Goal: Complete application form: Complete application form

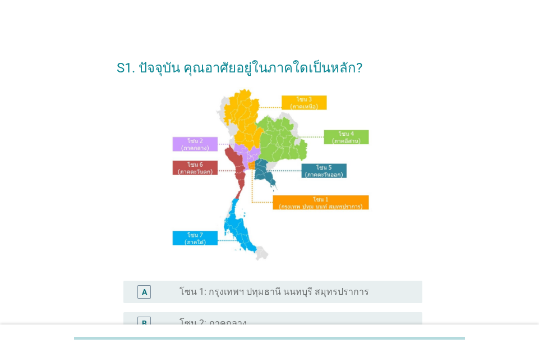
scroll to position [224, 0]
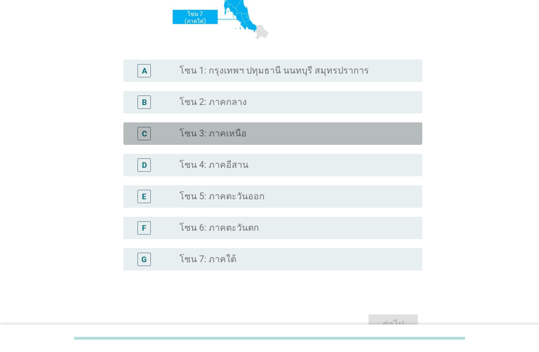
click at [262, 128] on div "radio_button_unchecked โซน 3: ภาคเหนือ" at bounding box center [291, 133] width 225 height 11
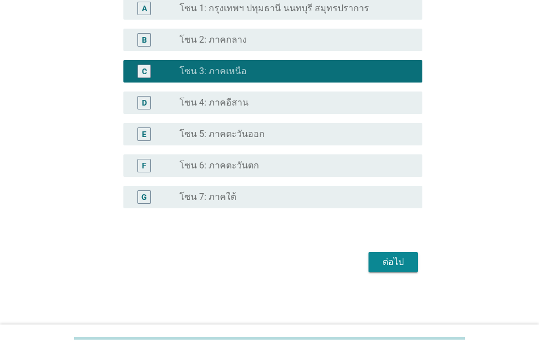
scroll to position [287, 0]
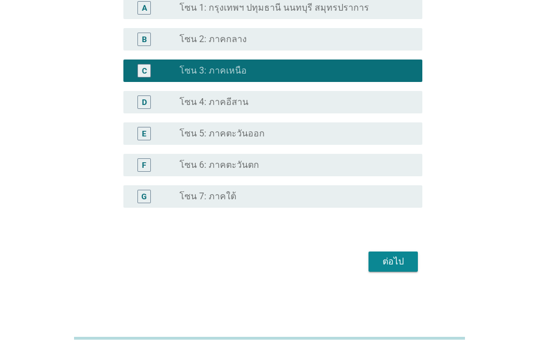
click at [389, 269] on button "ต่อไป" at bounding box center [392, 261] width 49 height 20
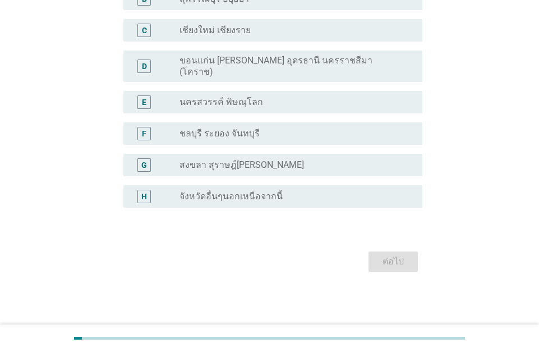
scroll to position [0, 0]
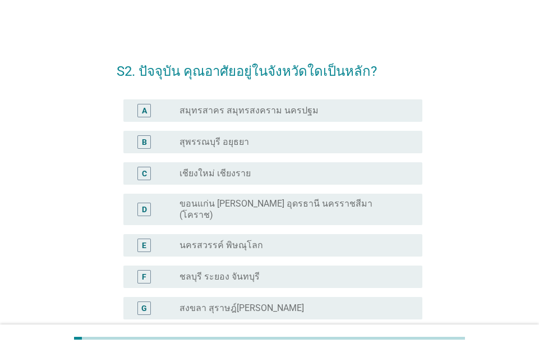
click at [254, 173] on div "radio_button_unchecked เชียงใหม่ เชียงราย" at bounding box center [291, 173] width 225 height 11
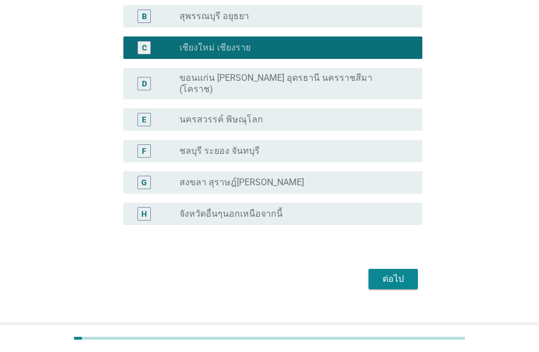
scroll to position [134, 0]
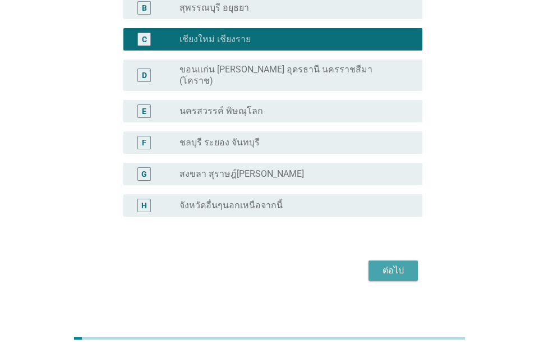
click at [408, 266] on div "ต่อไป" at bounding box center [392, 270] width 31 height 13
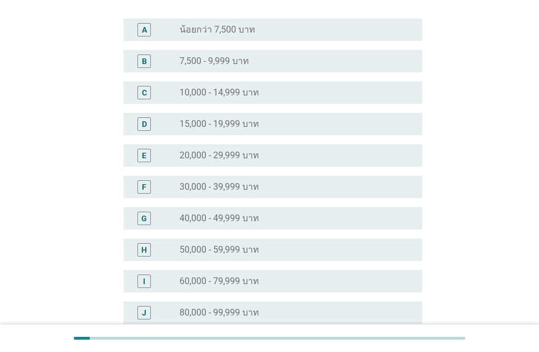
scroll to position [112, 0]
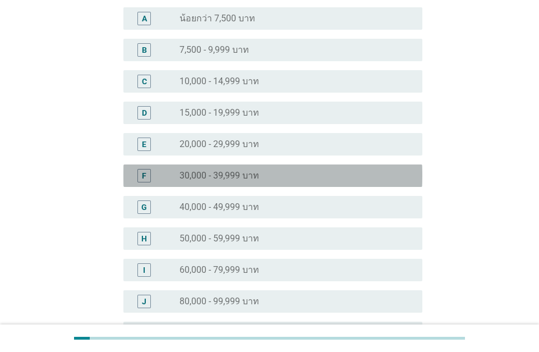
click at [271, 179] on div "radio_button_unchecked 30,000 - 39,999 บาท" at bounding box center [291, 175] width 225 height 11
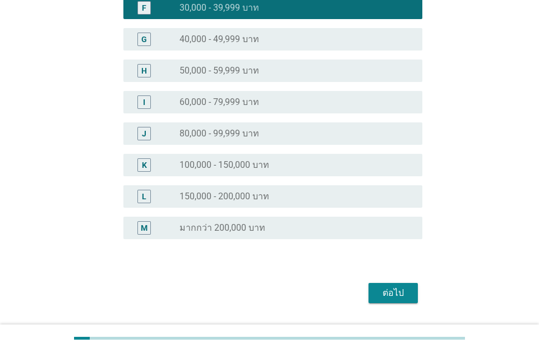
scroll to position [280, 0]
click at [387, 294] on div "ต่อไป" at bounding box center [392, 291] width 31 height 13
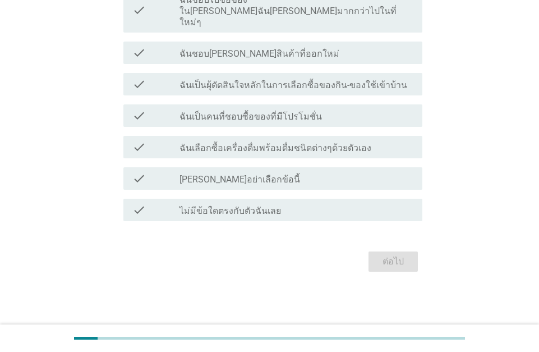
scroll to position [0, 0]
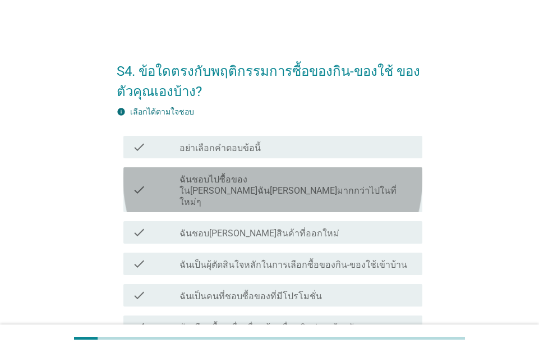
click at [226, 186] on div "check check_box_outline_blank ฉันชอบไปซื้อของใน[PERSON_NAME]ฉัน[PERSON_NAME]มาก…" at bounding box center [272, 189] width 299 height 45
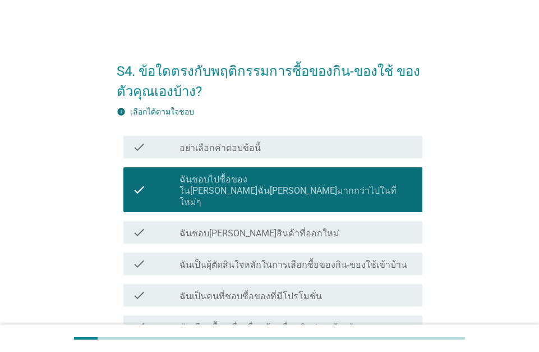
click at [274, 228] on label "ฉันชอบ[PERSON_NAME]สินค้าที่ออกใหม่" at bounding box center [259, 233] width 160 height 11
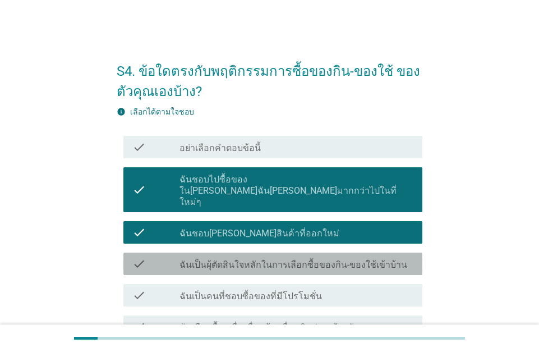
click at [280, 259] on label "ฉันเป็นผุ้ตัดสินใจหลักในการเลือกซื้อของกิน-ของใช้เข้าบ้าน" at bounding box center [293, 264] width 228 height 11
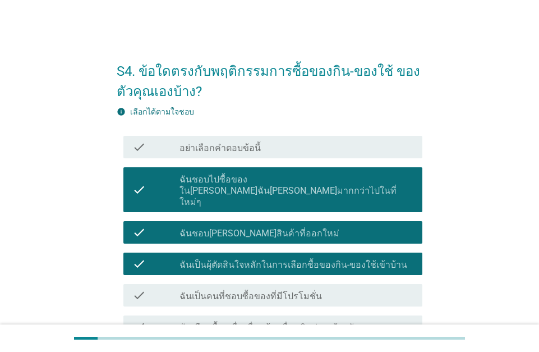
scroll to position [157, 0]
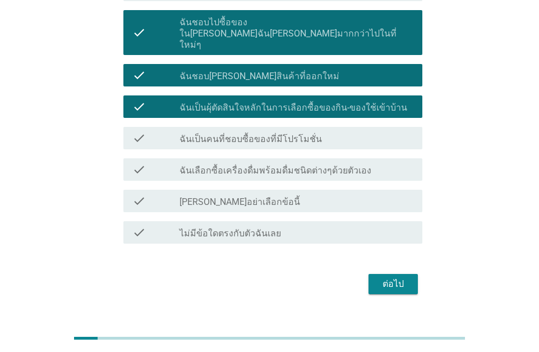
click at [394, 270] on div "ต่อไป" at bounding box center [270, 283] width 306 height 27
click at [393, 277] on div "ต่อไป" at bounding box center [392, 283] width 31 height 13
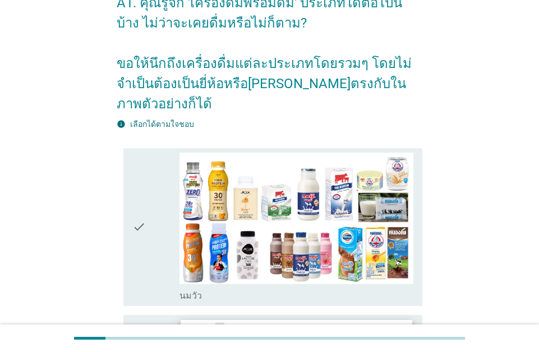
scroll to position [168, 0]
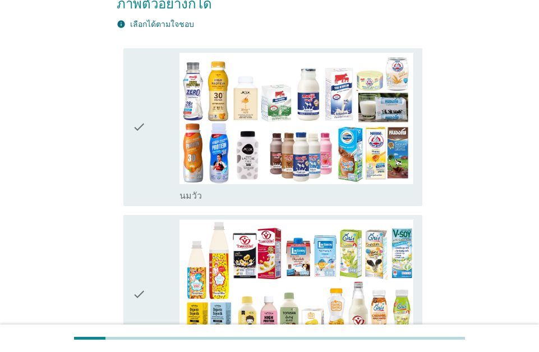
click at [150, 192] on div "check" at bounding box center [155, 127] width 47 height 149
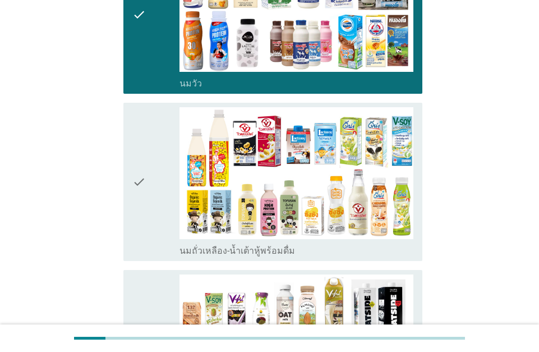
click at [152, 193] on div "check" at bounding box center [155, 181] width 47 height 149
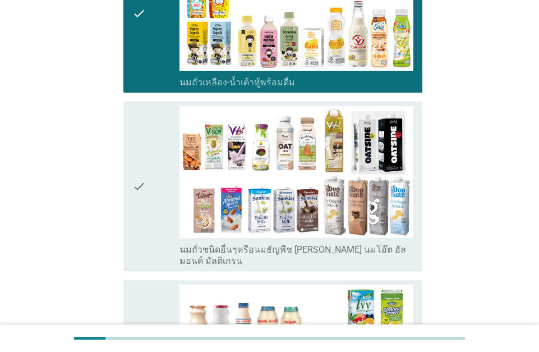
scroll to position [505, 0]
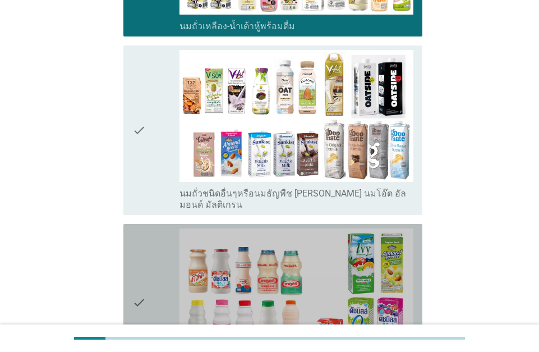
click at [141, 255] on icon "check" at bounding box center [138, 302] width 13 height 149
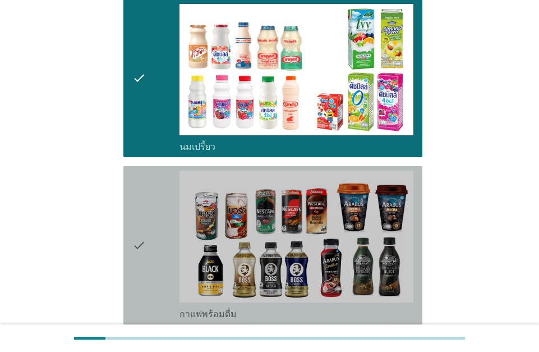
click at [144, 251] on icon "check" at bounding box center [138, 244] width 13 height 149
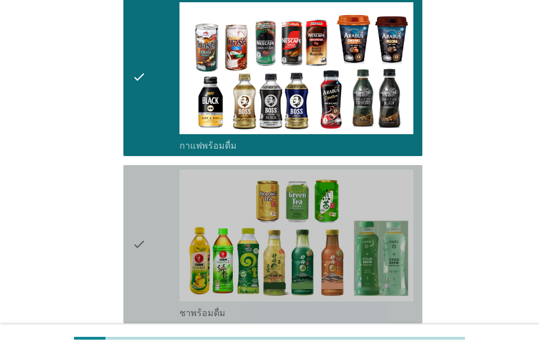
click at [147, 249] on div "check" at bounding box center [155, 243] width 47 height 149
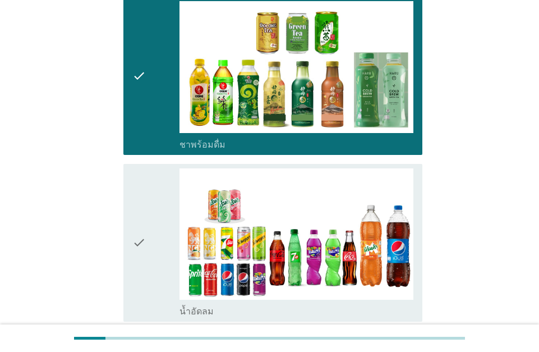
click at [147, 248] on div "check" at bounding box center [155, 242] width 47 height 149
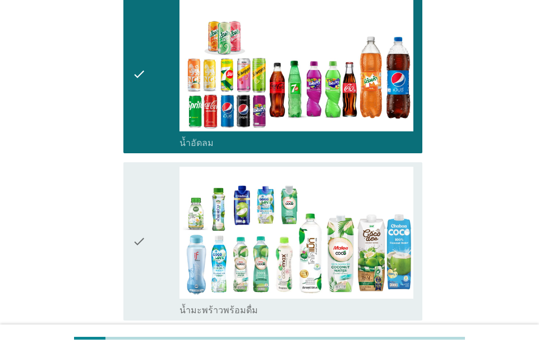
click at [147, 248] on div "check" at bounding box center [155, 241] width 47 height 149
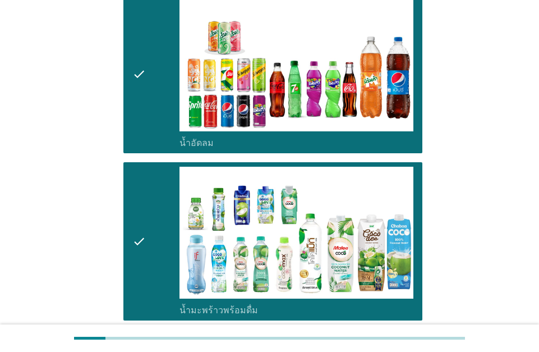
scroll to position [1402, 0]
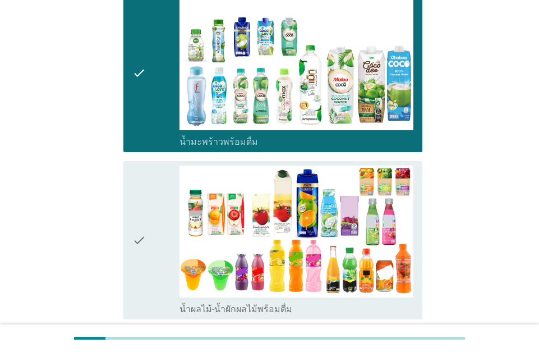
click at [147, 248] on div "check" at bounding box center [155, 239] width 47 height 149
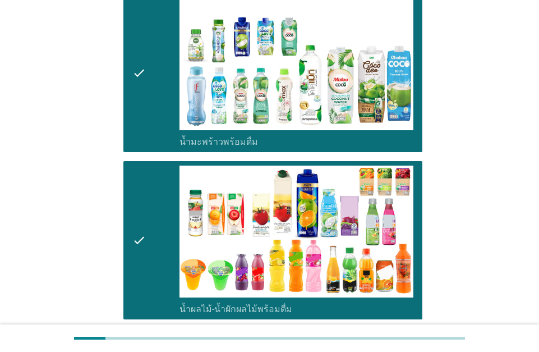
scroll to position [1570, 0]
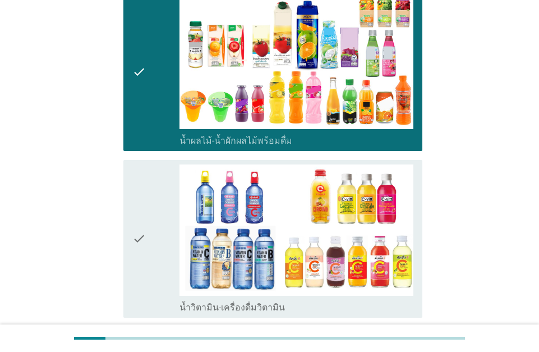
click at [150, 248] on div "check" at bounding box center [155, 238] width 47 height 149
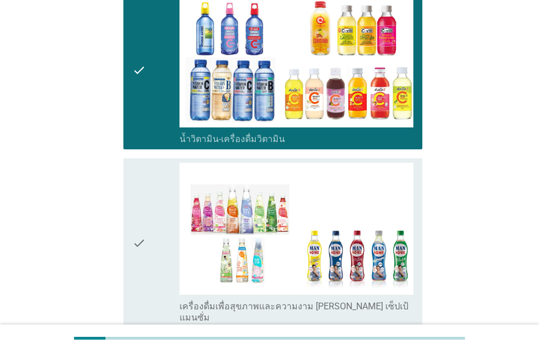
click at [150, 248] on div "check" at bounding box center [155, 243] width 47 height 160
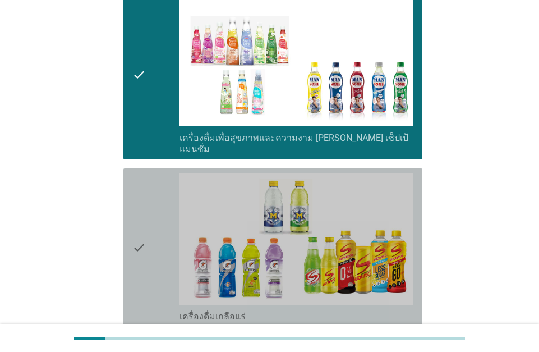
click at [150, 248] on div "check" at bounding box center [155, 247] width 47 height 149
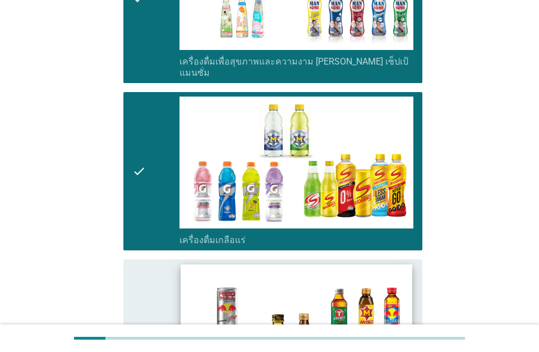
scroll to position [2075, 0]
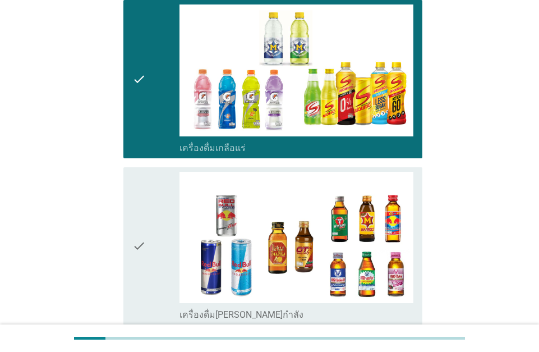
click at [167, 264] on div "check" at bounding box center [155, 246] width 47 height 149
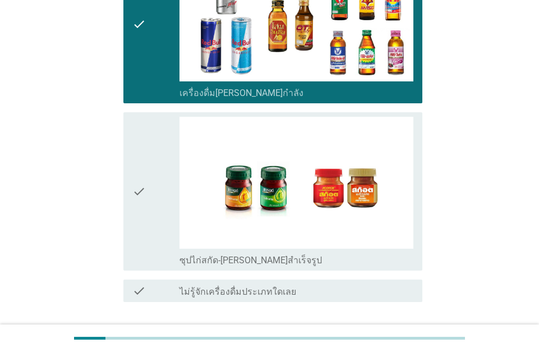
scroll to position [2299, 0]
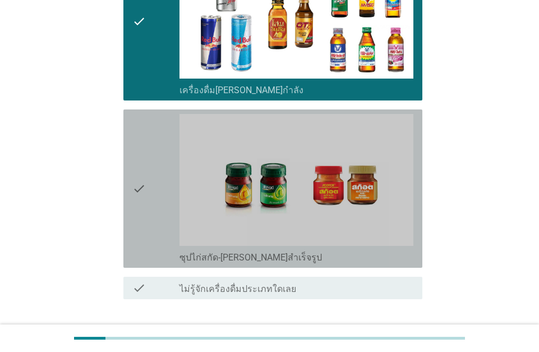
click at [159, 222] on div "check" at bounding box center [155, 188] width 47 height 149
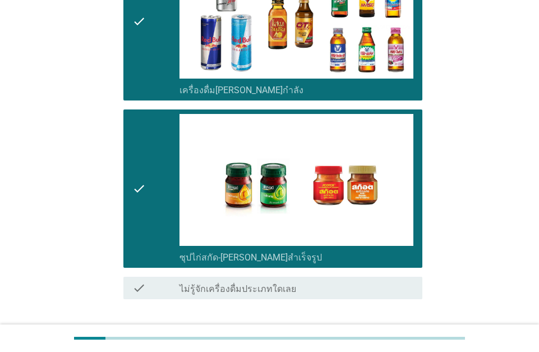
click at [391, 333] on div "ต่อไป" at bounding box center [392, 339] width 31 height 13
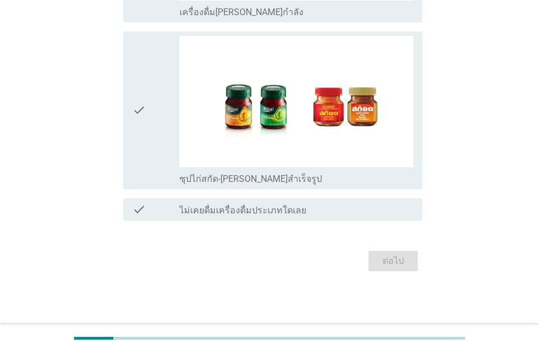
scroll to position [0, 0]
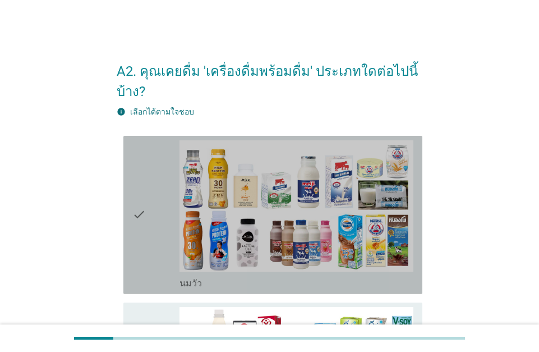
click at [155, 228] on div "check" at bounding box center [155, 214] width 47 height 149
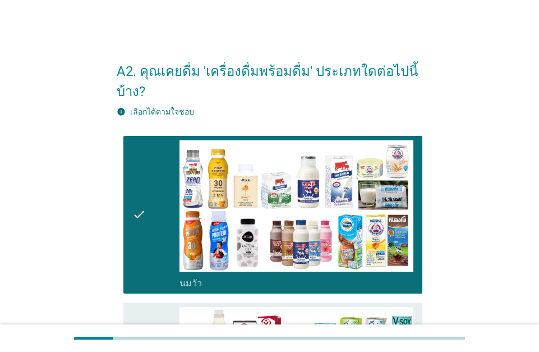
scroll to position [112, 0]
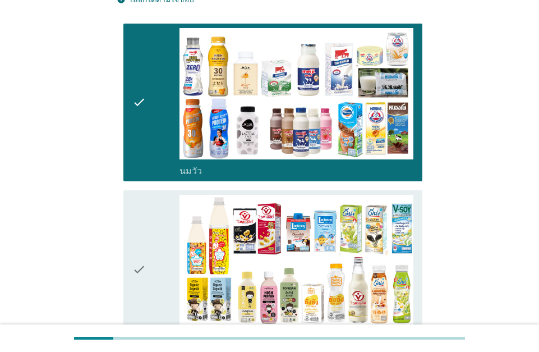
click at [146, 261] on div "check" at bounding box center [155, 269] width 47 height 149
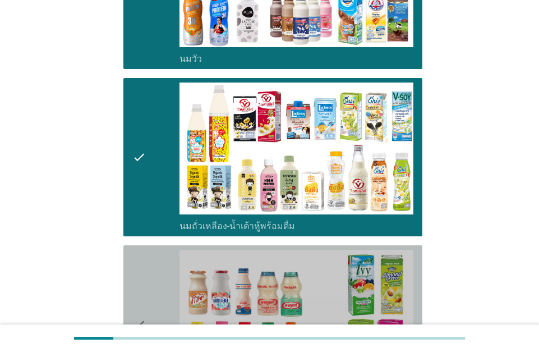
click at [148, 284] on div "check" at bounding box center [155, 324] width 47 height 149
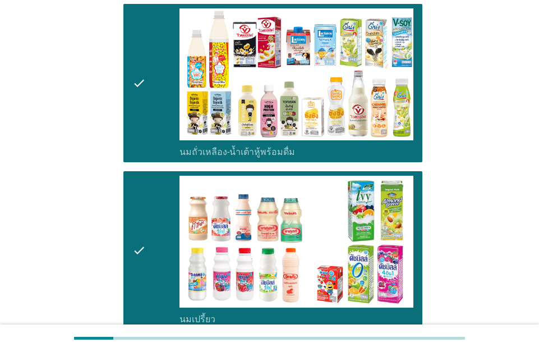
scroll to position [393, 0]
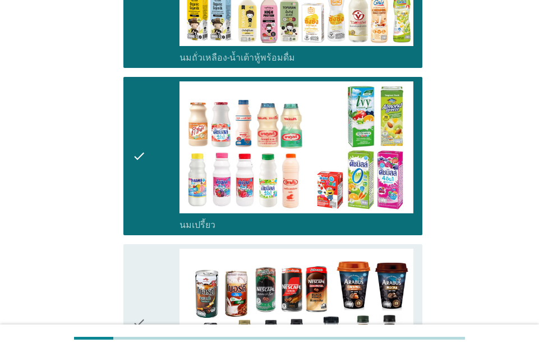
click at [145, 284] on icon "check" at bounding box center [138, 322] width 13 height 149
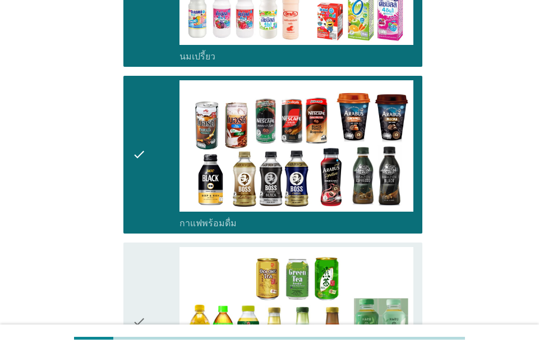
click at [144, 284] on icon "check" at bounding box center [138, 321] width 13 height 149
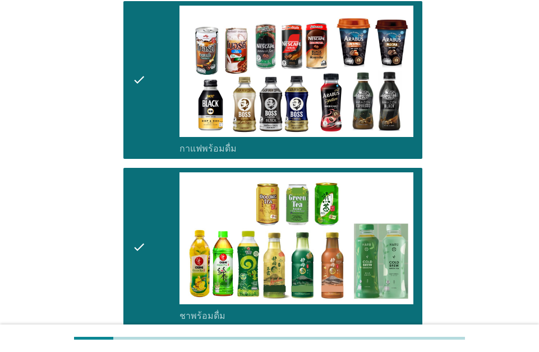
scroll to position [729, 0]
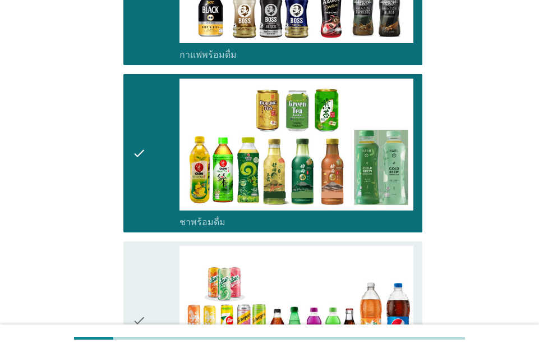
click at [145, 282] on icon "check" at bounding box center [138, 320] width 13 height 149
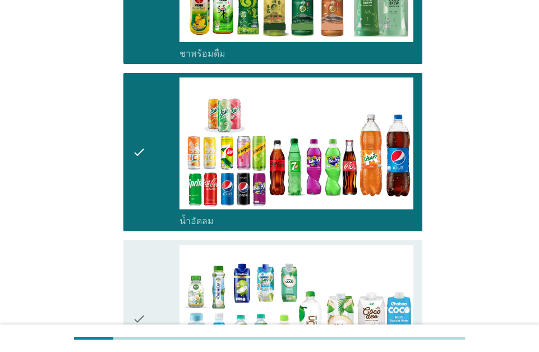
click at [145, 279] on icon "check" at bounding box center [138, 319] width 13 height 149
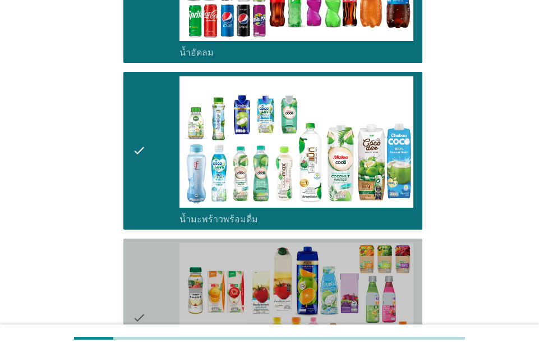
click at [145, 279] on icon "check" at bounding box center [138, 317] width 13 height 149
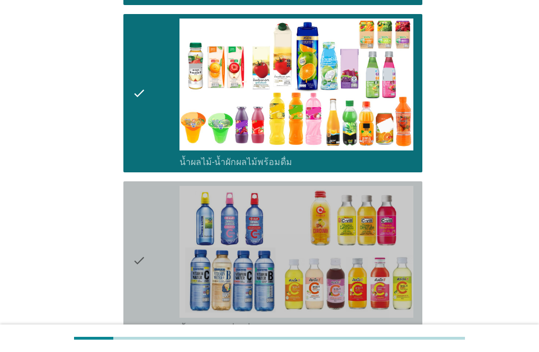
click at [146, 277] on div "check" at bounding box center [155, 260] width 47 height 149
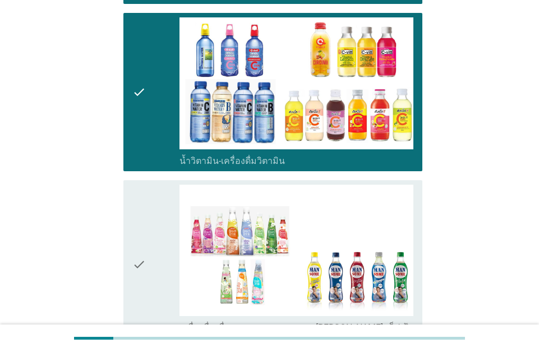
click at [149, 277] on div "check" at bounding box center [155, 265] width 47 height 160
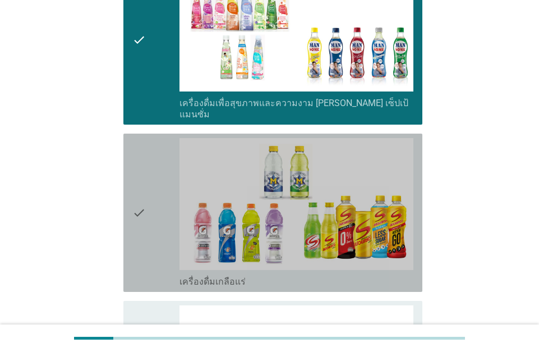
click at [151, 276] on div "check check_box_outline_blank เครื่องดื่มเกลือแร่" at bounding box center [272, 212] width 299 height 158
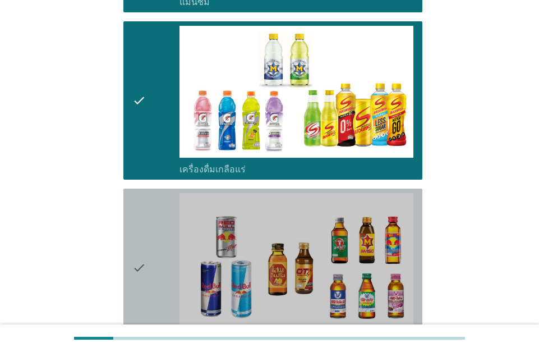
click at [153, 274] on div "check" at bounding box center [155, 267] width 47 height 149
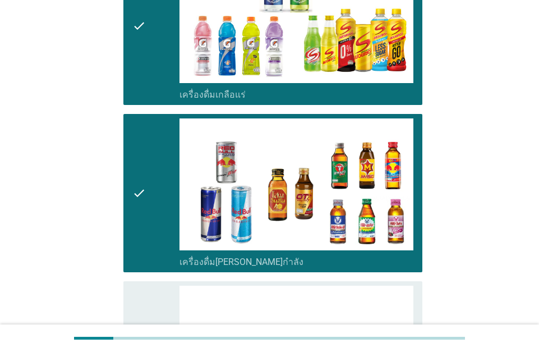
scroll to position [1963, 0]
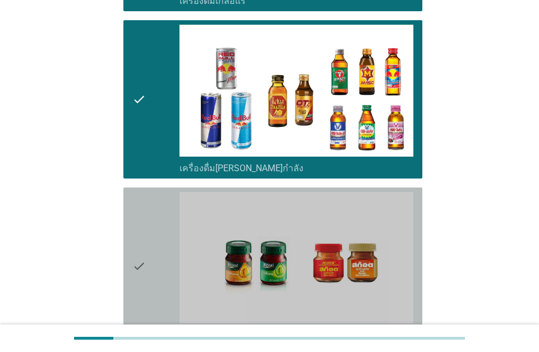
click at [154, 274] on div "check" at bounding box center [155, 266] width 47 height 149
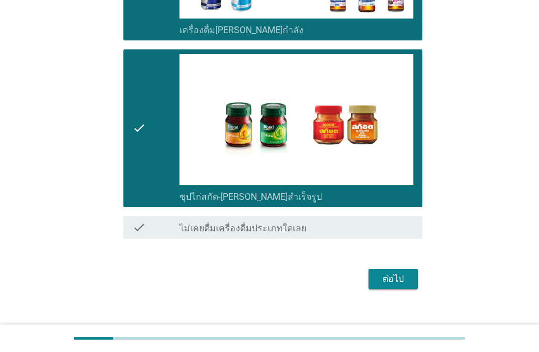
scroll to position [2108, 0]
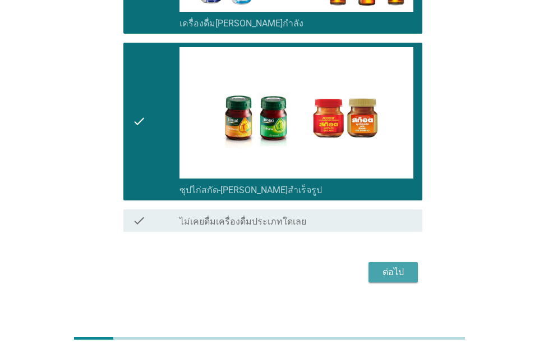
click at [403, 268] on button "ต่อไป" at bounding box center [392, 272] width 49 height 20
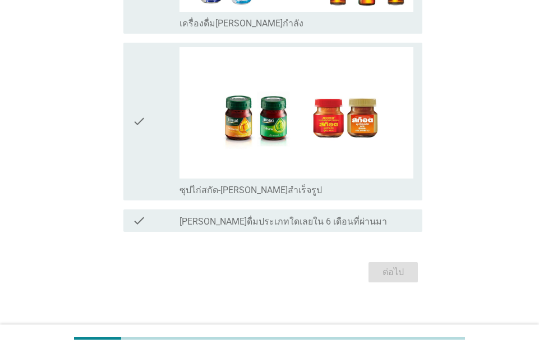
scroll to position [0, 0]
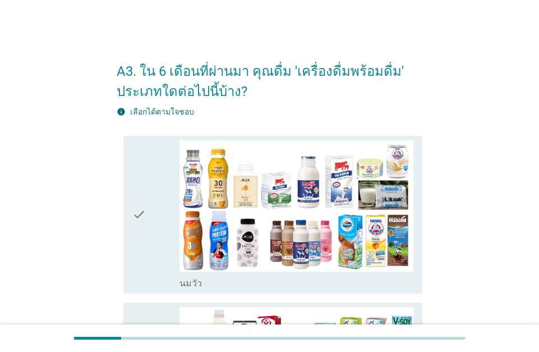
click at [150, 261] on div "check" at bounding box center [155, 214] width 47 height 149
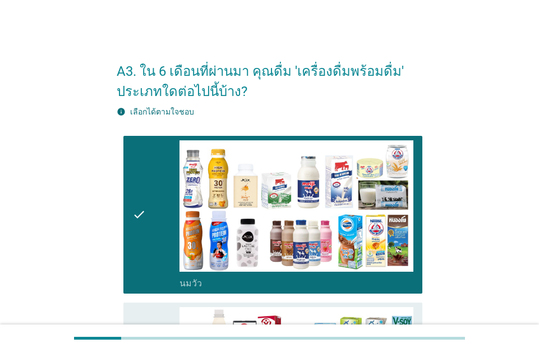
scroll to position [112, 0]
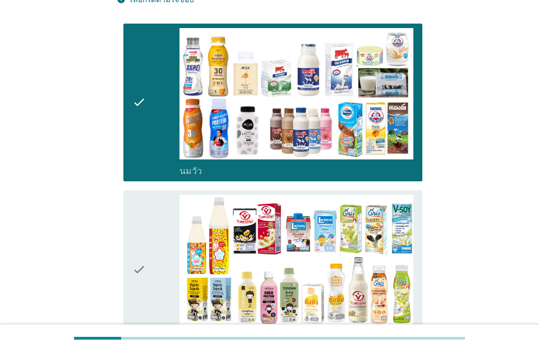
click at [150, 261] on div "check" at bounding box center [155, 269] width 47 height 149
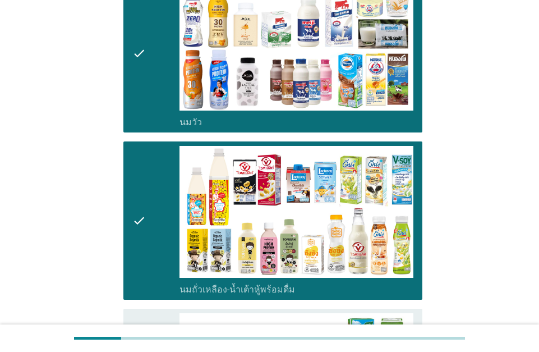
scroll to position [224, 0]
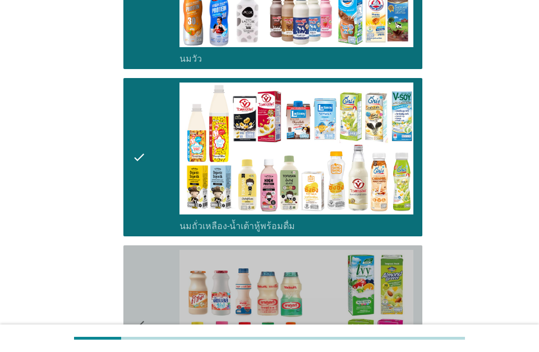
click at [146, 275] on icon "check" at bounding box center [138, 324] width 13 height 149
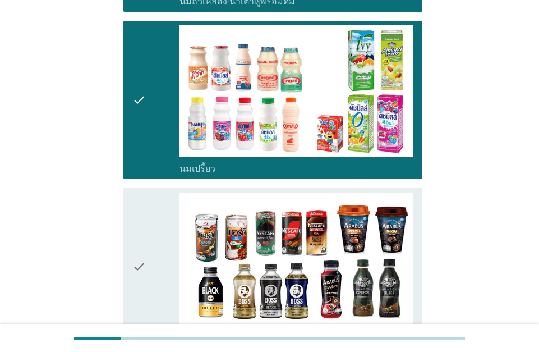
click at [150, 270] on div "check" at bounding box center [155, 266] width 47 height 149
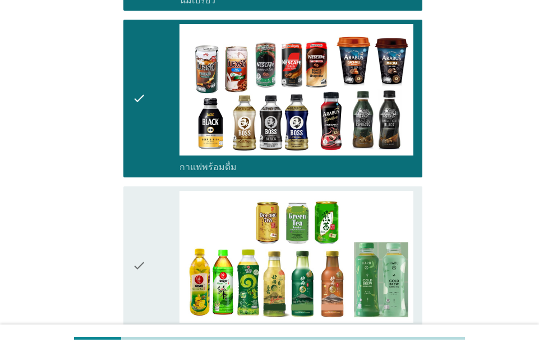
click at [150, 270] on div "check" at bounding box center [155, 265] width 47 height 149
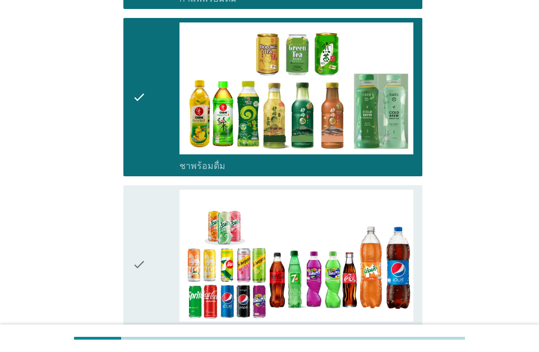
click at [149, 271] on div "check" at bounding box center [155, 264] width 47 height 149
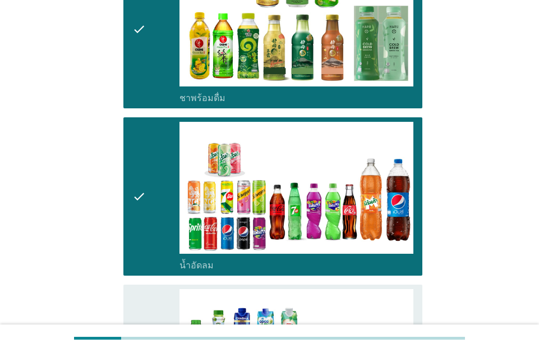
scroll to position [953, 0]
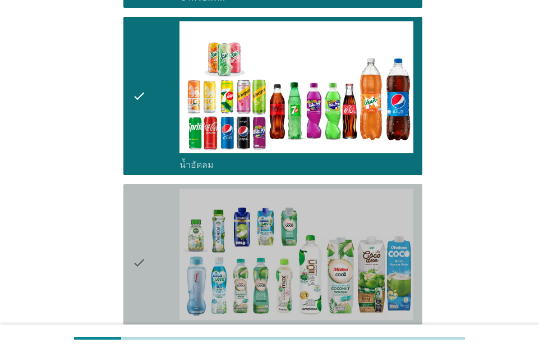
click at [148, 271] on div "check" at bounding box center [155, 262] width 47 height 149
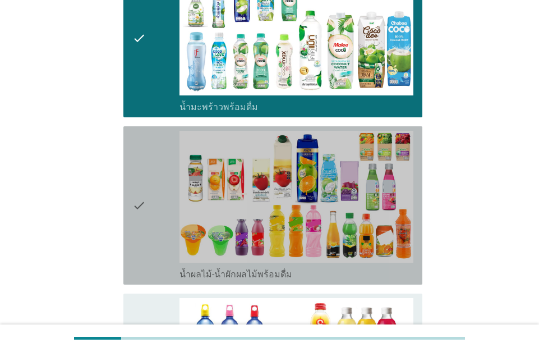
click at [148, 271] on div "check" at bounding box center [155, 205] width 47 height 149
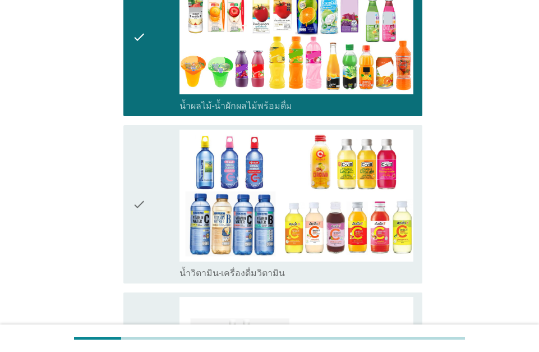
click at [148, 267] on div "check" at bounding box center [155, 204] width 47 height 149
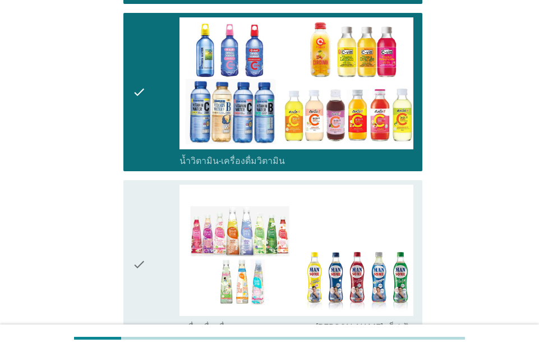
click at [148, 266] on div "check" at bounding box center [155, 265] width 47 height 160
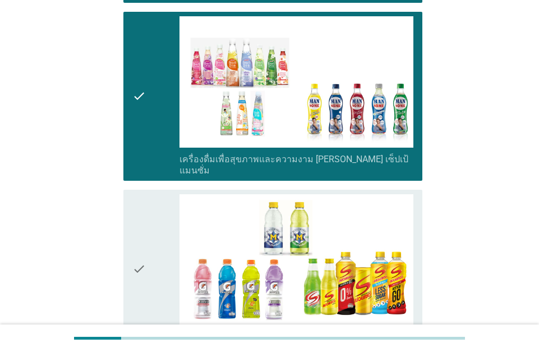
click at [148, 266] on div "check" at bounding box center [155, 268] width 47 height 149
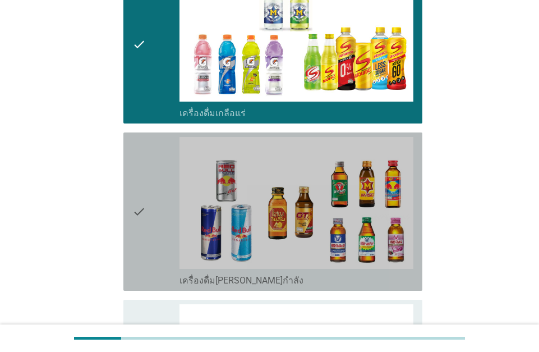
click at [148, 266] on div "check" at bounding box center [155, 211] width 47 height 149
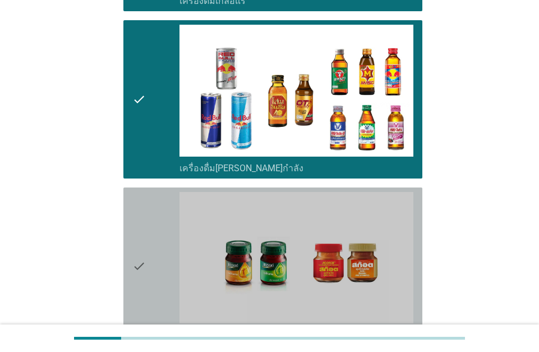
click at [149, 269] on div "check" at bounding box center [155, 266] width 47 height 149
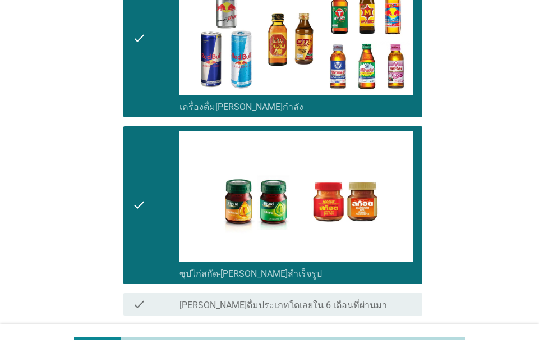
scroll to position [2108, 0]
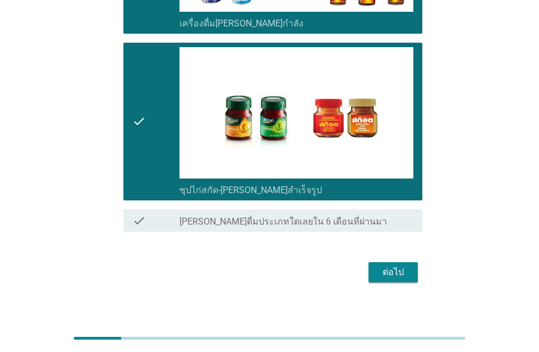
click at [394, 266] on div "ต่อไป" at bounding box center [392, 271] width 31 height 13
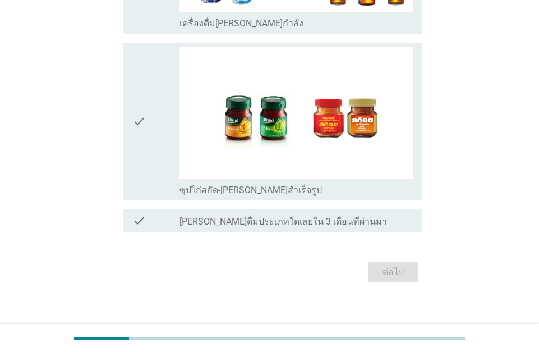
scroll to position [0, 0]
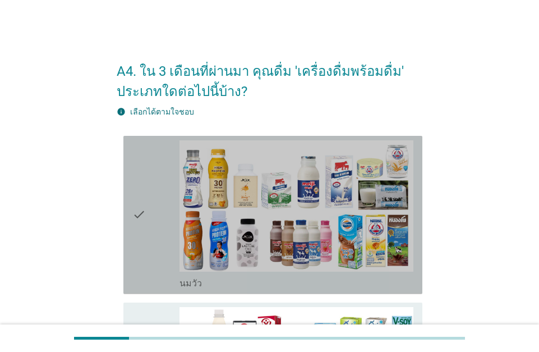
click at [155, 256] on div "check" at bounding box center [155, 214] width 47 height 149
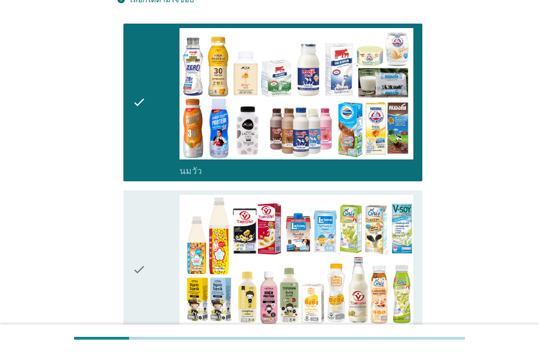
click at [150, 251] on div "check" at bounding box center [155, 269] width 47 height 149
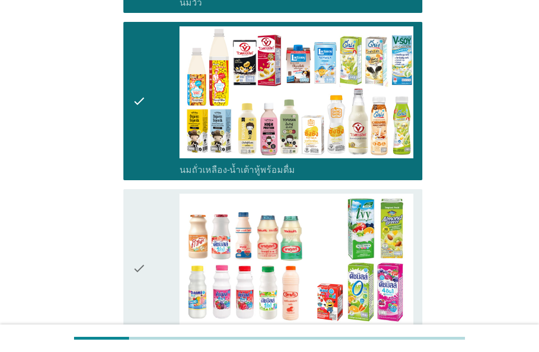
click at [151, 251] on div "check" at bounding box center [155, 267] width 47 height 149
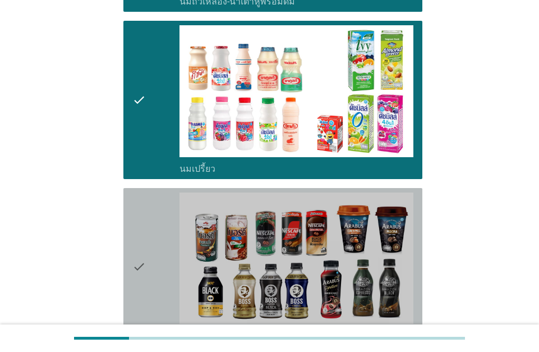
click at [151, 251] on div "check" at bounding box center [155, 266] width 47 height 149
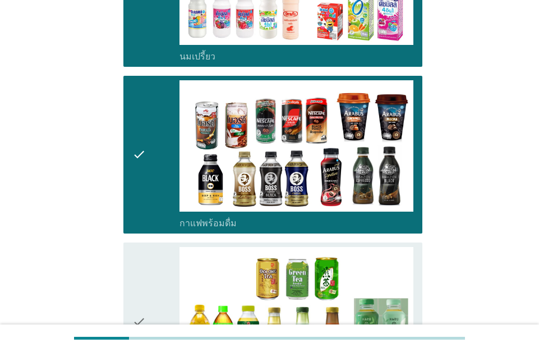
click at [151, 264] on div "check" at bounding box center [155, 321] width 47 height 149
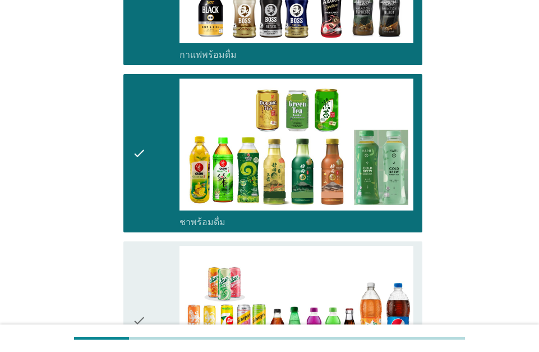
click at [151, 264] on div "check" at bounding box center [155, 320] width 47 height 149
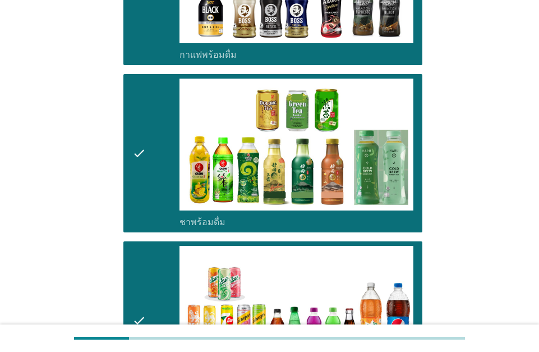
scroll to position [953, 0]
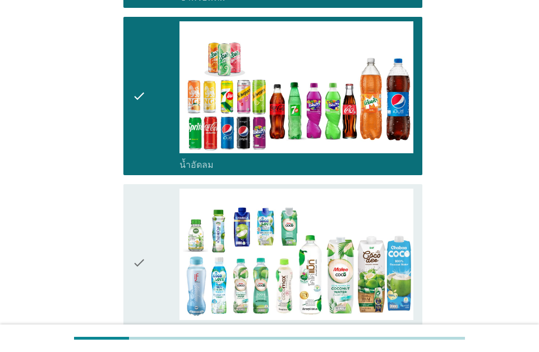
click at [151, 264] on div "check" at bounding box center [155, 262] width 47 height 149
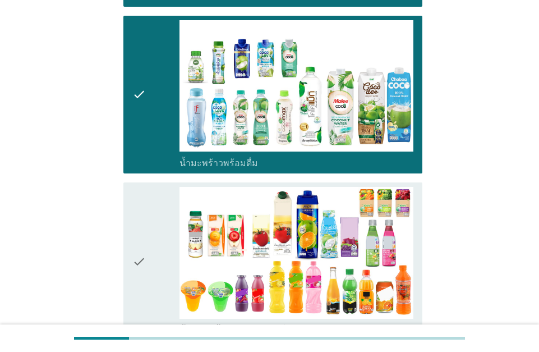
click at [151, 264] on div "check" at bounding box center [155, 261] width 47 height 149
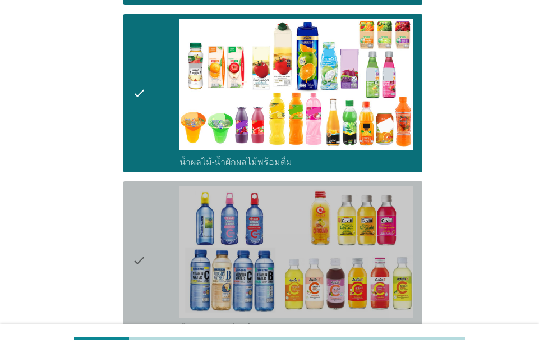
click at [151, 264] on div "check" at bounding box center [155, 260] width 47 height 149
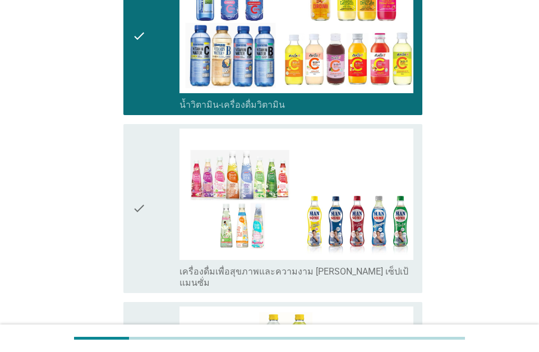
click at [151, 264] on div "check" at bounding box center [155, 208] width 47 height 160
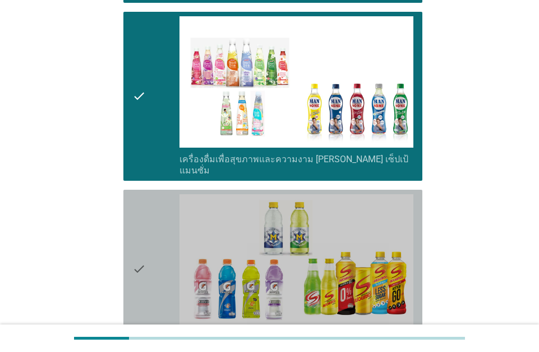
click at [151, 262] on div "check" at bounding box center [155, 268] width 47 height 149
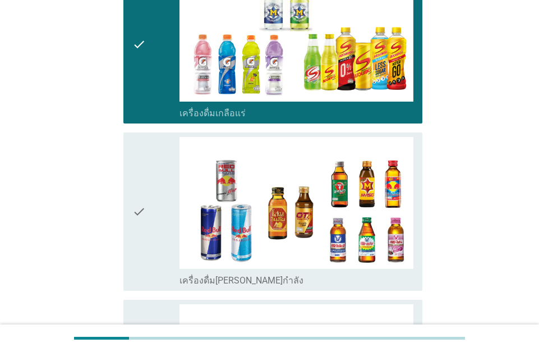
click at [151, 261] on div "check" at bounding box center [155, 211] width 47 height 149
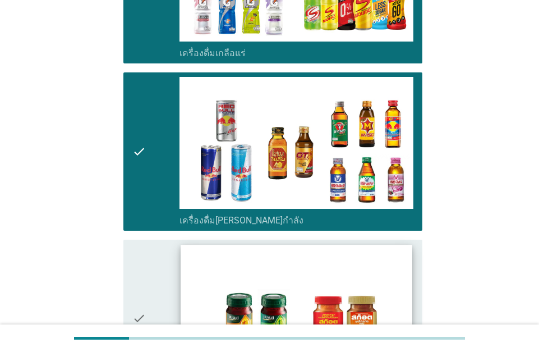
scroll to position [1963, 0]
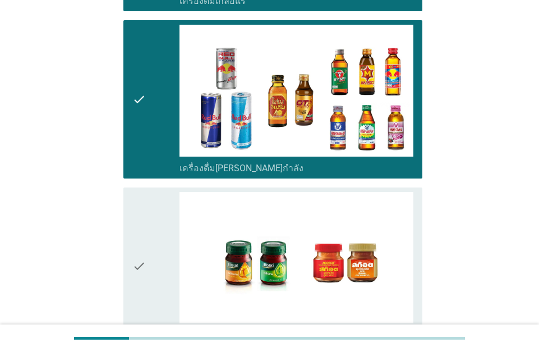
click at [162, 260] on div "check" at bounding box center [155, 266] width 47 height 149
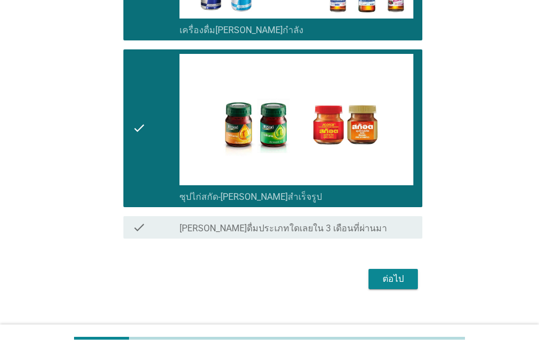
scroll to position [2108, 0]
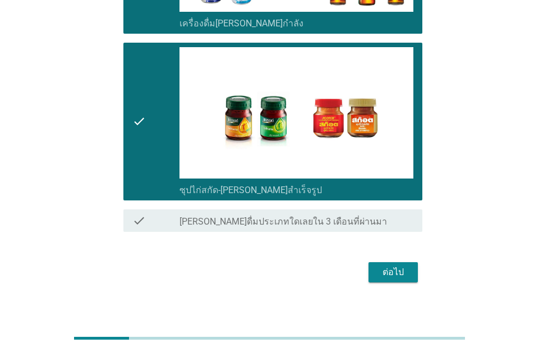
click at [381, 265] on div "ต่อไป" at bounding box center [392, 271] width 31 height 13
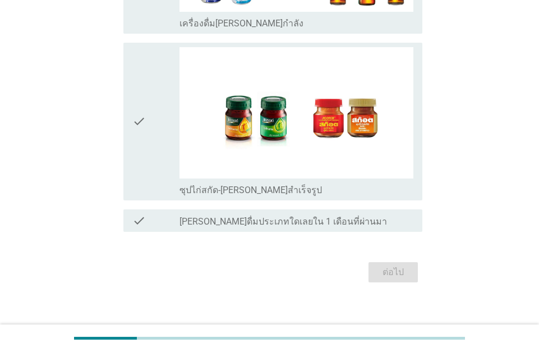
scroll to position [0, 0]
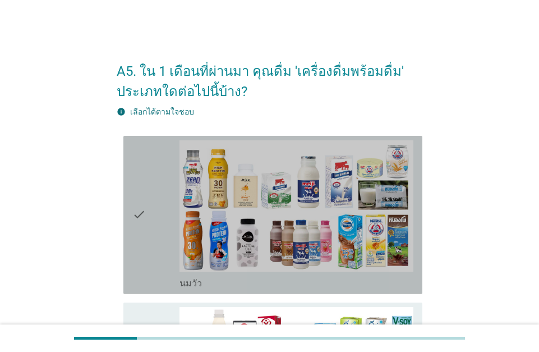
click at [147, 261] on div "check" at bounding box center [155, 214] width 47 height 149
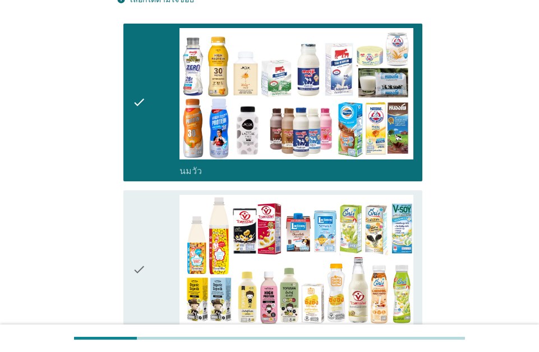
click at [140, 255] on icon "check" at bounding box center [138, 269] width 13 height 149
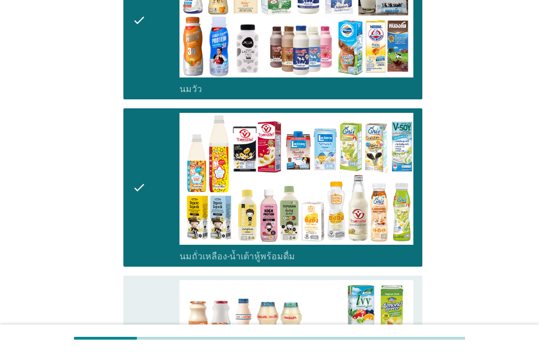
scroll to position [336, 0]
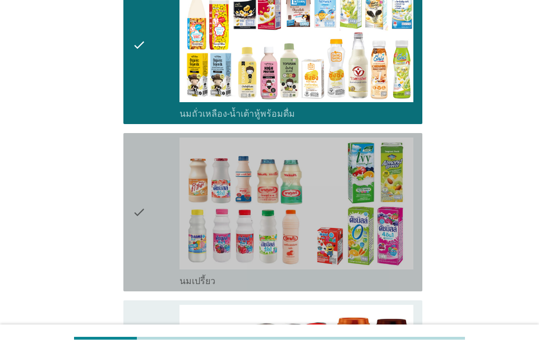
click at [143, 256] on icon "check" at bounding box center [138, 211] width 13 height 149
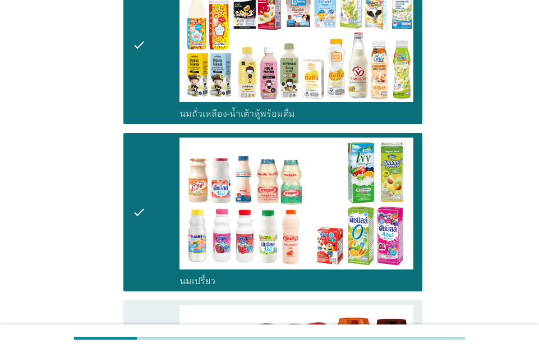
scroll to position [505, 0]
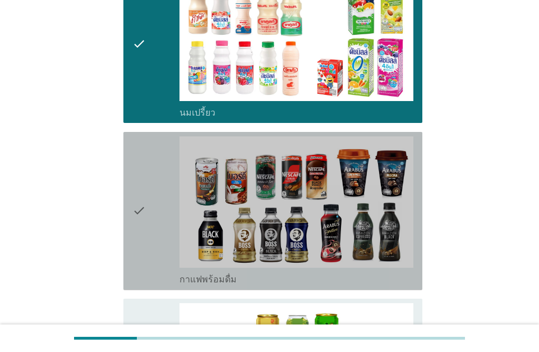
click at [143, 256] on icon "check" at bounding box center [138, 210] width 13 height 149
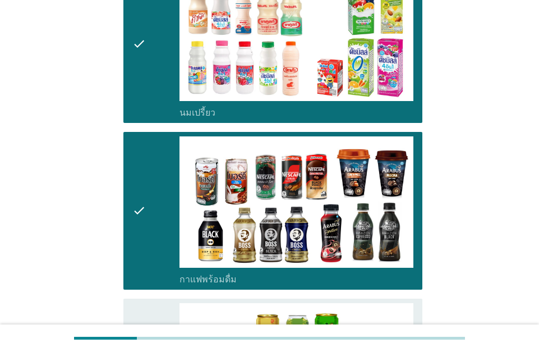
click at [149, 256] on div "check" at bounding box center [155, 210] width 47 height 149
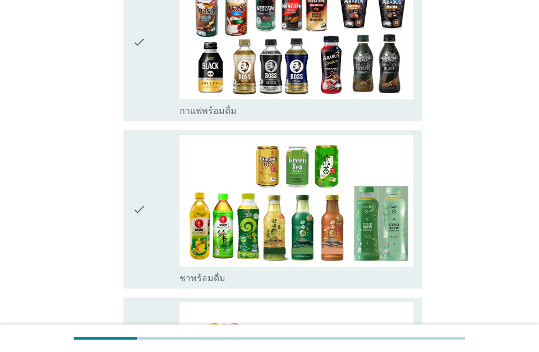
click at [156, 253] on div "check" at bounding box center [155, 209] width 47 height 149
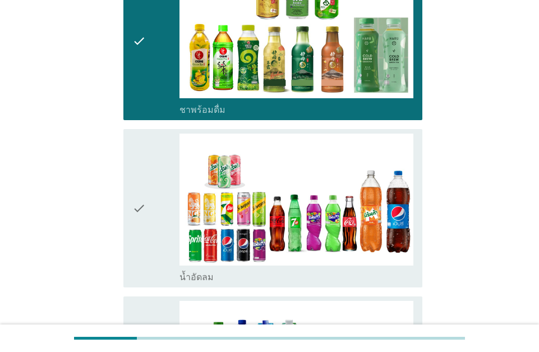
click at [155, 239] on div "check" at bounding box center [155, 207] width 47 height 149
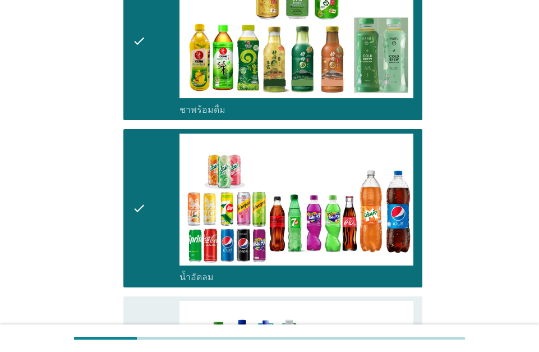
scroll to position [1009, 0]
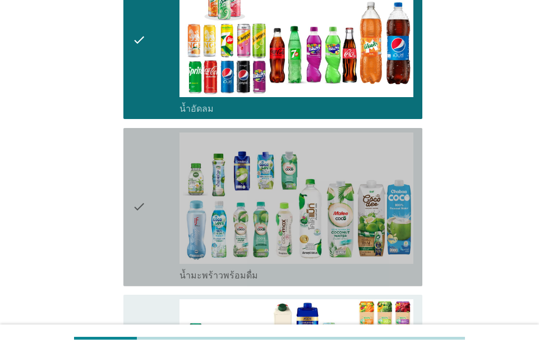
click at [156, 238] on div "check" at bounding box center [155, 206] width 47 height 149
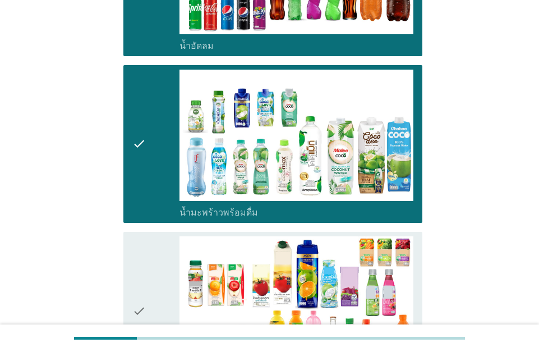
scroll to position [1178, 0]
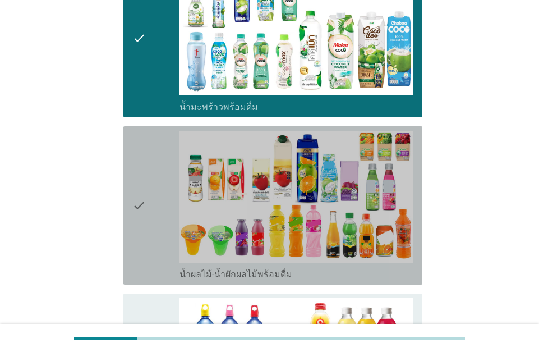
click at [156, 238] on div "check" at bounding box center [155, 205] width 47 height 149
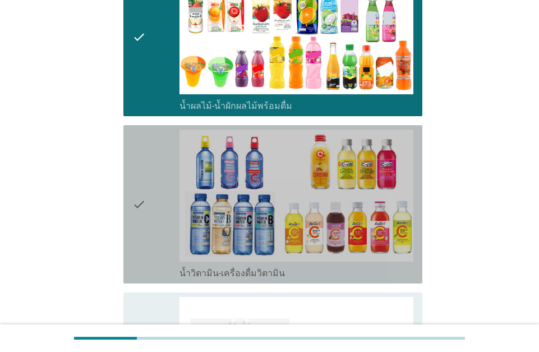
click at [154, 264] on div "check" at bounding box center [155, 204] width 47 height 149
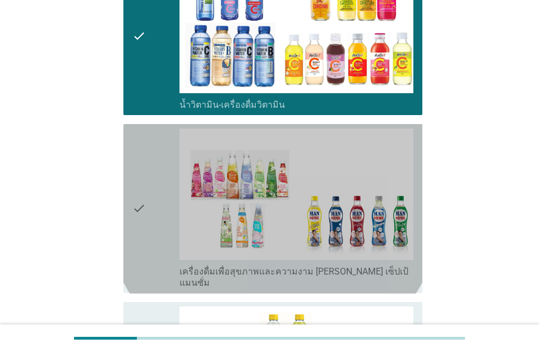
click at [157, 254] on div "check" at bounding box center [155, 208] width 47 height 160
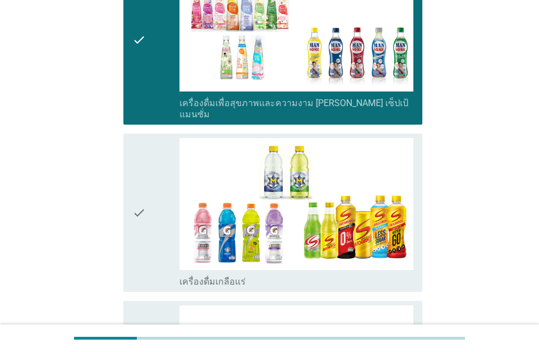
click at [162, 248] on div "check" at bounding box center [155, 212] width 47 height 149
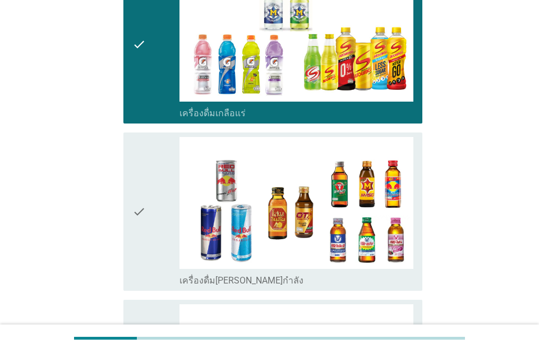
click at [162, 248] on div "check" at bounding box center [155, 211] width 47 height 149
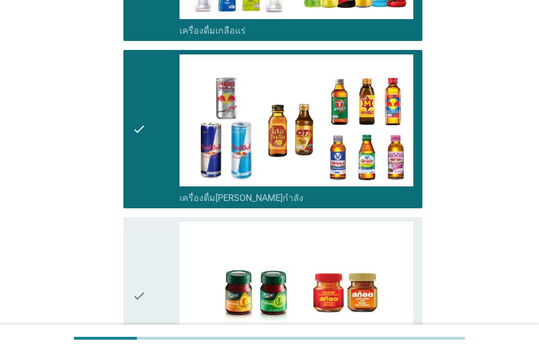
scroll to position [2019, 0]
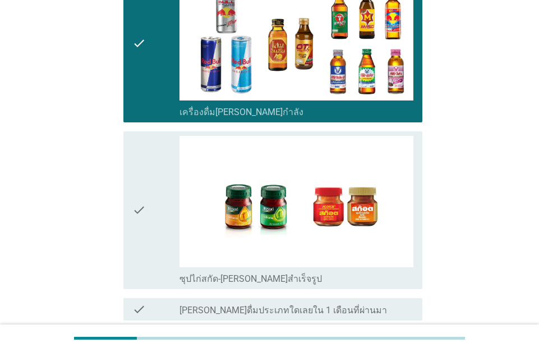
click at [160, 246] on div "check" at bounding box center [155, 210] width 47 height 149
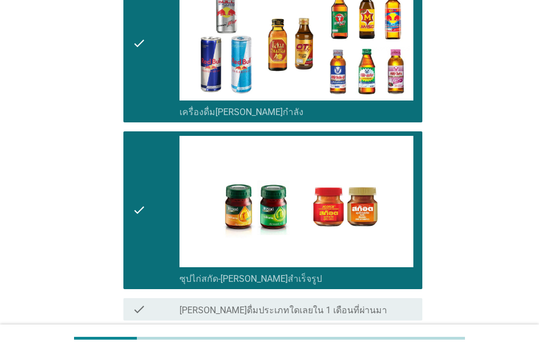
scroll to position [2108, 0]
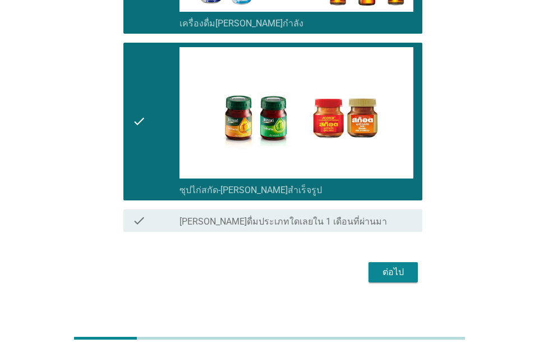
click at [405, 265] on div "ต่อไป" at bounding box center [392, 271] width 31 height 13
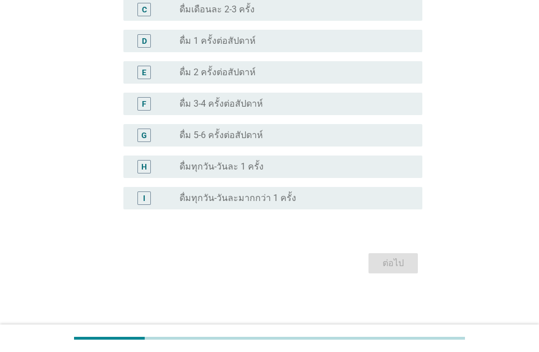
scroll to position [427, 0]
click at [280, 203] on div "I radio_button_unchecked ดื่มทุกวัน-วันละมากกว่า 1 ครั้ง" at bounding box center [272, 196] width 299 height 22
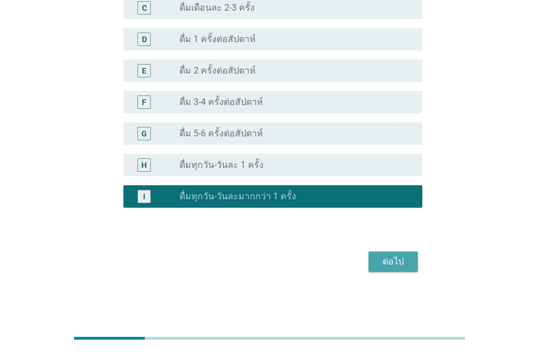
click at [376, 268] on button "ต่อไป" at bounding box center [392, 261] width 49 height 20
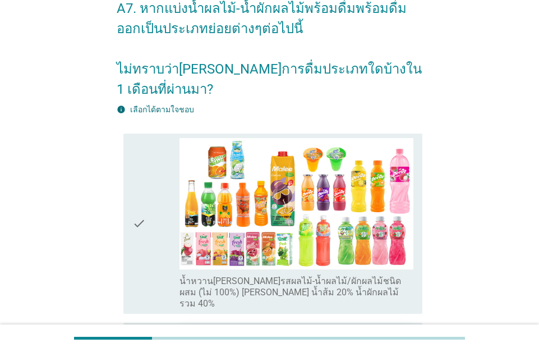
scroll to position [168, 0]
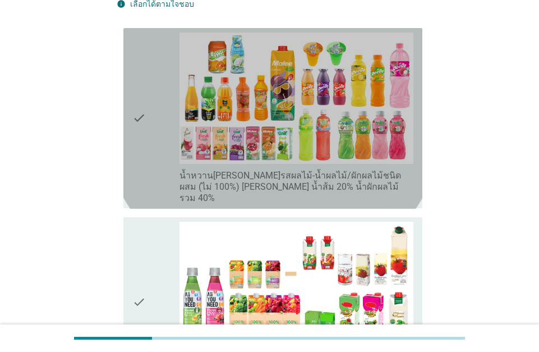
click at [137, 177] on icon "check" at bounding box center [138, 119] width 13 height 172
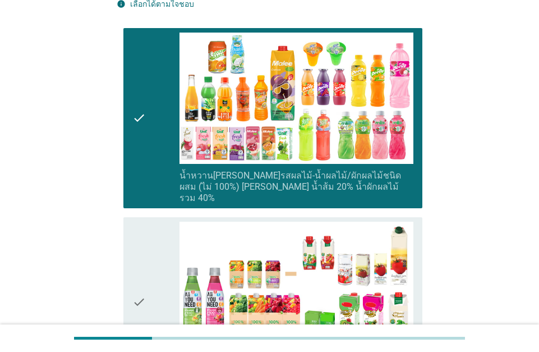
click at [156, 232] on div "check" at bounding box center [155, 302] width 47 height 160
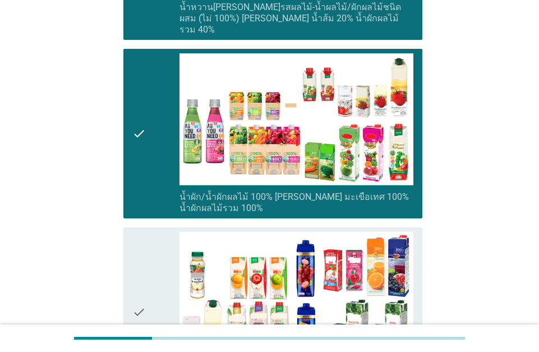
click at [154, 238] on div "check" at bounding box center [155, 312] width 47 height 160
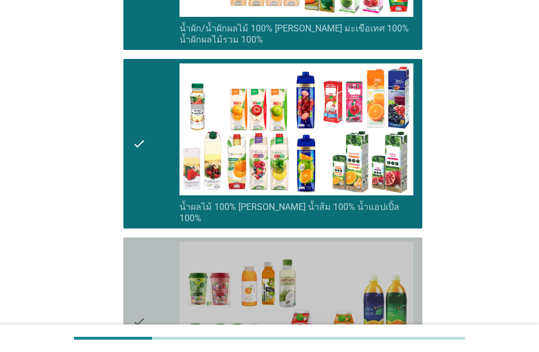
click at [153, 249] on div "check" at bounding box center [155, 322] width 47 height 160
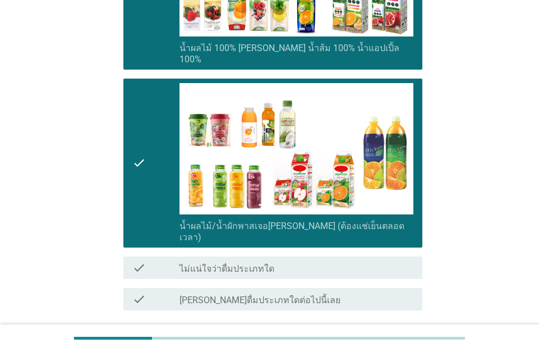
scroll to position [673, 0]
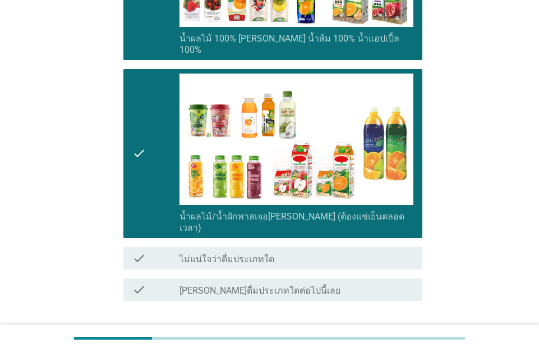
click at [395, 334] on div "ต่อไป" at bounding box center [392, 340] width 31 height 13
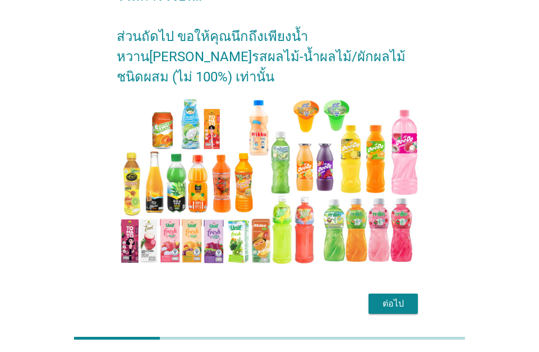
scroll to position [97, 0]
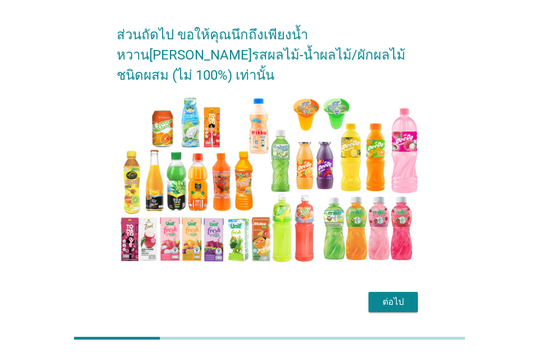
click at [388, 295] on div "ต่อไป" at bounding box center [392, 301] width 31 height 13
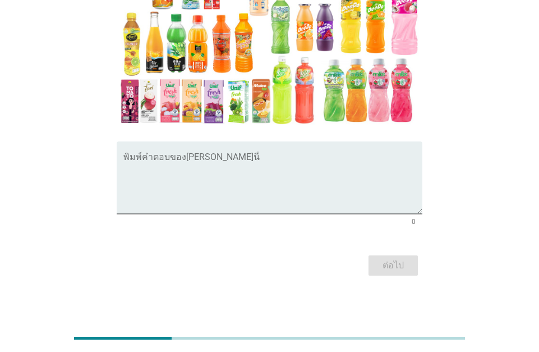
scroll to position [158, 0]
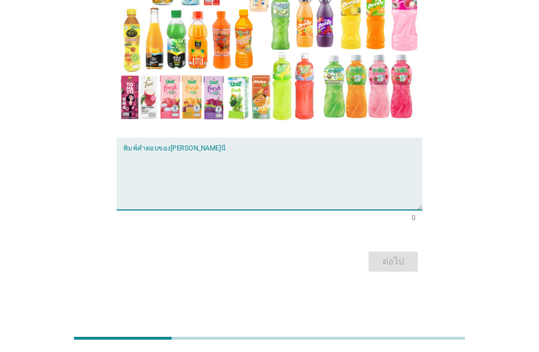
click at [209, 187] on textarea "พิมพ์คำตอบของคุณ ที่นี่" at bounding box center [272, 180] width 299 height 59
type textarea "w"
drag, startPoint x: 187, startPoint y: 158, endPoint x: 113, endPoint y: 155, distance: 74.1
click at [113, 155] on div "N1. โดย[PERSON_NAME] ตัวคุณเองเรียกชื่อเครื่องดื่มประเภทนี้โดยรวมๆว่าอะไรคะ? พิ…" at bounding box center [270, 83] width 324 height 401
type textarea "ไม่มีความคิดเห็น"
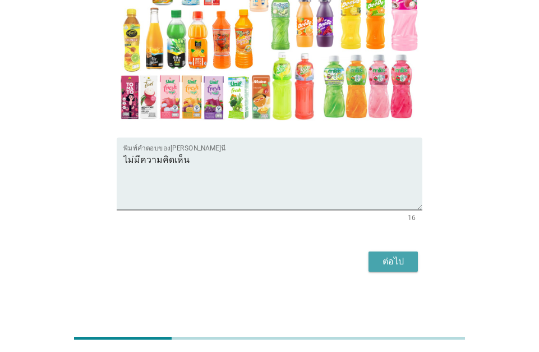
click at [394, 256] on div "ต่อไป" at bounding box center [392, 261] width 31 height 13
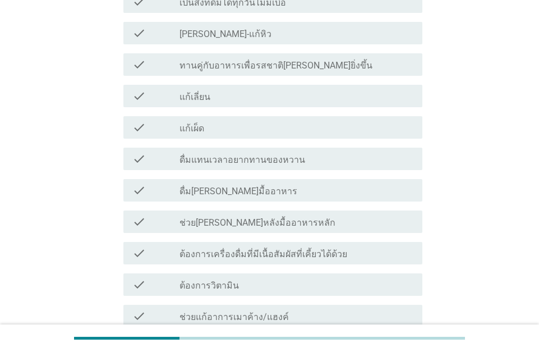
scroll to position [785, 0]
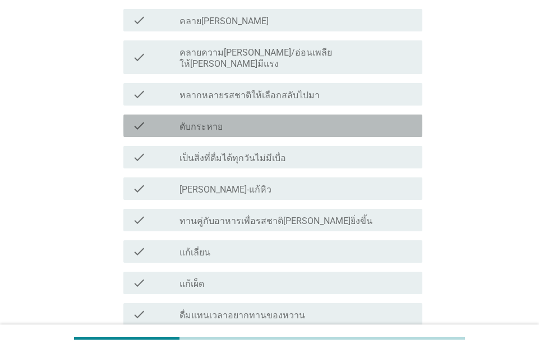
click at [232, 119] on div "check_box_outline_blank ดับกระหาย" at bounding box center [296, 125] width 234 height 13
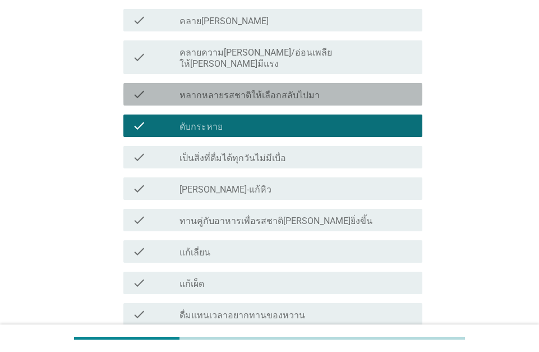
click at [240, 90] on label "หลากหลายรสชาติให้เลือกสลับไปมา" at bounding box center [249, 95] width 140 height 11
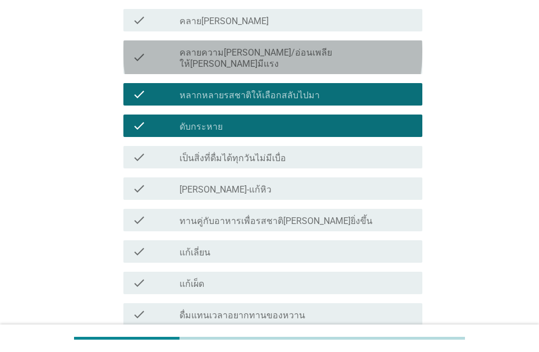
click at [251, 51] on label "คลายความ[PERSON_NAME]/อ่อนเพลียให้[PERSON_NAME]มีแรง" at bounding box center [296, 58] width 234 height 22
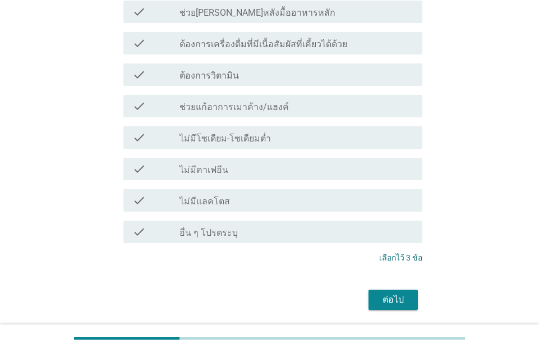
scroll to position [1177, 0]
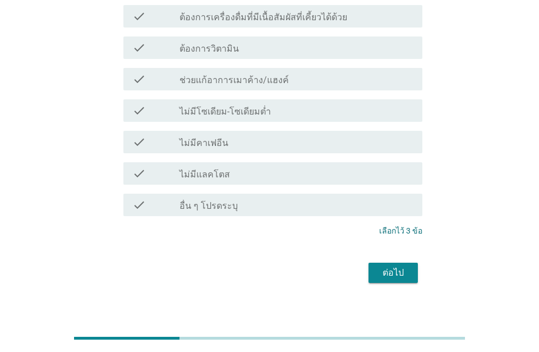
click at [391, 269] on button "ต่อไป" at bounding box center [392, 272] width 49 height 20
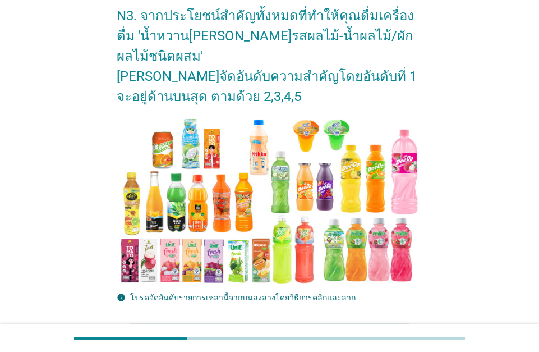
scroll to position [224, 0]
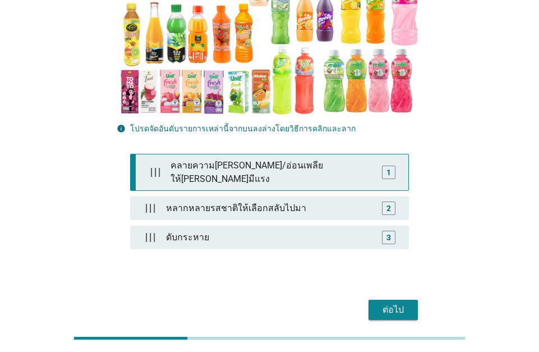
click at [260, 154] on div "คลายความ[PERSON_NAME]/อ่อนเพลียให้[PERSON_NAME]มีแรง" at bounding box center [272, 172] width 212 height 36
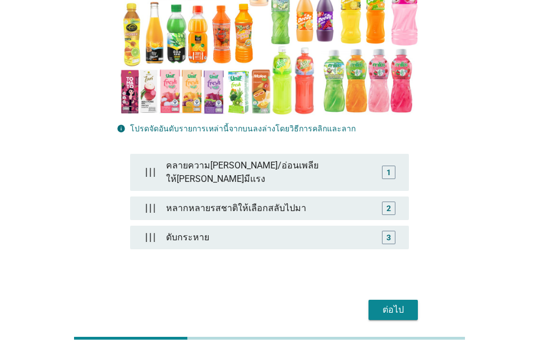
click at [391, 303] on div "ต่อไป" at bounding box center [392, 309] width 31 height 13
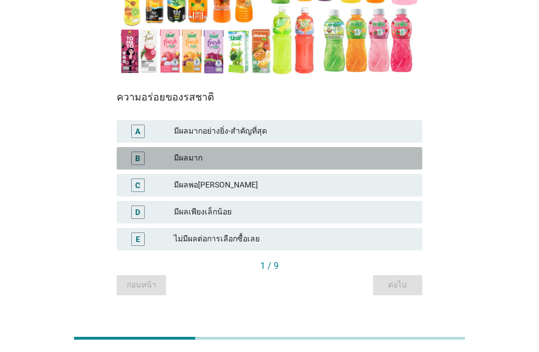
click at [252, 160] on div "มีผลมาก" at bounding box center [293, 157] width 239 height 13
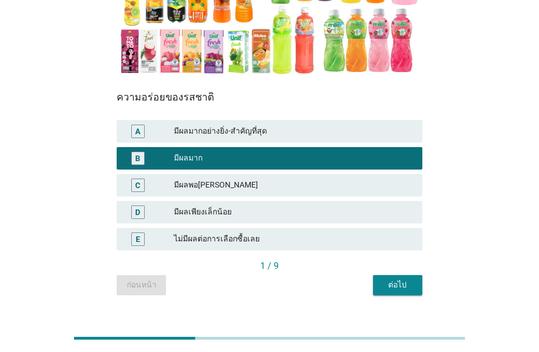
click at [400, 294] on button "ต่อไป" at bounding box center [397, 285] width 49 height 20
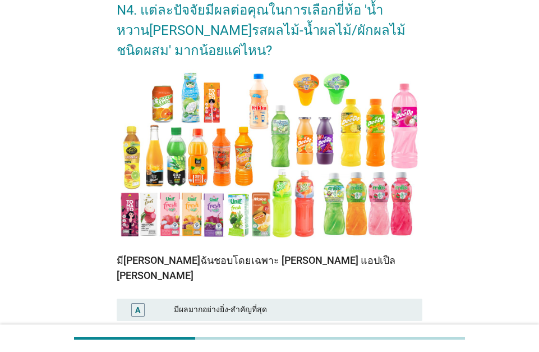
scroll to position [168, 0]
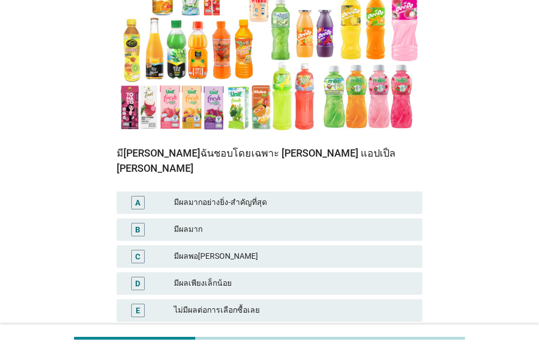
click at [251, 223] on div "มีผลมาก" at bounding box center [293, 229] width 239 height 13
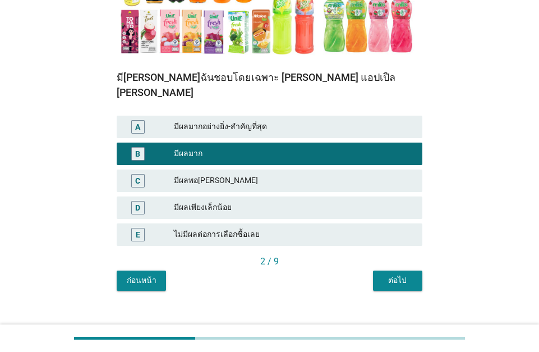
scroll to position [245, 0]
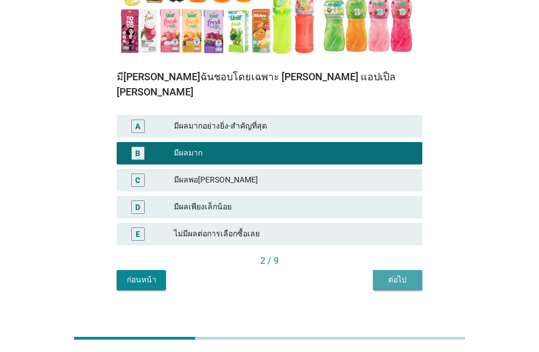
click at [390, 274] on button "ต่อไป" at bounding box center [397, 280] width 49 height 20
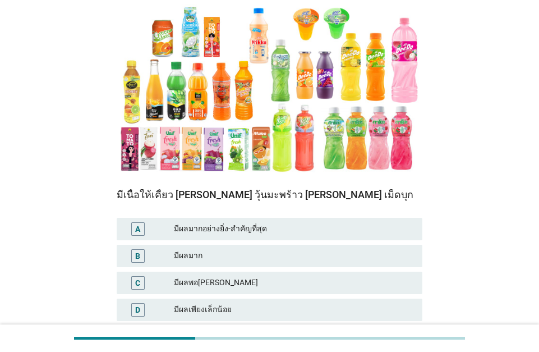
scroll to position [224, 0]
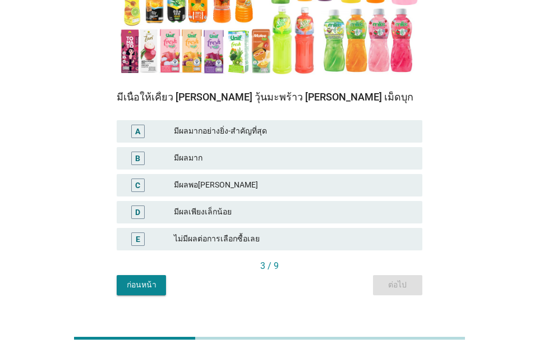
click at [216, 155] on div "มีผลมาก" at bounding box center [293, 157] width 239 height 13
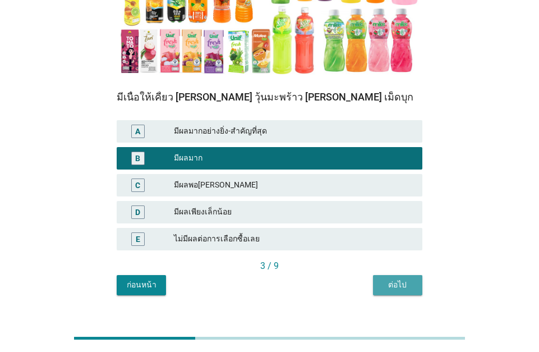
click at [407, 279] on div "ต่อไป" at bounding box center [397, 285] width 31 height 12
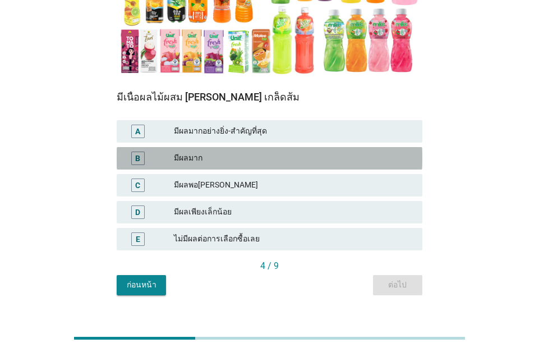
click at [219, 162] on div "มีผลมาก" at bounding box center [293, 157] width 239 height 13
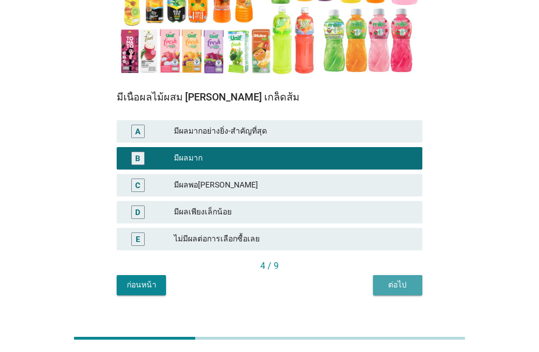
click at [408, 287] on div "ต่อไป" at bounding box center [397, 285] width 31 height 12
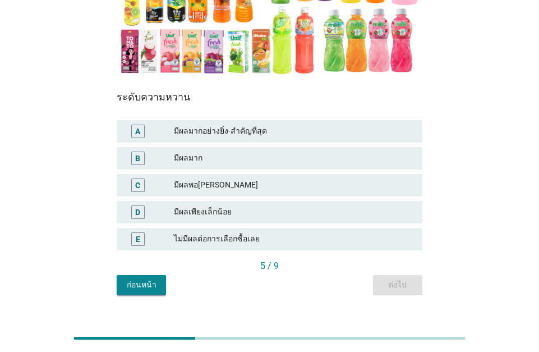
click at [208, 154] on div "มีผลมาก" at bounding box center [293, 157] width 239 height 13
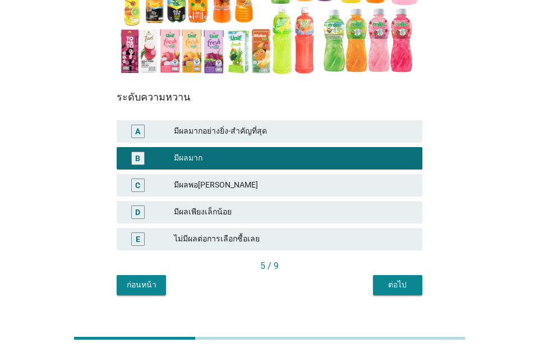
click at [391, 298] on div "N4. แต่ละปัจจัยมีผลต่อคุณในการเลือกยี่ห้อ 'น้ำหวาน[PERSON_NAME]รสผลไม้-น้ำผลไม้…" at bounding box center [270, 60] width 324 height 487
click at [394, 287] on div "ต่อไป" at bounding box center [397, 285] width 31 height 12
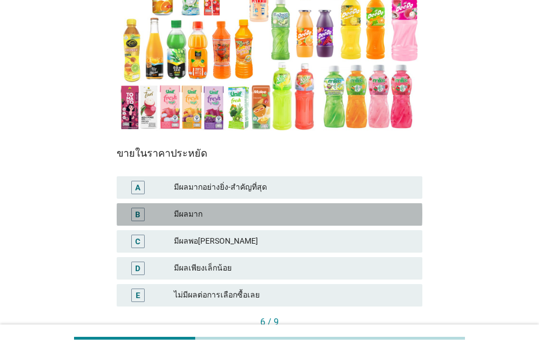
click at [211, 206] on div "B มีผลมาก" at bounding box center [270, 214] width 306 height 22
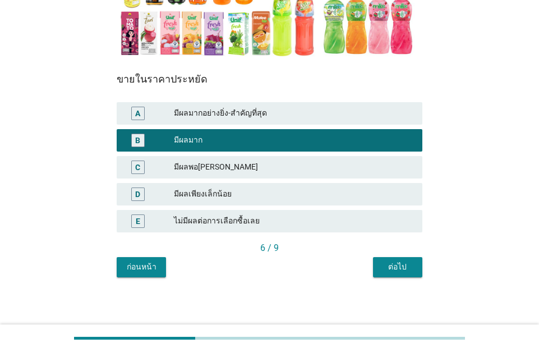
scroll to position [245, 0]
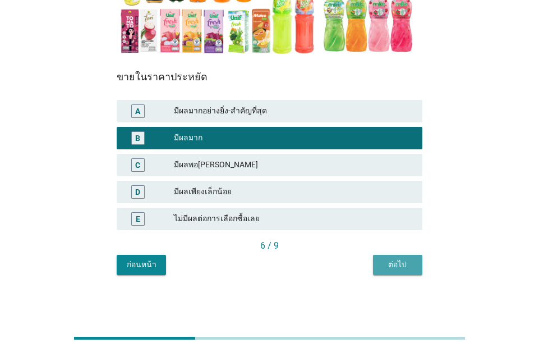
click at [396, 255] on button "ต่อไป" at bounding box center [397, 265] width 49 height 20
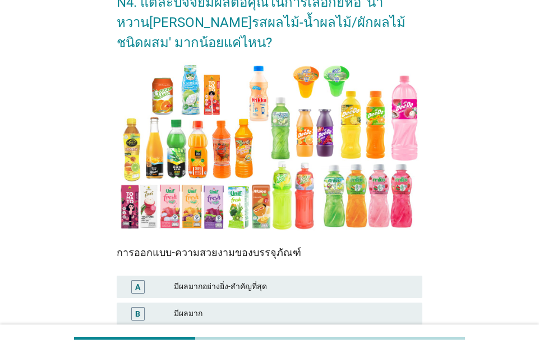
scroll to position [224, 0]
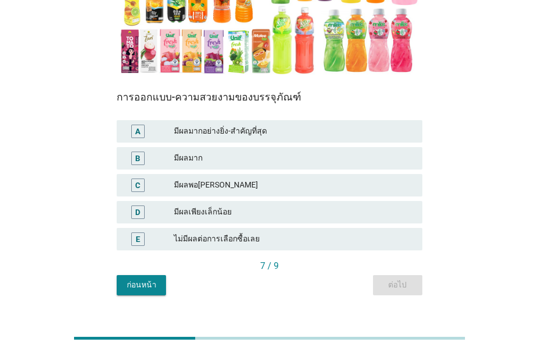
click at [187, 155] on div "มีผลมาก" at bounding box center [293, 157] width 239 height 13
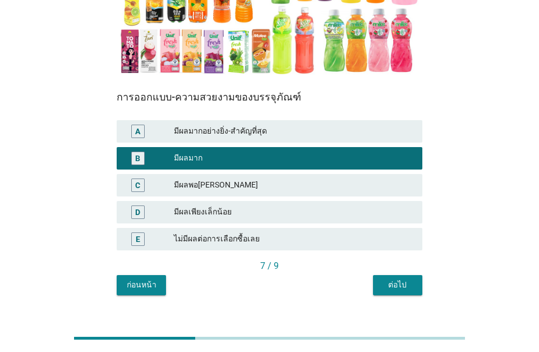
click at [400, 284] on div "ต่อไป" at bounding box center [397, 285] width 31 height 12
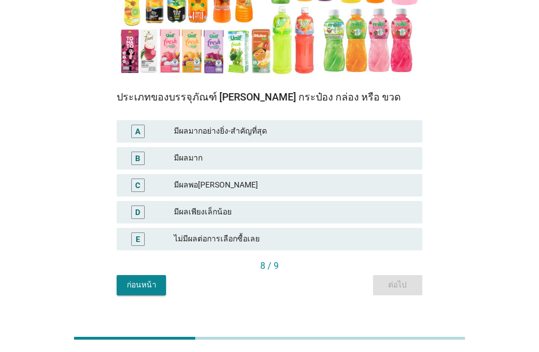
click at [202, 146] on div "B มีผลมาก" at bounding box center [269, 158] width 310 height 27
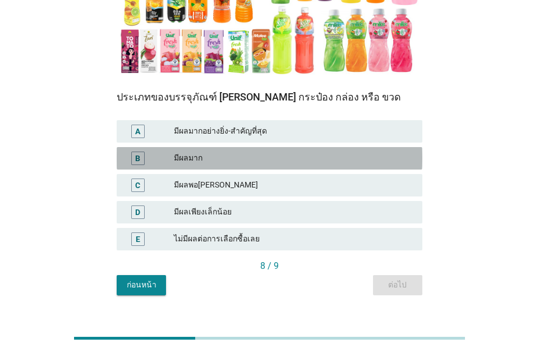
click at [196, 155] on div "มีผลมาก" at bounding box center [293, 157] width 239 height 13
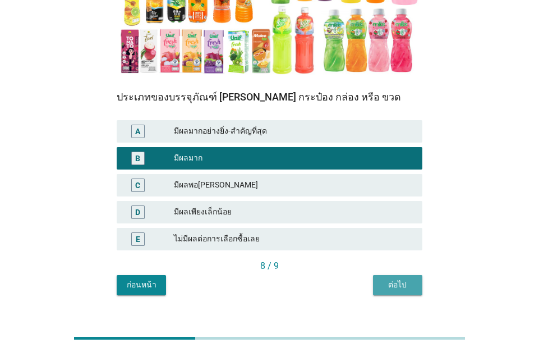
click at [400, 285] on div "ต่อไป" at bounding box center [397, 285] width 31 height 12
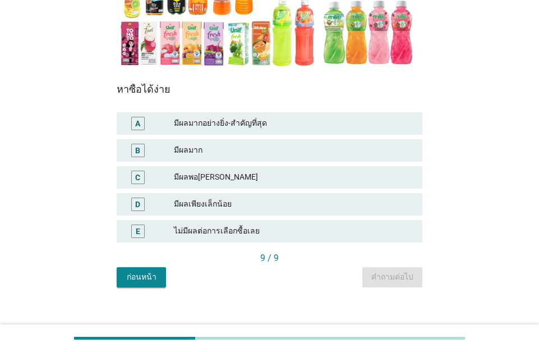
scroll to position [245, 0]
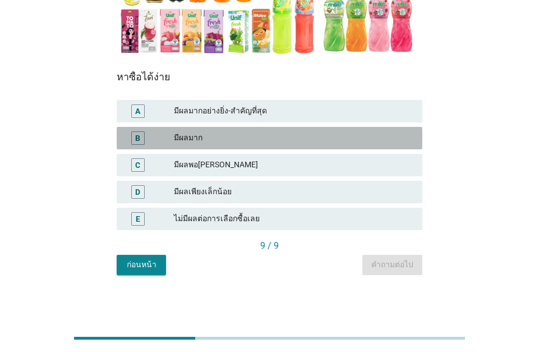
click at [200, 143] on div "มีผลมาก" at bounding box center [293, 137] width 239 height 13
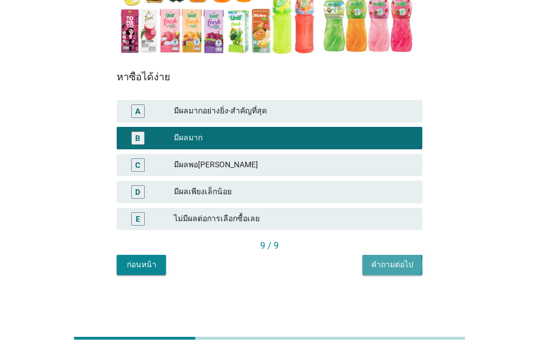
click at [420, 260] on button "คำถามต่อไป" at bounding box center [392, 265] width 60 height 20
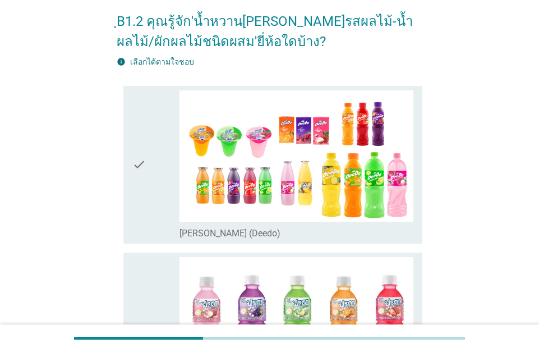
scroll to position [112, 0]
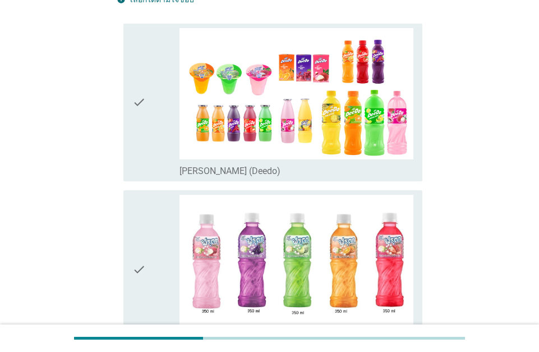
click at [149, 146] on div "check" at bounding box center [155, 102] width 47 height 149
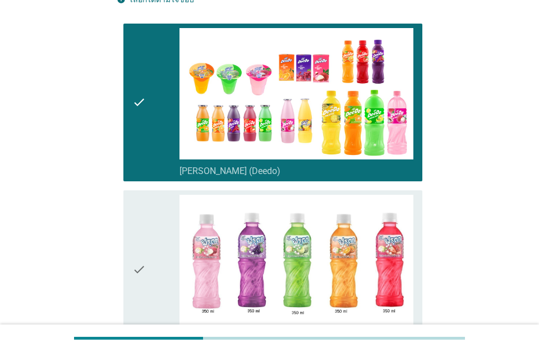
click at [142, 245] on icon "check" at bounding box center [138, 269] width 13 height 149
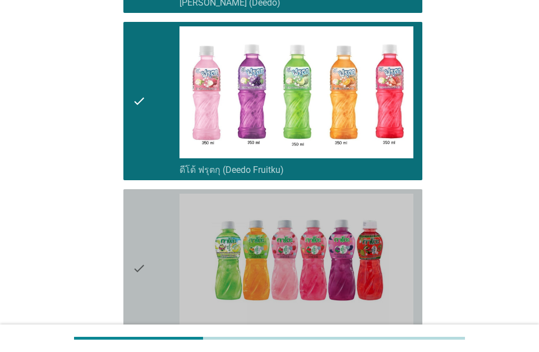
click at [141, 251] on icon "check" at bounding box center [138, 267] width 13 height 149
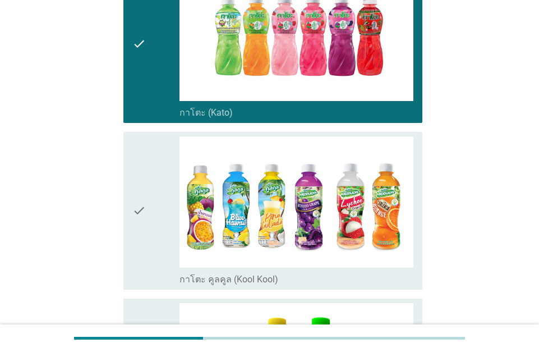
click at [142, 234] on icon "check" at bounding box center [138, 210] width 13 height 149
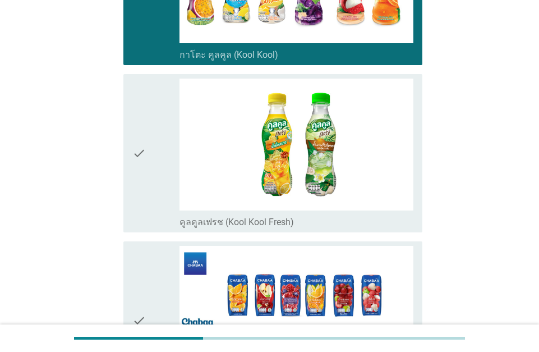
click at [145, 182] on icon "check" at bounding box center [138, 153] width 13 height 149
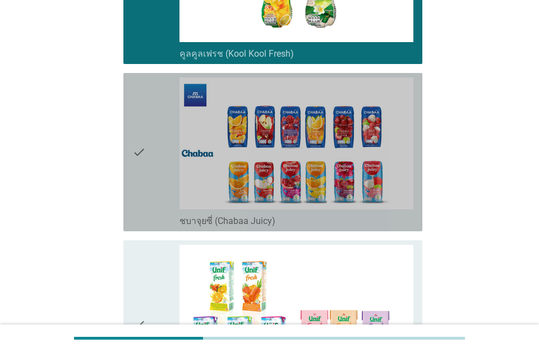
click at [145, 163] on icon "check" at bounding box center [138, 151] width 13 height 149
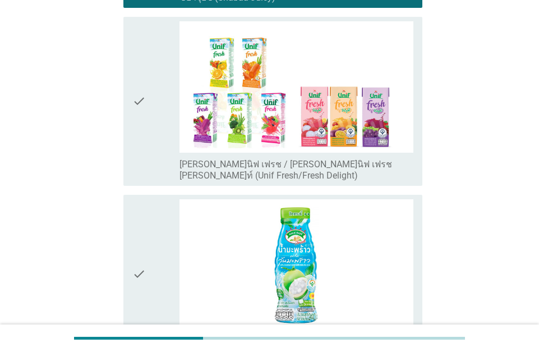
scroll to position [1122, 0]
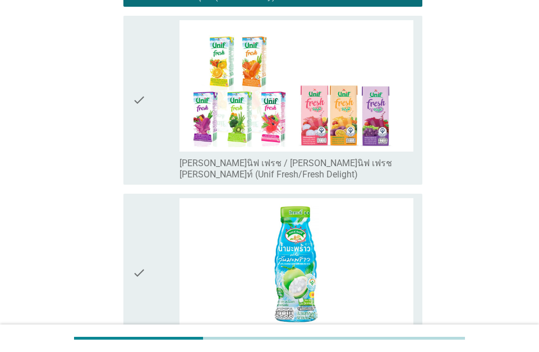
click at [142, 154] on icon "check" at bounding box center [138, 100] width 13 height 160
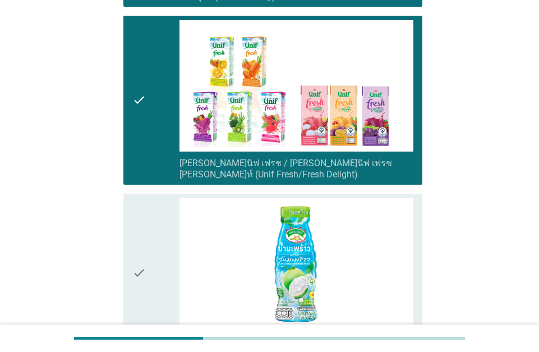
click at [146, 222] on icon "check" at bounding box center [138, 272] width 13 height 149
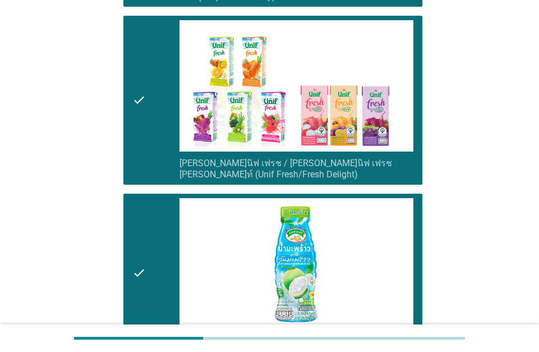
scroll to position [1290, 0]
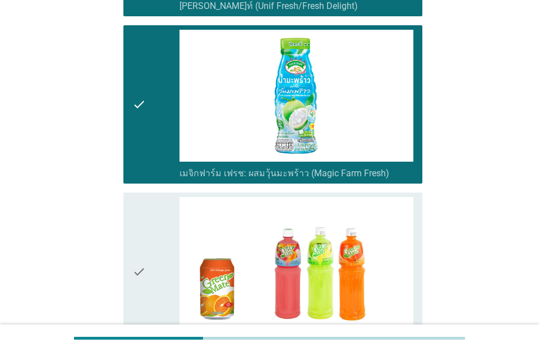
click at [146, 249] on div "check" at bounding box center [155, 271] width 47 height 149
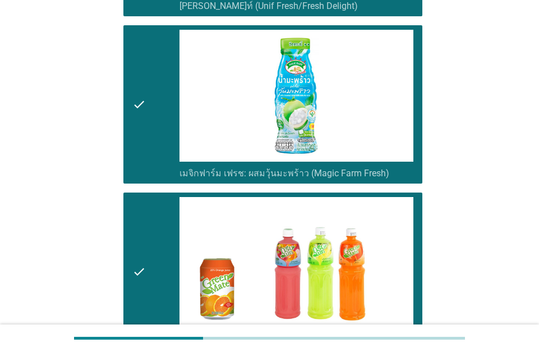
scroll to position [0, 0]
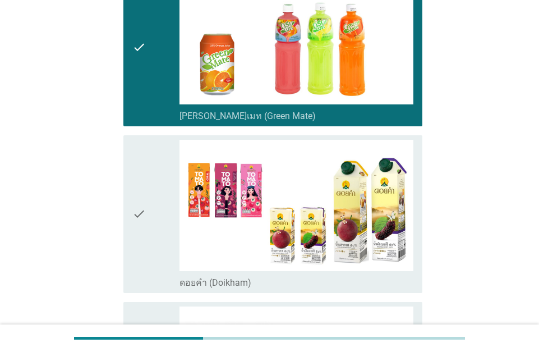
click at [145, 233] on icon "check" at bounding box center [138, 214] width 13 height 149
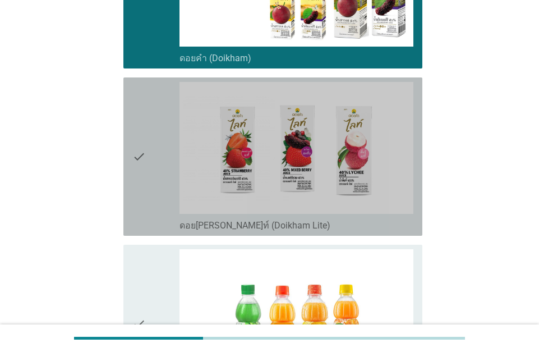
click at [132, 186] on icon "check" at bounding box center [138, 156] width 13 height 149
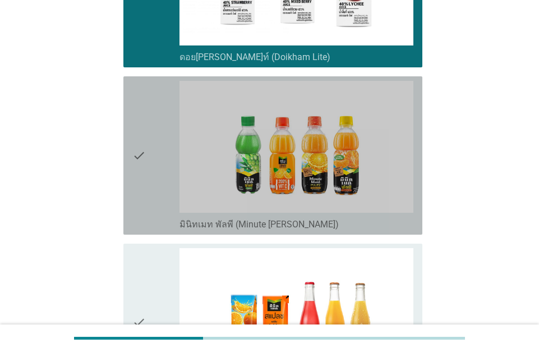
click at [152, 179] on div "check" at bounding box center [155, 155] width 47 height 149
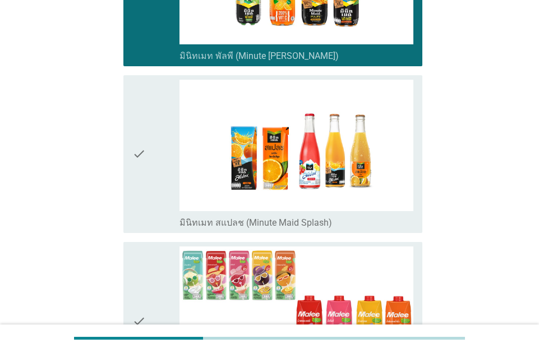
click at [153, 180] on div "check" at bounding box center [155, 154] width 47 height 149
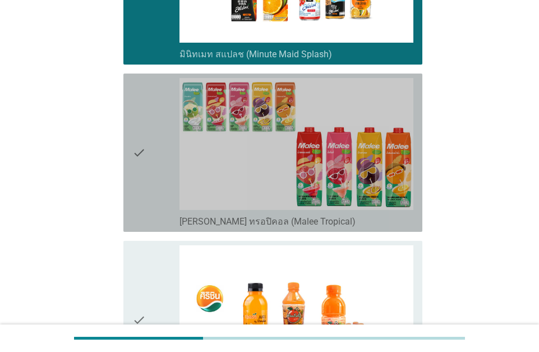
click at [152, 178] on div "check" at bounding box center [155, 152] width 47 height 149
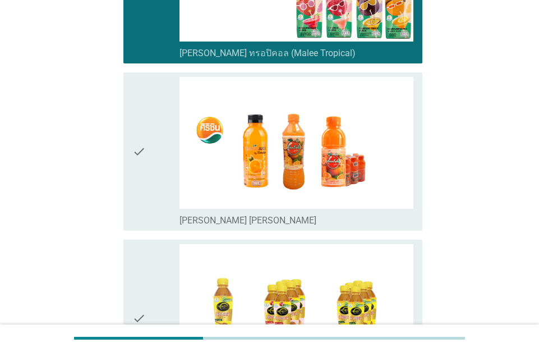
click at [153, 178] on div "check" at bounding box center [155, 151] width 47 height 149
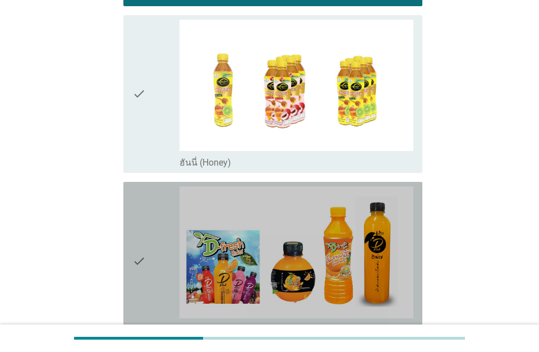
click at [153, 186] on div "check" at bounding box center [155, 260] width 47 height 149
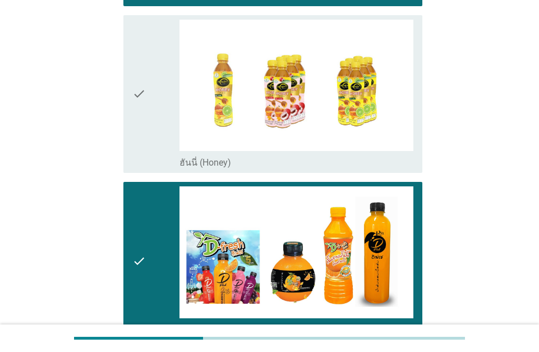
click at [159, 132] on div "check" at bounding box center [155, 94] width 47 height 149
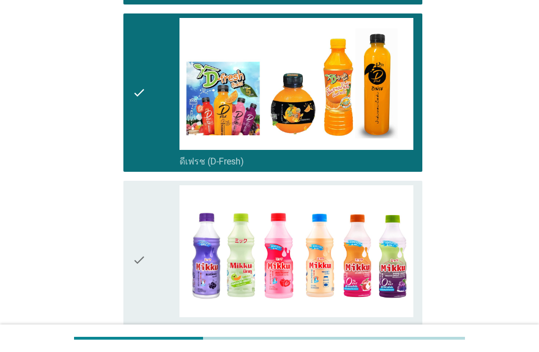
click at [158, 193] on div "check" at bounding box center [155, 259] width 47 height 149
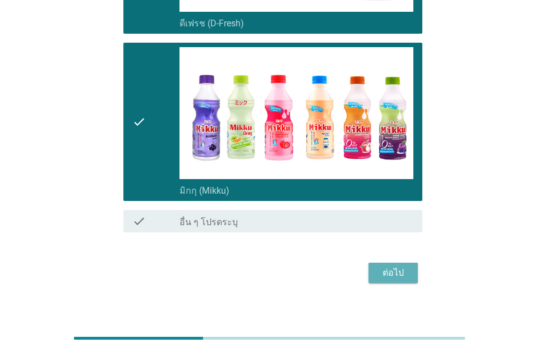
click at [395, 266] on div "ต่อไป" at bounding box center [392, 272] width 31 height 13
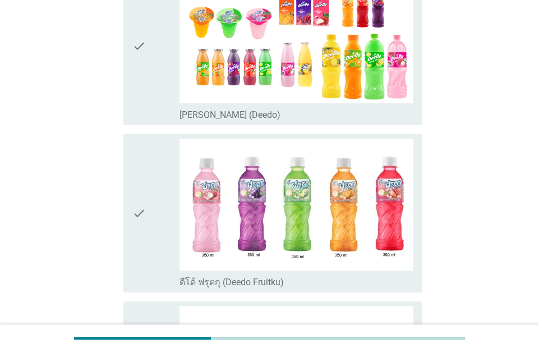
click at [161, 99] on div "check" at bounding box center [155, 46] width 47 height 149
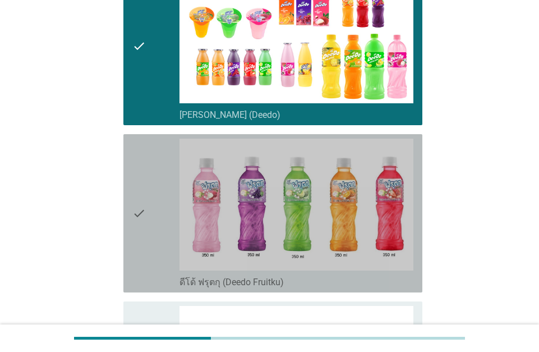
click at [141, 181] on icon "check" at bounding box center [138, 213] width 13 height 149
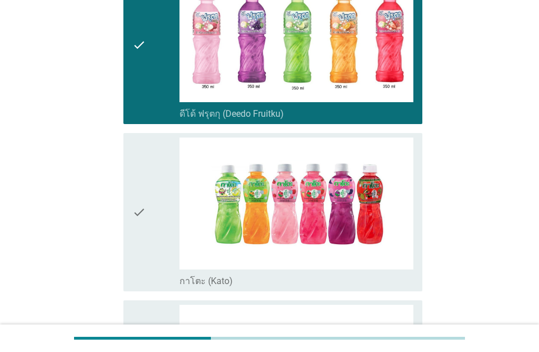
drag, startPoint x: 153, startPoint y: 209, endPoint x: 155, endPoint y: 215, distance: 6.0
click at [153, 210] on div "check" at bounding box center [155, 211] width 47 height 149
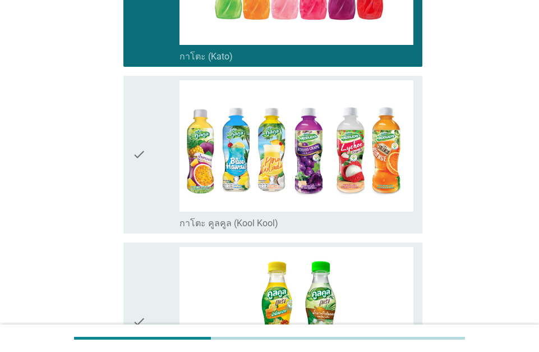
click at [148, 194] on div "check" at bounding box center [155, 154] width 47 height 149
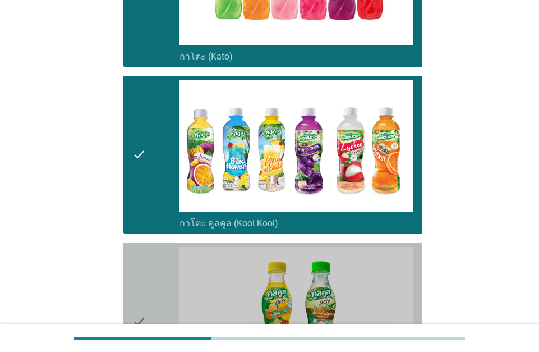
click at [156, 278] on div "check" at bounding box center [155, 321] width 47 height 149
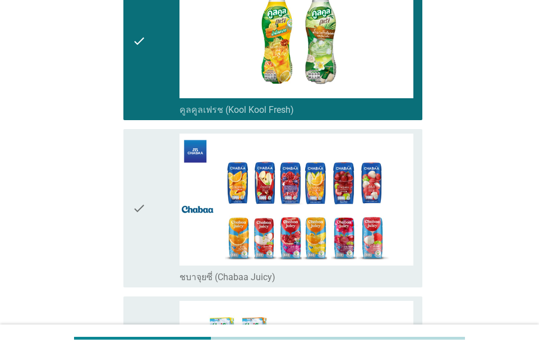
click at [148, 228] on div "check" at bounding box center [155, 207] width 47 height 149
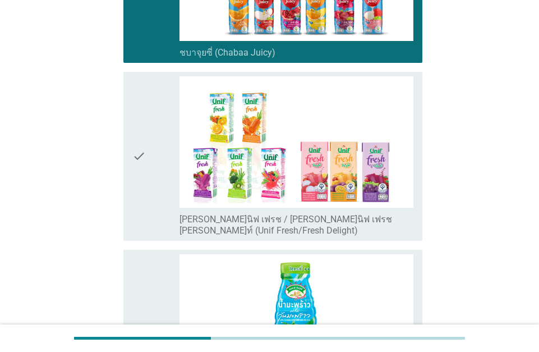
click at [151, 204] on div "check" at bounding box center [155, 156] width 47 height 160
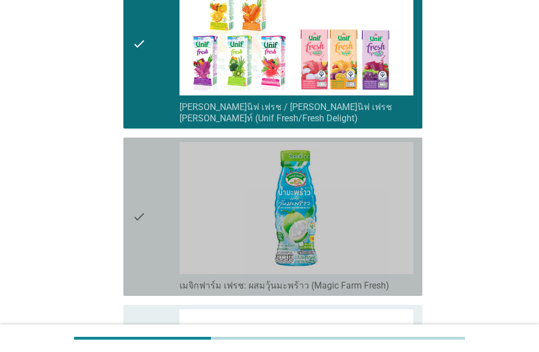
click at [154, 170] on div "check" at bounding box center [155, 216] width 47 height 149
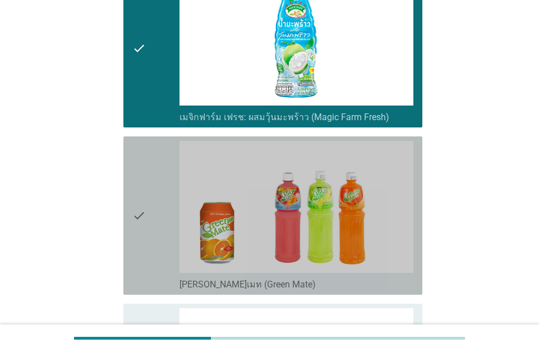
click at [153, 197] on div "check" at bounding box center [155, 215] width 47 height 149
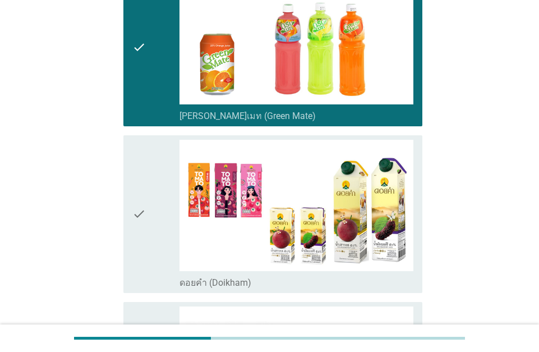
click at [150, 187] on div "check" at bounding box center [155, 214] width 47 height 149
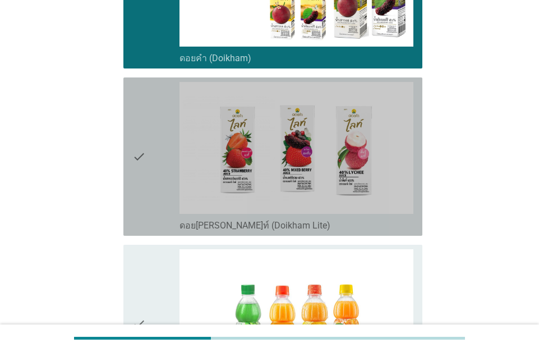
click at [147, 184] on div "check" at bounding box center [155, 156] width 47 height 149
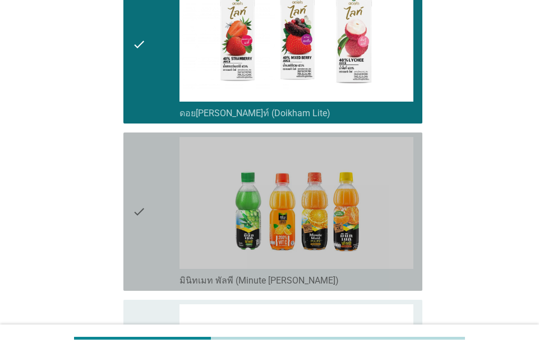
click at [153, 174] on div "check" at bounding box center [155, 211] width 47 height 149
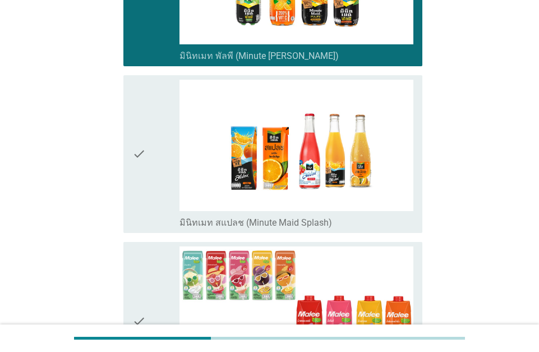
click at [148, 188] on div "check" at bounding box center [155, 154] width 47 height 149
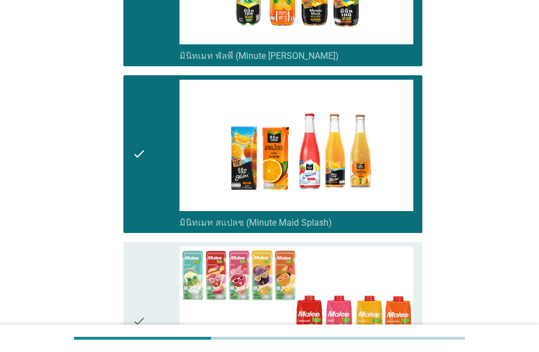
click at [152, 248] on div "check" at bounding box center [155, 320] width 47 height 149
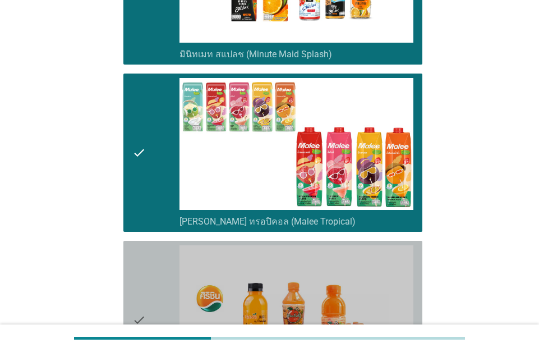
click at [153, 253] on div "check" at bounding box center [155, 319] width 47 height 149
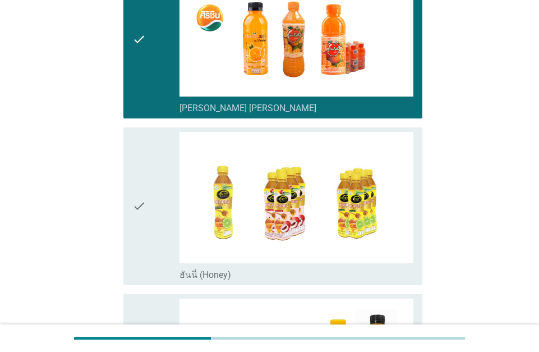
click at [146, 233] on div "check" at bounding box center [155, 206] width 47 height 149
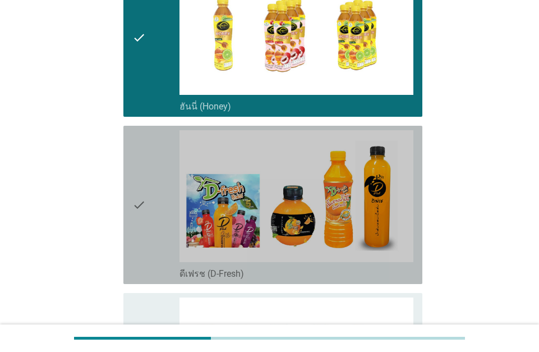
click at [147, 218] on div "check" at bounding box center [155, 204] width 47 height 149
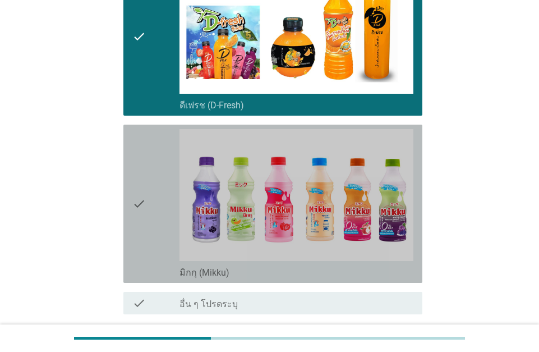
click at [149, 181] on div "check" at bounding box center [155, 203] width 47 height 149
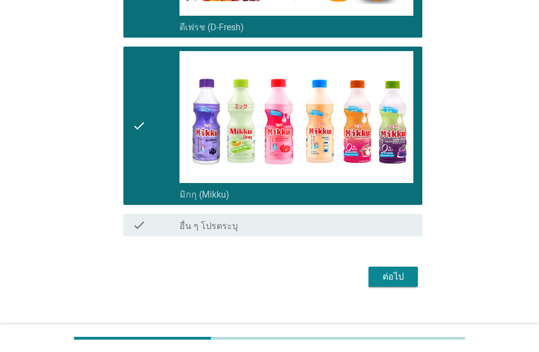
scroll to position [2942, 0]
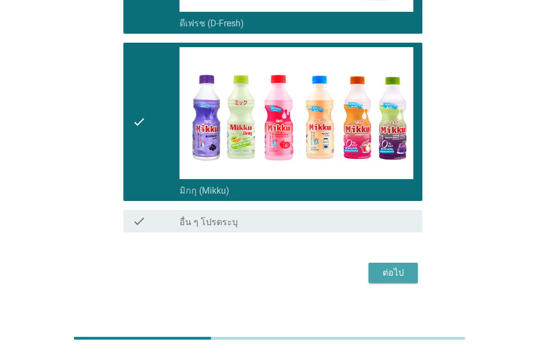
click at [395, 266] on div "ต่อไป" at bounding box center [392, 272] width 31 height 13
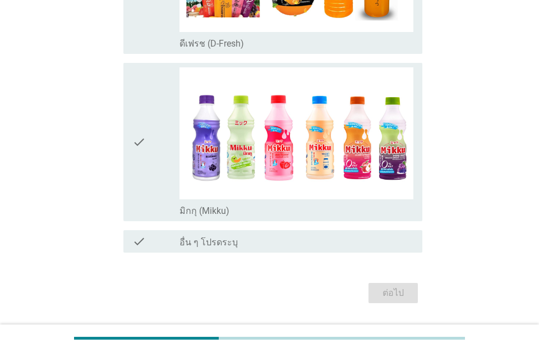
scroll to position [0, 0]
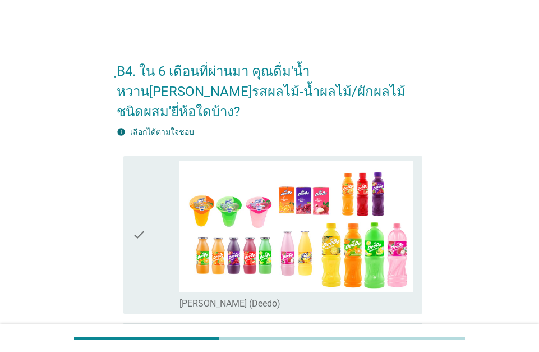
click at [152, 237] on div "check" at bounding box center [155, 234] width 47 height 149
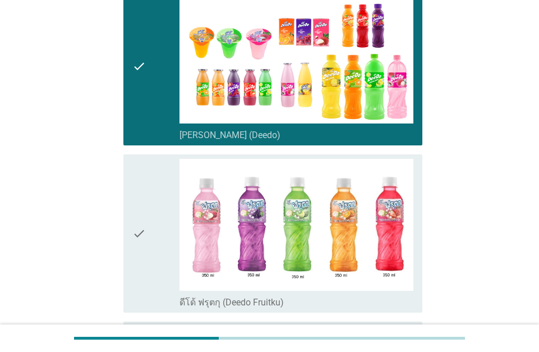
click at [149, 217] on div "check" at bounding box center [155, 233] width 47 height 149
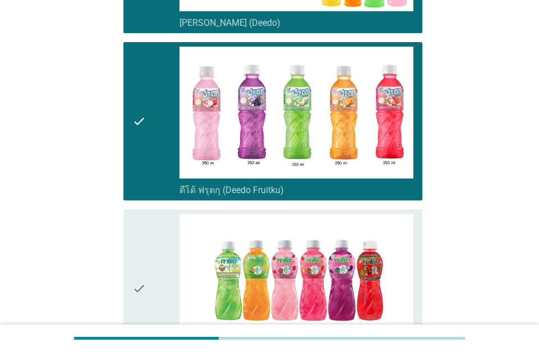
click at [148, 225] on div "check" at bounding box center [155, 288] width 47 height 149
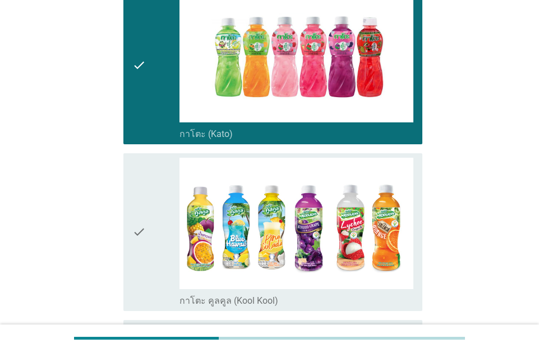
scroll to position [505, 0]
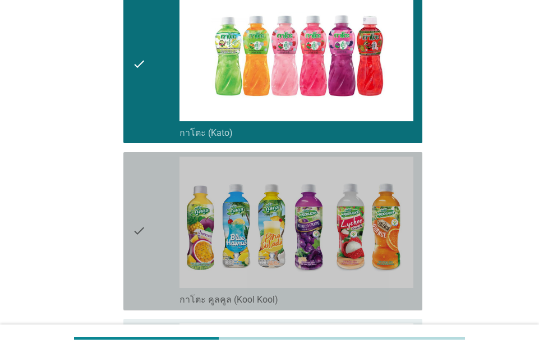
click at [148, 225] on div "check" at bounding box center [155, 230] width 47 height 149
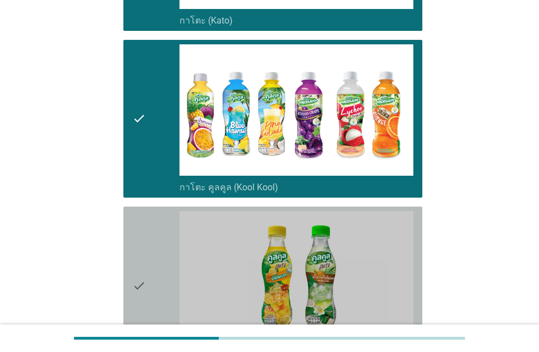
click at [148, 225] on div "check" at bounding box center [155, 285] width 47 height 149
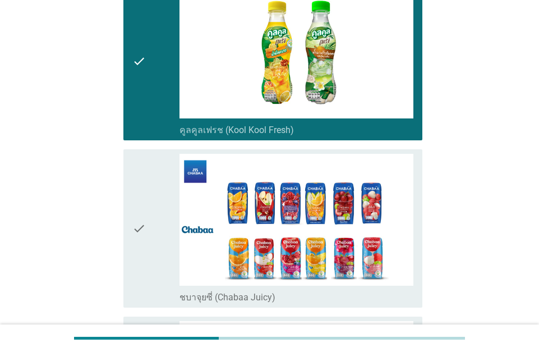
click at [148, 225] on div "check" at bounding box center [155, 228] width 47 height 149
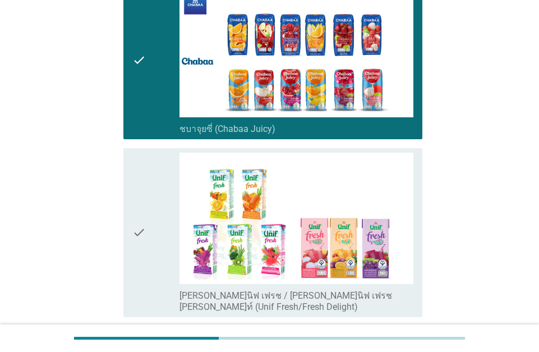
click at [149, 225] on div "check" at bounding box center [155, 233] width 47 height 160
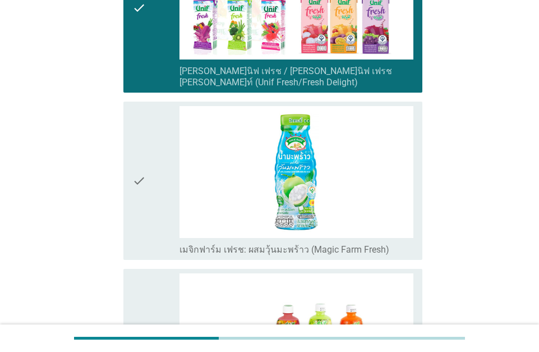
click at [151, 208] on div "check" at bounding box center [155, 180] width 47 height 149
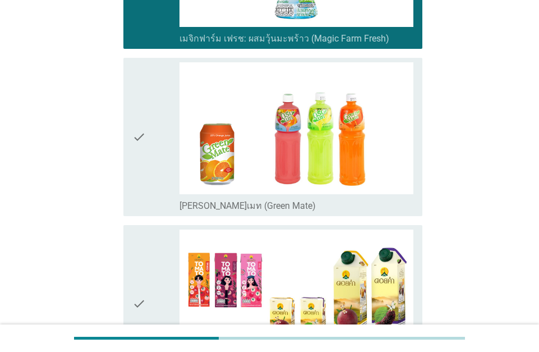
scroll to position [1458, 0]
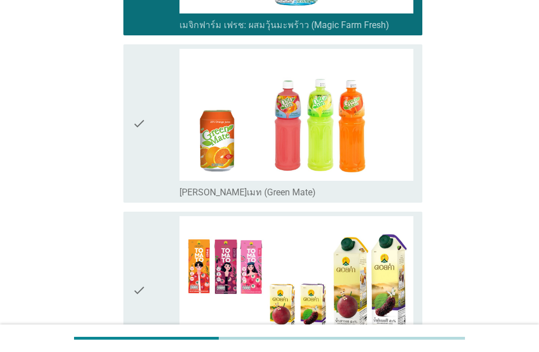
click at [151, 216] on div "check" at bounding box center [155, 290] width 47 height 149
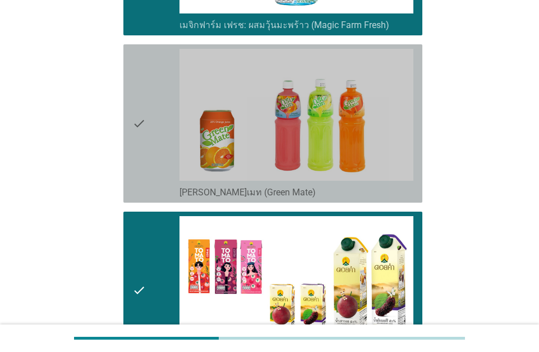
click at [161, 131] on div "check" at bounding box center [155, 123] width 47 height 149
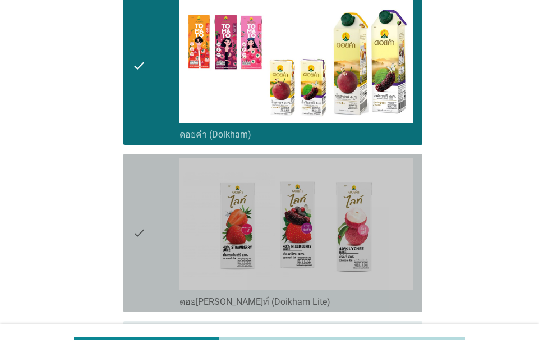
click at [157, 158] on div "check" at bounding box center [155, 232] width 47 height 149
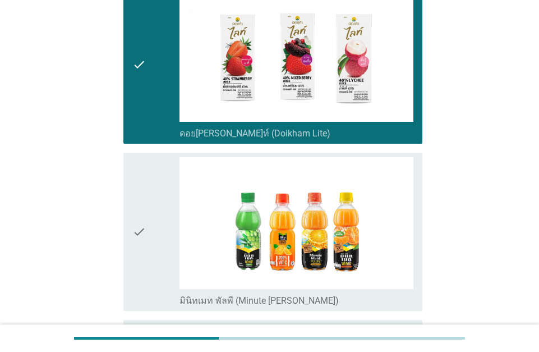
click at [160, 183] on div "check" at bounding box center [155, 231] width 47 height 149
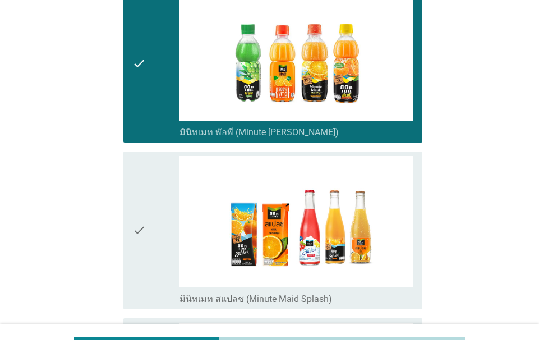
click at [165, 197] on div "check" at bounding box center [155, 230] width 47 height 149
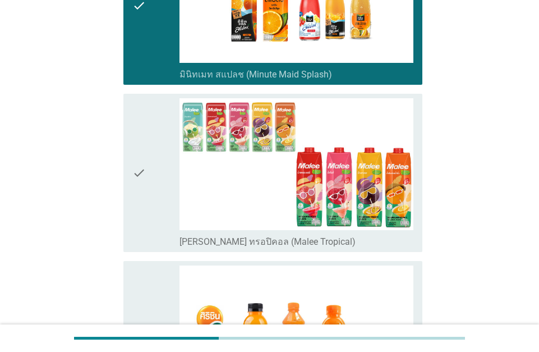
click at [166, 191] on div "check" at bounding box center [155, 172] width 47 height 149
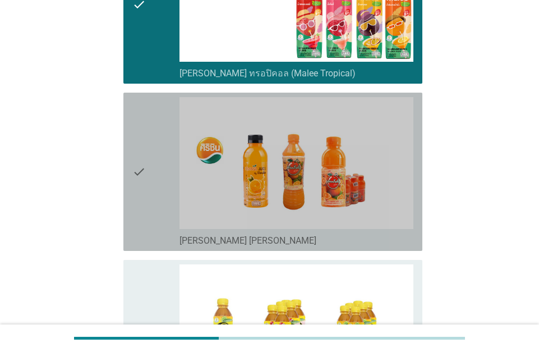
click at [167, 181] on div "check" at bounding box center [155, 171] width 47 height 149
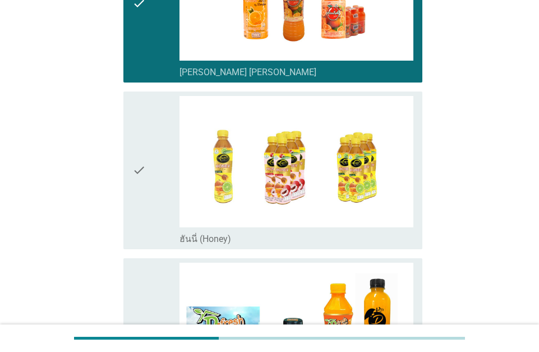
click at [167, 180] on div "check" at bounding box center [155, 170] width 47 height 149
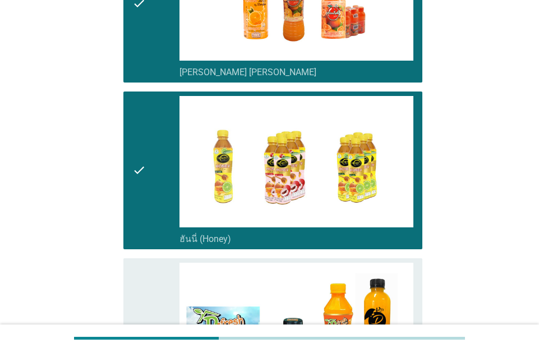
scroll to position [2804, 0]
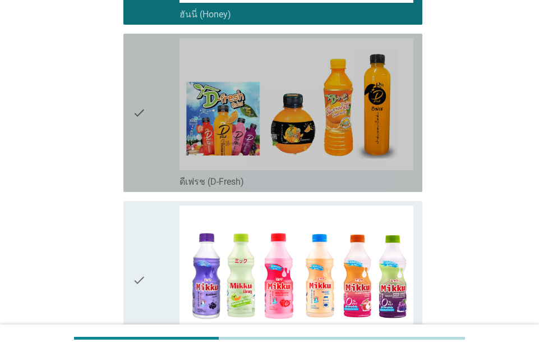
click at [153, 138] on div "check" at bounding box center [155, 112] width 47 height 149
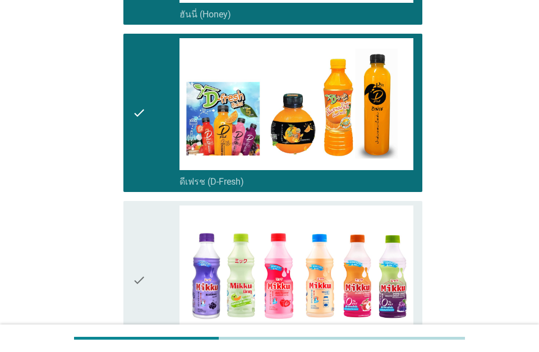
click at [162, 205] on div "check" at bounding box center [155, 279] width 47 height 149
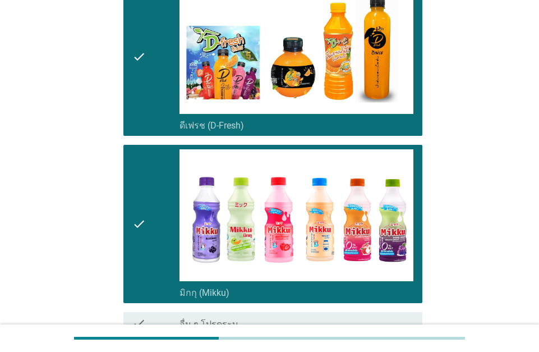
scroll to position [2942, 0]
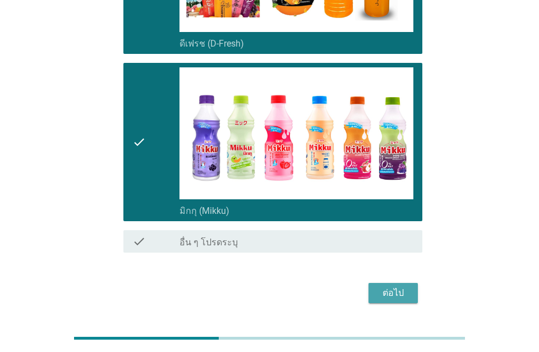
click at [386, 286] on div "ต่อไป" at bounding box center [392, 292] width 31 height 13
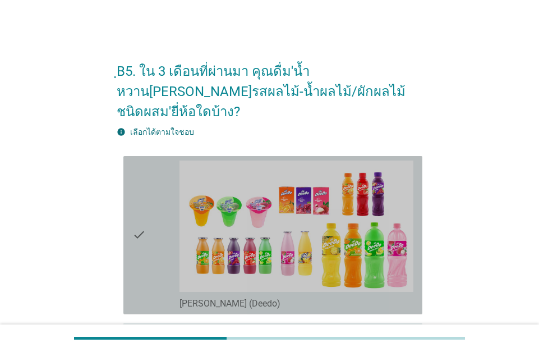
click at [145, 231] on icon "check" at bounding box center [138, 234] width 13 height 149
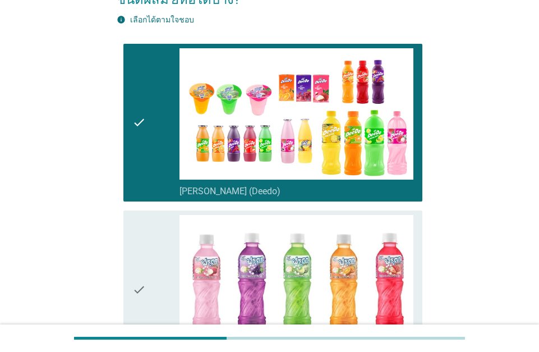
click at [145, 231] on icon "check" at bounding box center [138, 289] width 13 height 149
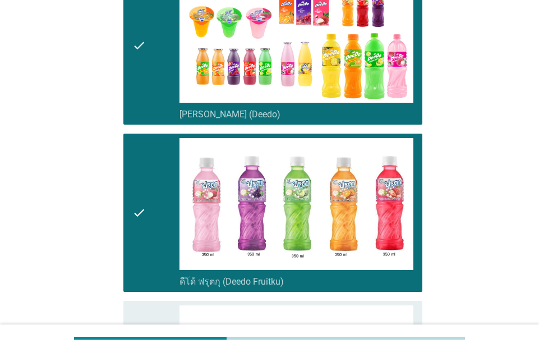
scroll to position [336, 0]
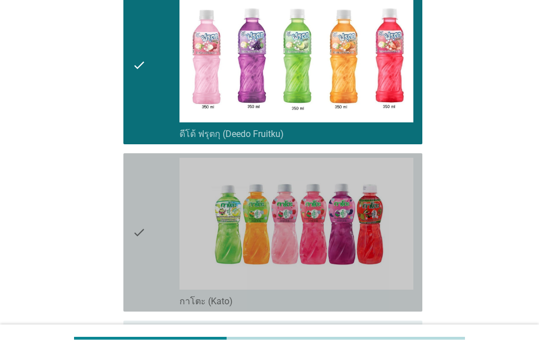
click at [144, 223] on icon "check" at bounding box center [138, 232] width 13 height 149
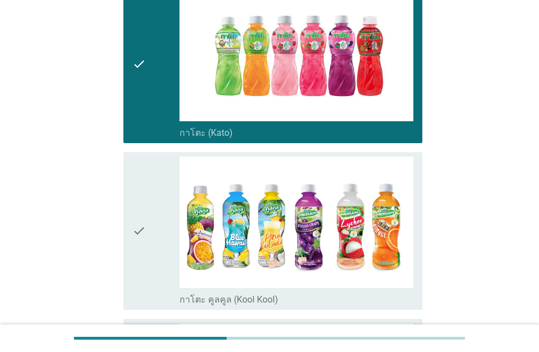
click at [144, 223] on icon "check" at bounding box center [138, 230] width 13 height 149
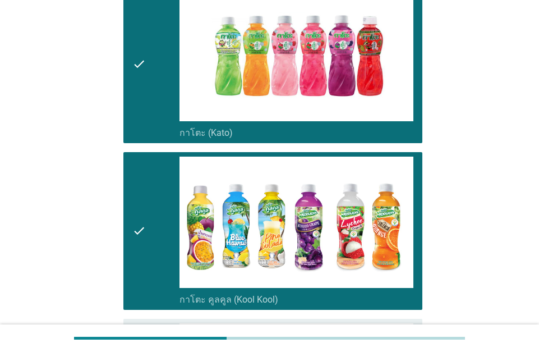
scroll to position [729, 0]
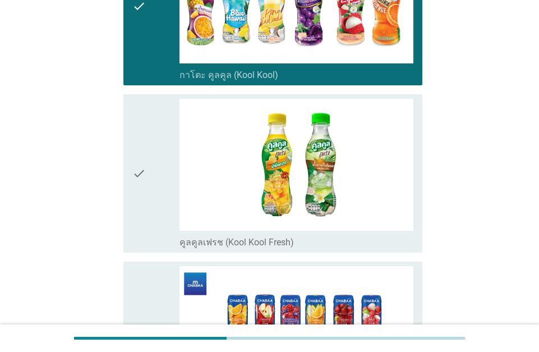
click at [144, 197] on icon "check" at bounding box center [138, 173] width 13 height 149
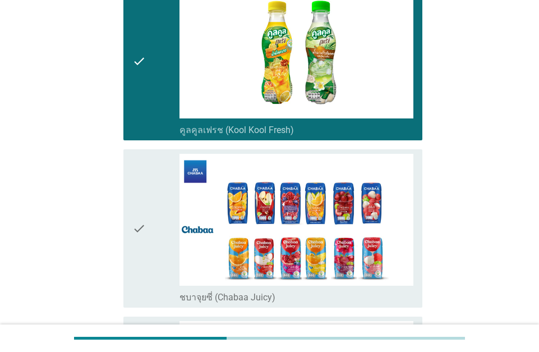
click at [145, 200] on icon "check" at bounding box center [138, 228] width 13 height 149
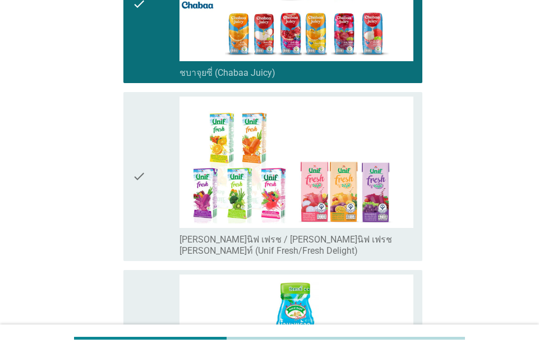
click at [149, 189] on div "check" at bounding box center [155, 176] width 47 height 160
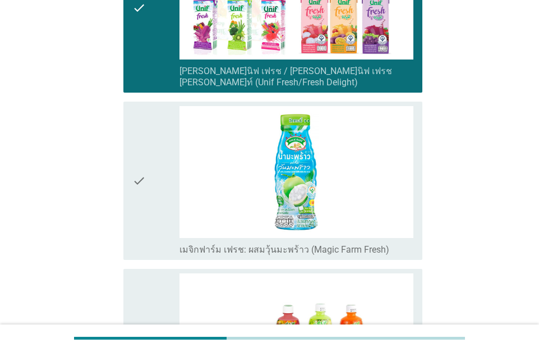
click at [151, 164] on div "check" at bounding box center [155, 180] width 47 height 149
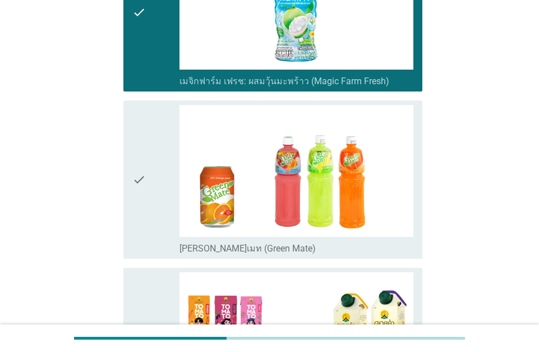
click at [154, 155] on div "check" at bounding box center [155, 179] width 47 height 149
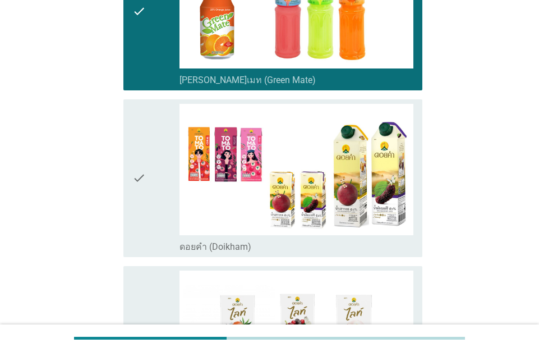
click at [154, 147] on div "check" at bounding box center [155, 178] width 47 height 149
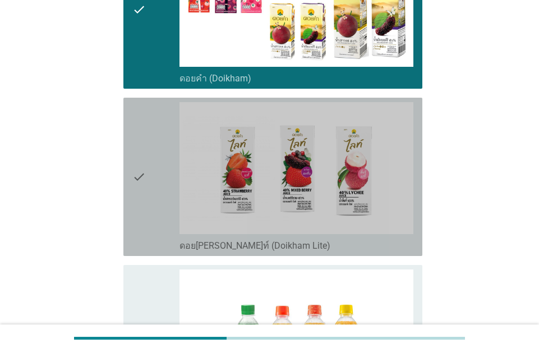
click at [154, 147] on div "check" at bounding box center [155, 176] width 47 height 149
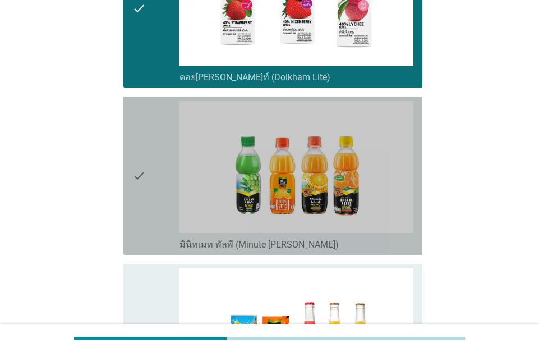
click at [154, 147] on div "check" at bounding box center [155, 175] width 47 height 149
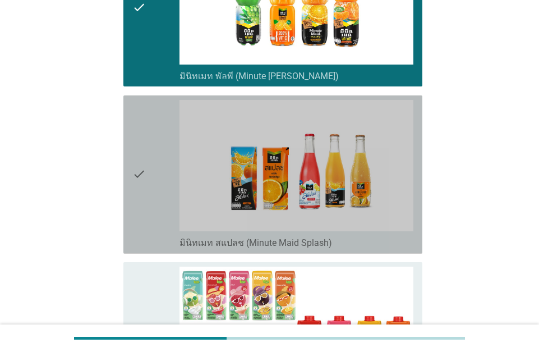
click at [154, 147] on div "check" at bounding box center [155, 174] width 47 height 149
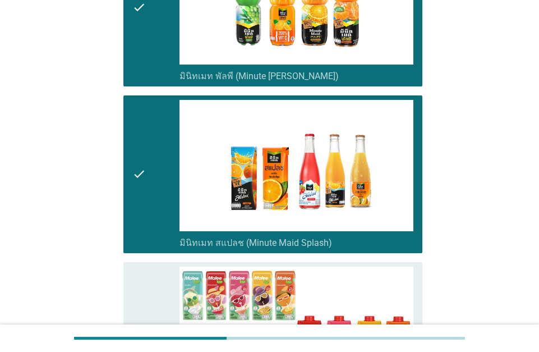
scroll to position [2299, 0]
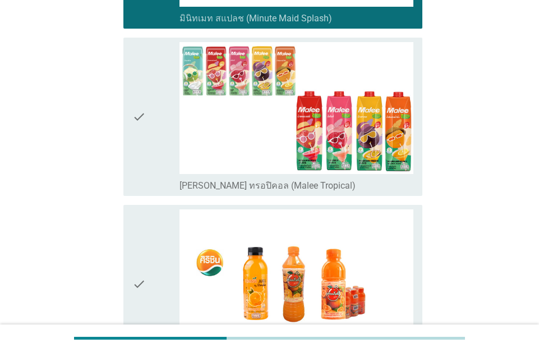
click at [154, 147] on div "check" at bounding box center [155, 116] width 47 height 149
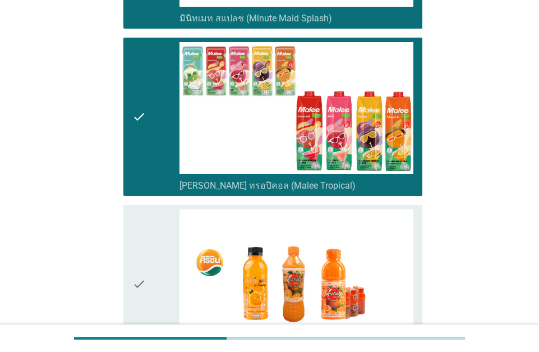
click at [149, 211] on div "check" at bounding box center [155, 283] width 47 height 149
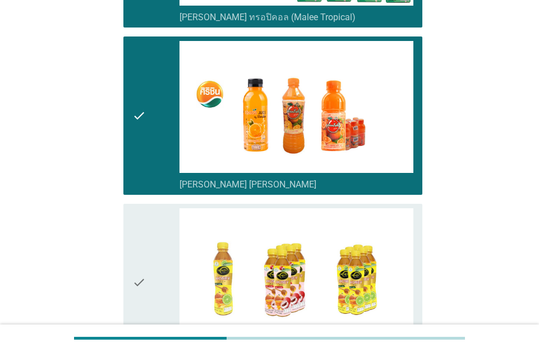
scroll to position [2524, 0]
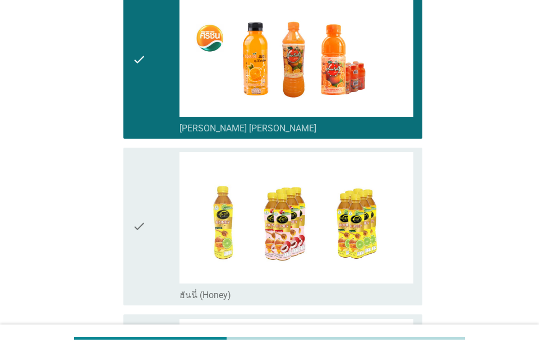
click at [136, 197] on icon "check" at bounding box center [138, 226] width 13 height 149
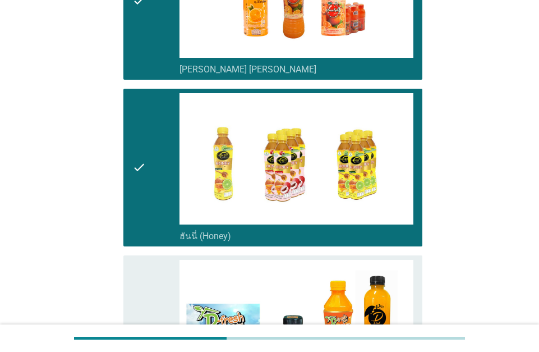
scroll to position [2636, 0]
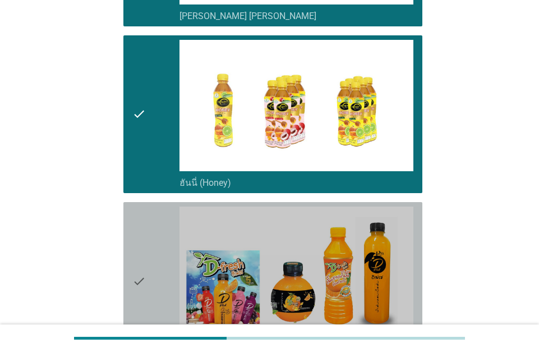
click at [156, 206] on div "check" at bounding box center [155, 280] width 47 height 149
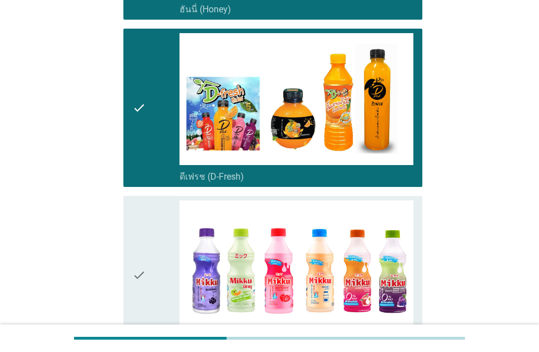
scroll to position [2916, 0]
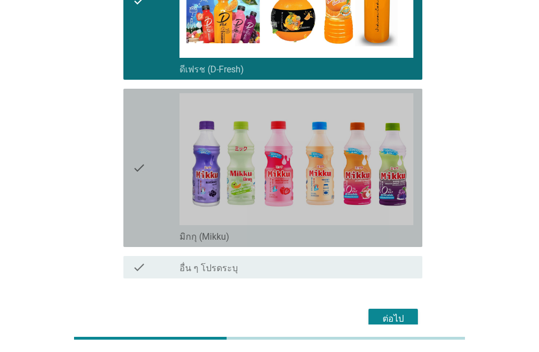
click at [157, 174] on div "check" at bounding box center [155, 167] width 47 height 149
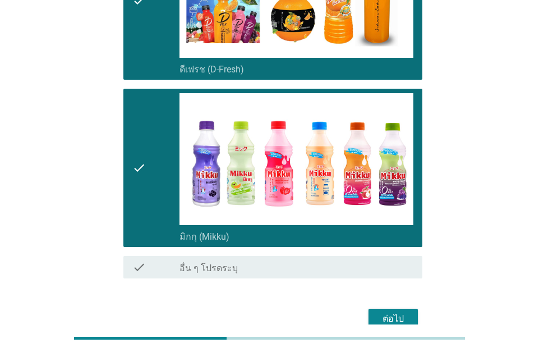
click at [395, 312] on div "ต่อไป" at bounding box center [392, 318] width 31 height 13
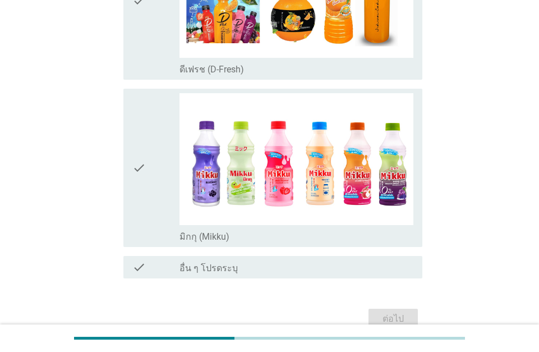
scroll to position [0, 0]
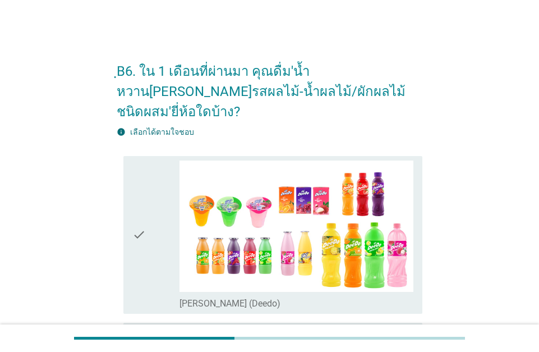
click at [132, 236] on icon "check" at bounding box center [138, 234] width 13 height 149
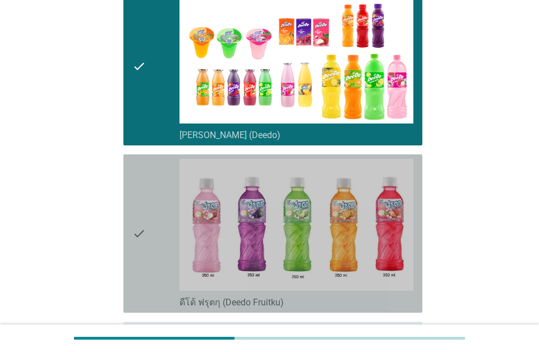
click at [144, 220] on icon "check" at bounding box center [138, 233] width 13 height 149
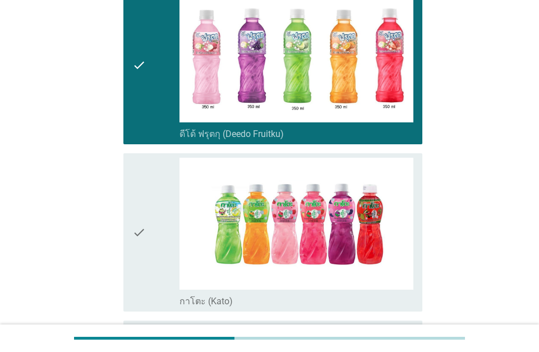
click at [149, 228] on div "check" at bounding box center [155, 232] width 47 height 149
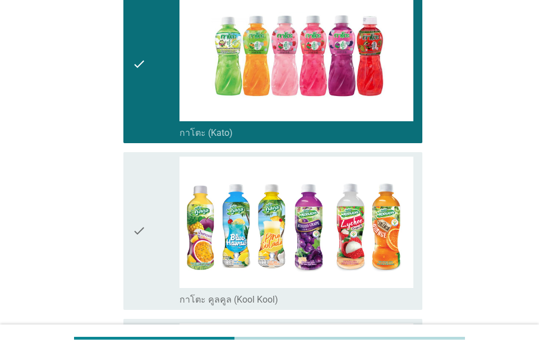
click at [149, 228] on div "check" at bounding box center [155, 230] width 47 height 149
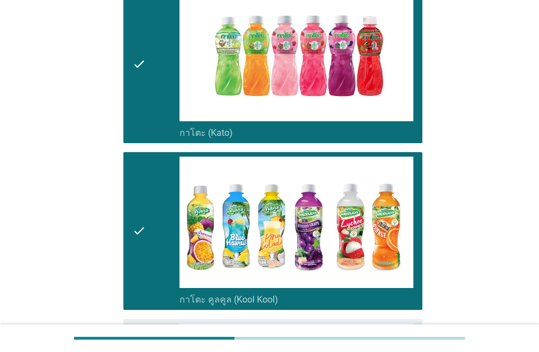
scroll to position [673, 0]
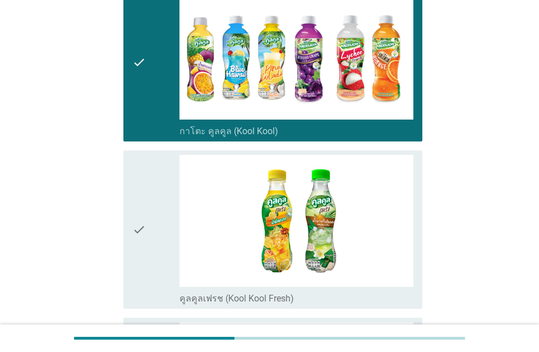
click at [153, 233] on div "check" at bounding box center [155, 229] width 47 height 149
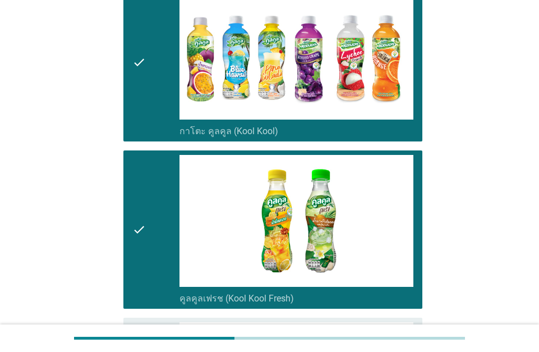
scroll to position [841, 0]
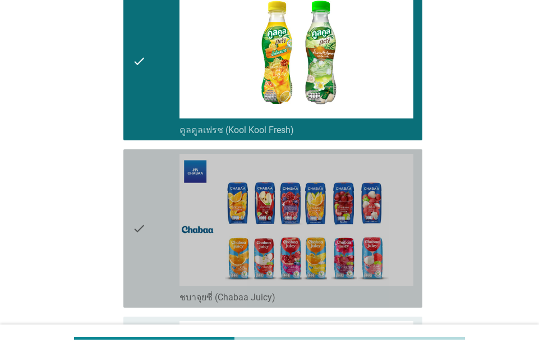
click at [162, 229] on div "check" at bounding box center [155, 228] width 47 height 149
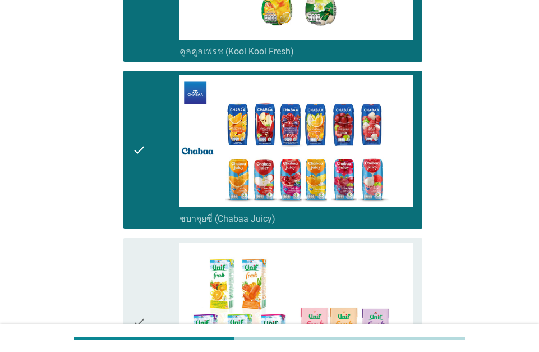
scroll to position [1066, 0]
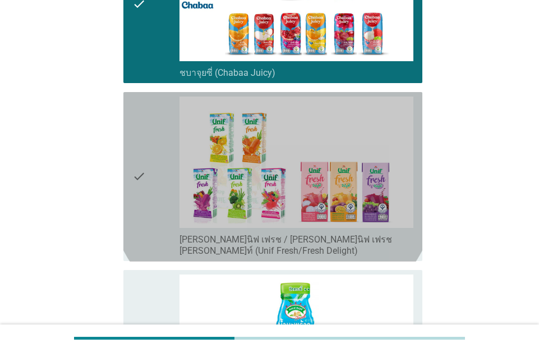
click at [159, 223] on div "check" at bounding box center [155, 176] width 47 height 160
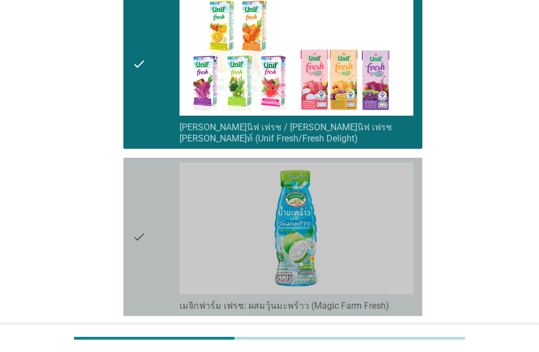
click at [158, 221] on div "check" at bounding box center [155, 236] width 47 height 149
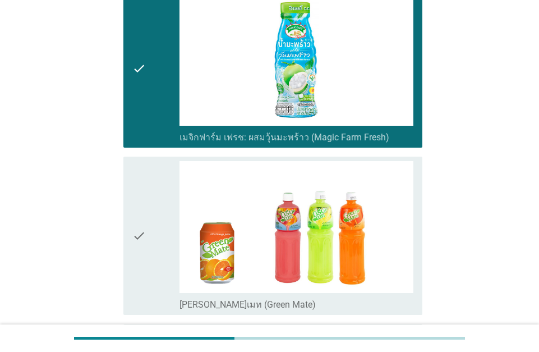
click at [158, 221] on div "check" at bounding box center [155, 235] width 47 height 149
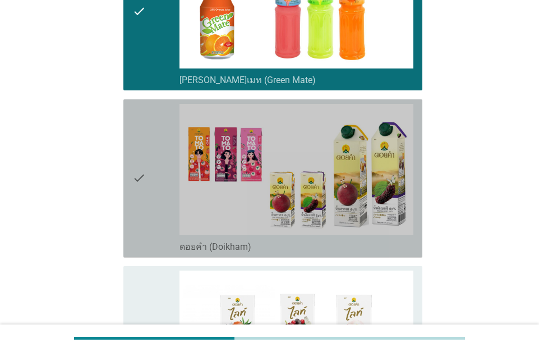
click at [156, 211] on div "check" at bounding box center [155, 178] width 47 height 149
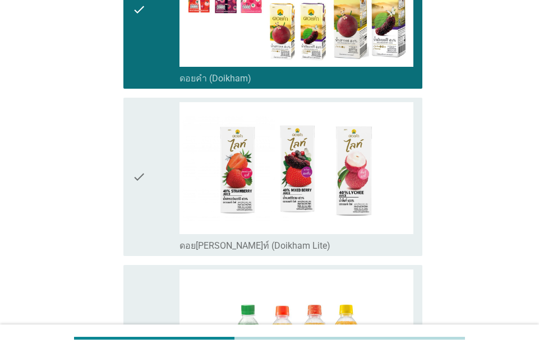
click at [155, 208] on div "check" at bounding box center [155, 176] width 47 height 149
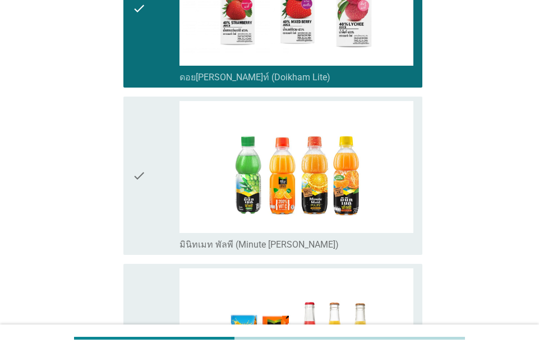
click at [155, 208] on div "check" at bounding box center [155, 175] width 47 height 149
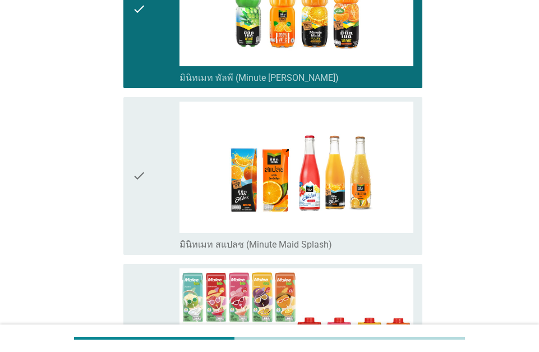
scroll to position [2075, 0]
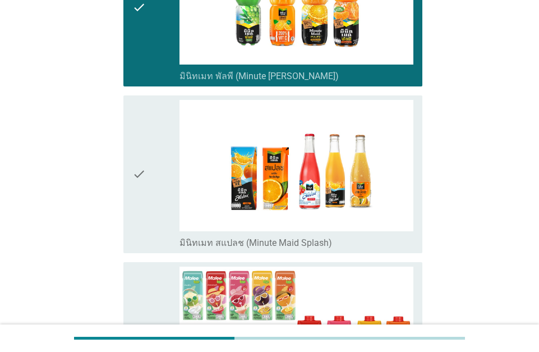
click at [155, 202] on div "check" at bounding box center [155, 174] width 47 height 149
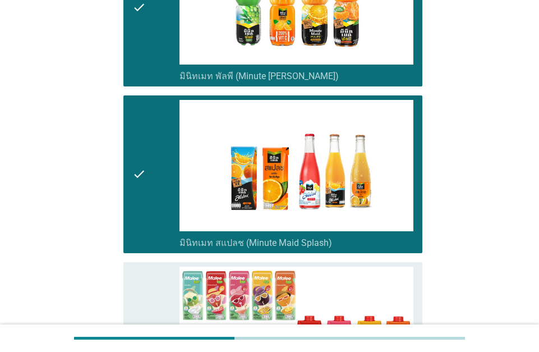
scroll to position [2187, 0]
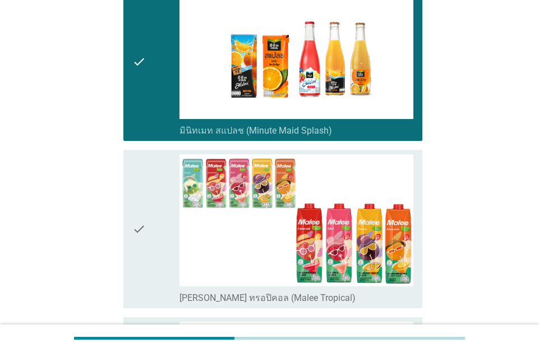
click at [158, 214] on div "check" at bounding box center [155, 228] width 47 height 149
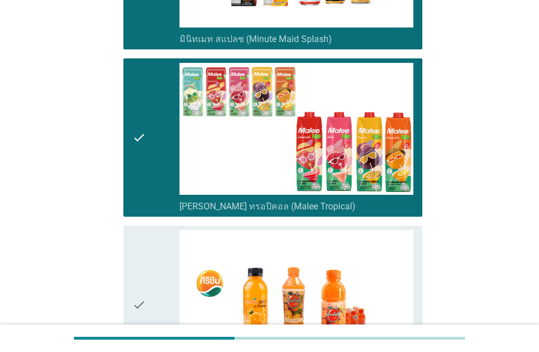
scroll to position [2355, 0]
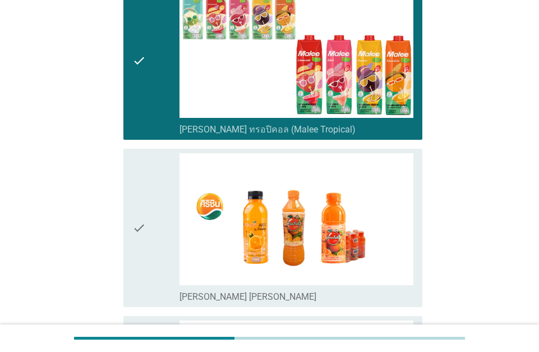
click at [158, 213] on div "check" at bounding box center [155, 227] width 47 height 149
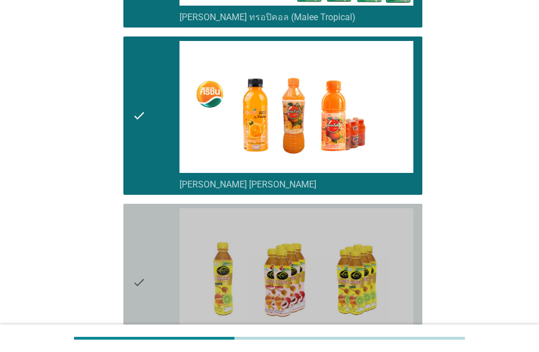
click at [159, 251] on div "check" at bounding box center [155, 282] width 47 height 149
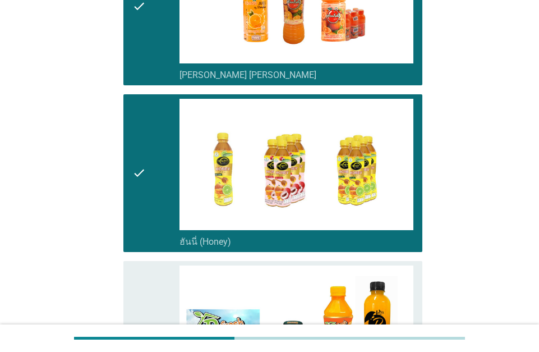
scroll to position [2692, 0]
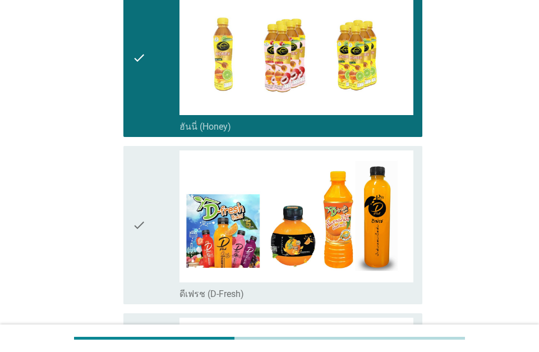
click at [157, 236] on div "check" at bounding box center [155, 224] width 47 height 149
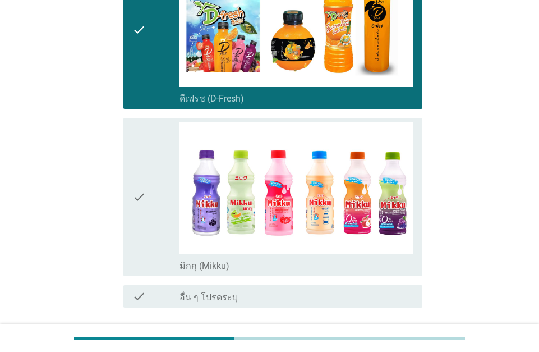
scroll to position [2916, 0]
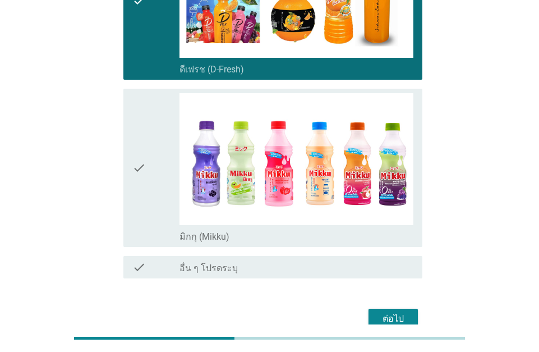
click at [154, 217] on div "check check_box_outline_blank มิกกุ (Mikku)" at bounding box center [270, 167] width 306 height 167
click at [155, 207] on div "check" at bounding box center [155, 167] width 47 height 149
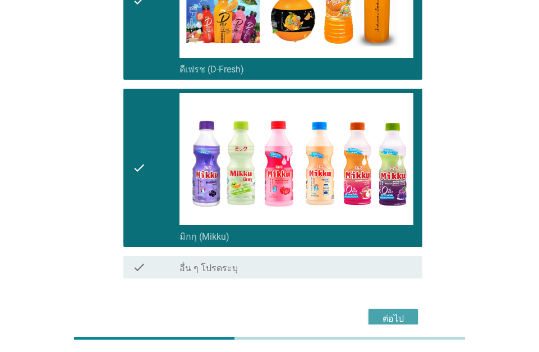
click at [398, 312] on div "ต่อไป" at bounding box center [392, 318] width 31 height 13
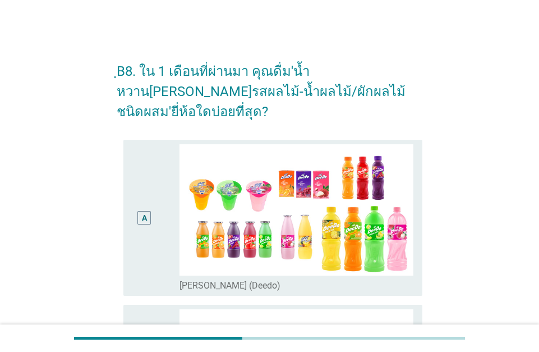
scroll to position [112, 0]
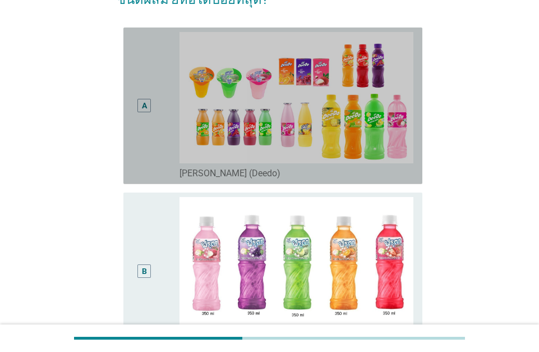
click at [151, 116] on div "A" at bounding box center [144, 105] width 24 height 147
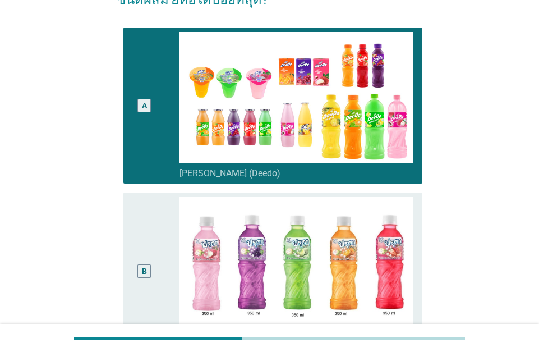
click at [175, 197] on div "B" at bounding box center [155, 270] width 47 height 147
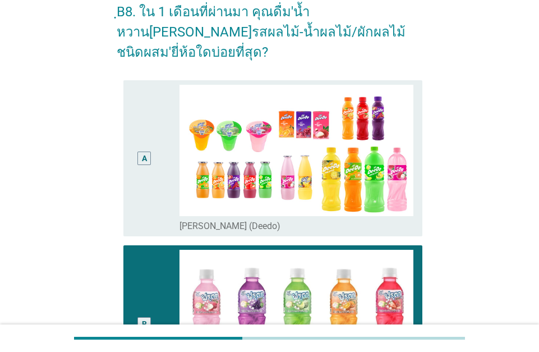
scroll to position [56, 0]
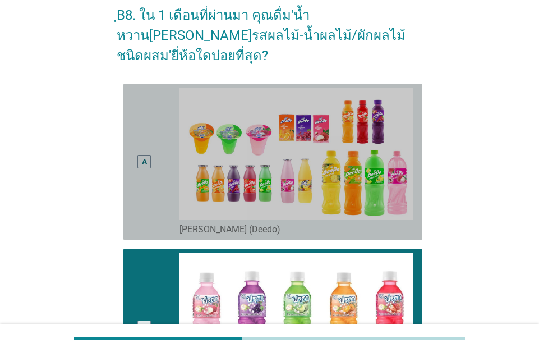
click at [163, 173] on div "A" at bounding box center [155, 161] width 47 height 147
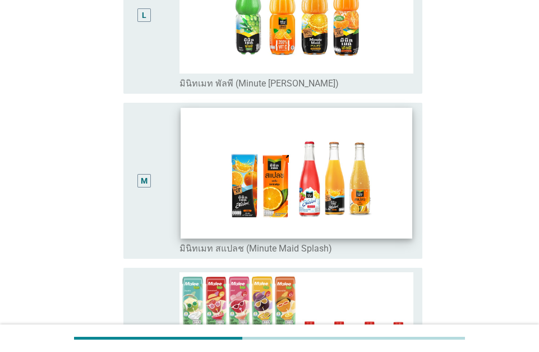
scroll to position [2075, 0]
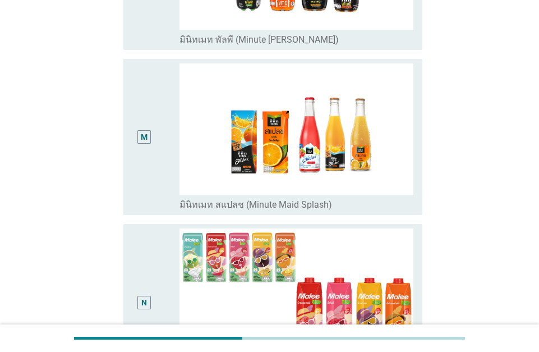
click at [160, 149] on div "M" at bounding box center [155, 136] width 47 height 147
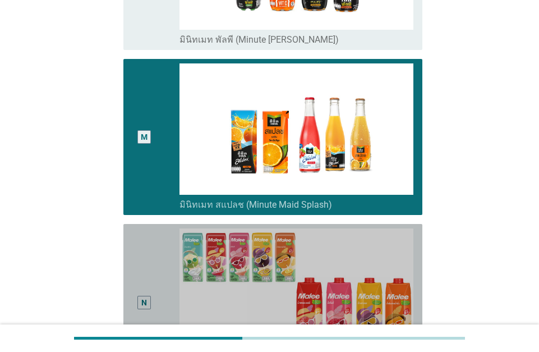
click at [156, 228] on div "N" at bounding box center [155, 301] width 47 height 147
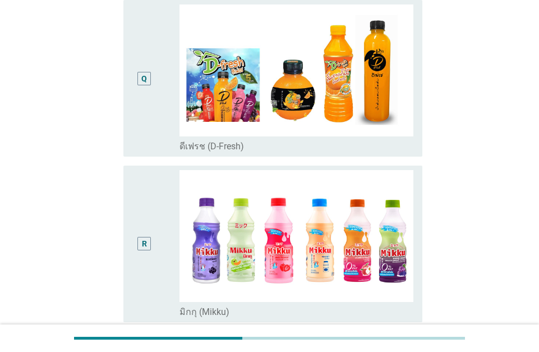
scroll to position [2909, 0]
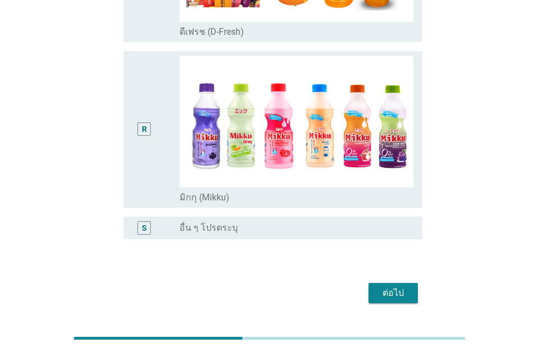
click at [399, 283] on button "ต่อไป" at bounding box center [392, 293] width 49 height 20
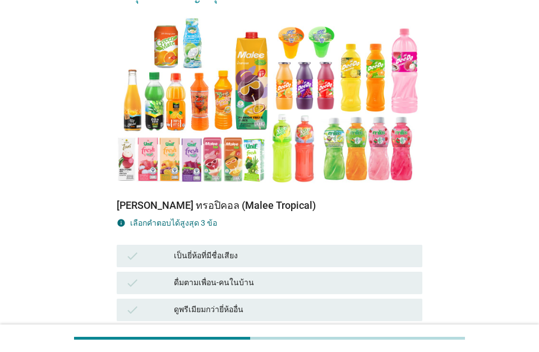
scroll to position [280, 0]
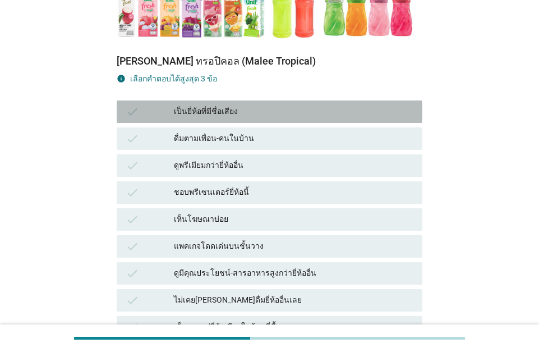
click at [156, 105] on div "check" at bounding box center [150, 111] width 48 height 13
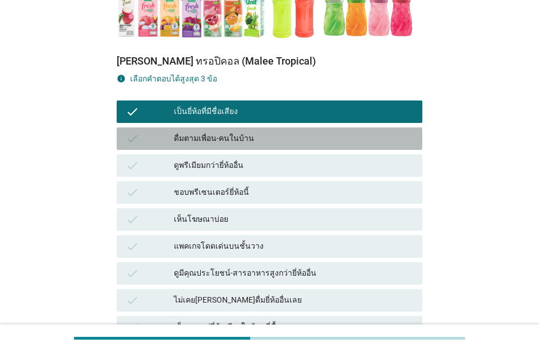
click at [181, 127] on div "check ดื่มตามเพื่อน-คนในบ้าน" at bounding box center [270, 138] width 306 height 22
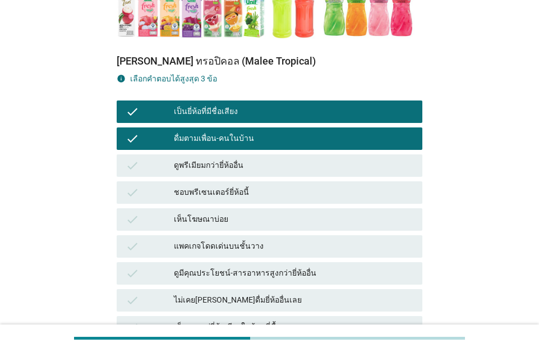
click at [185, 159] on div "ดูพรีเมียมกว่ายี่ห้ออื่น" at bounding box center [293, 165] width 239 height 13
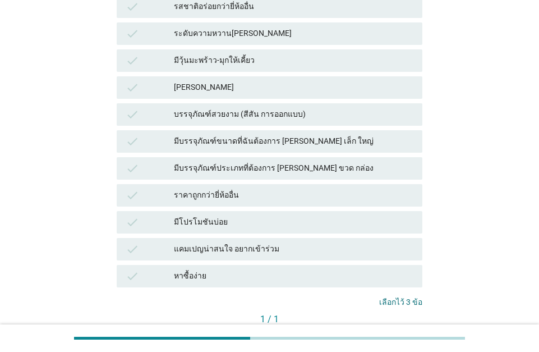
scroll to position [708, 0]
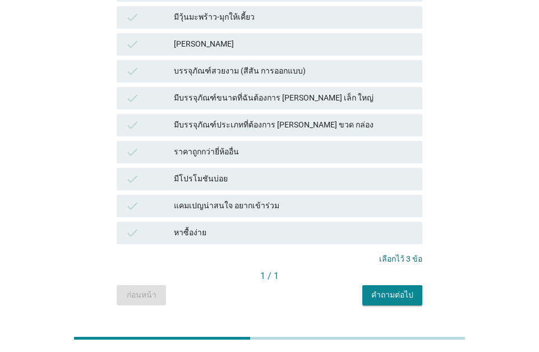
click at [381, 289] on div "คำถามต่อไป" at bounding box center [392, 295] width 42 height 12
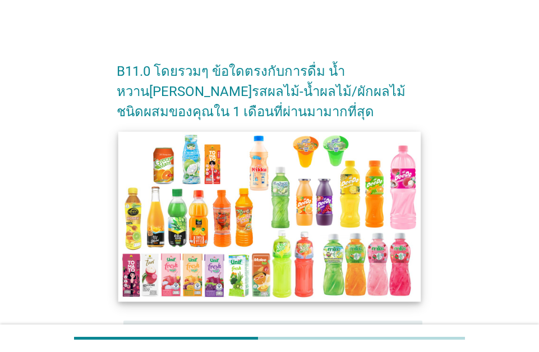
scroll to position [261, 0]
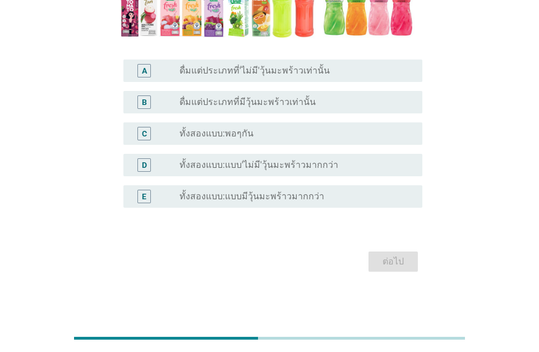
click at [228, 73] on label "ดื่มแต่ประเภทที่'ไม่มี'วุ้นมะพร้าวเท่านั้น" at bounding box center [254, 70] width 150 height 11
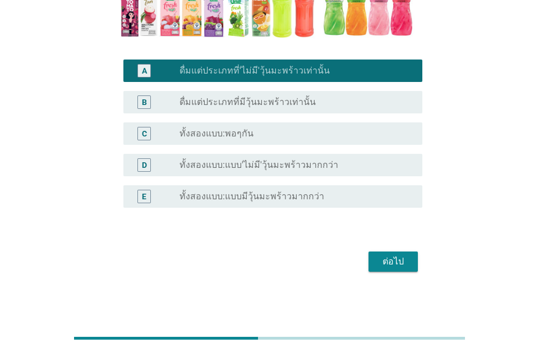
click at [218, 100] on label "ดื่มแต่ประเภทที่มีวุ้นมะพร้าวเท่านั้น" at bounding box center [247, 101] width 136 height 11
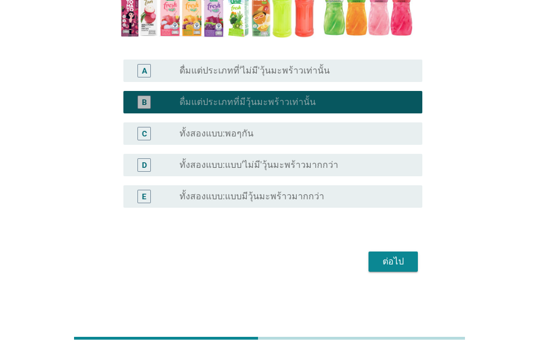
click at [222, 116] on div "B radio_button_checked ดื่มแต่ประเภทที่มีวุ้นมะพร้าวเท่านั้น" at bounding box center [270, 101] width 306 height 31
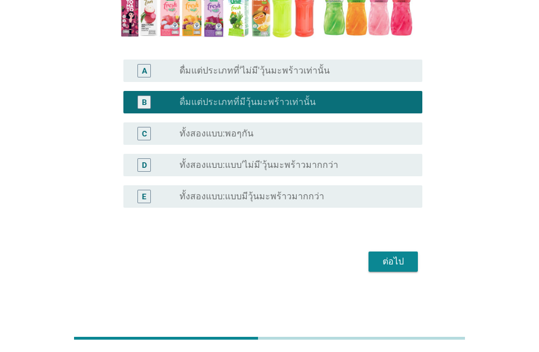
click at [399, 270] on button "ต่อไป" at bounding box center [392, 261] width 49 height 20
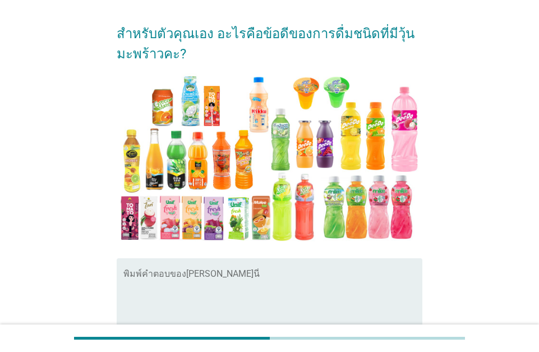
scroll to position [199, 0]
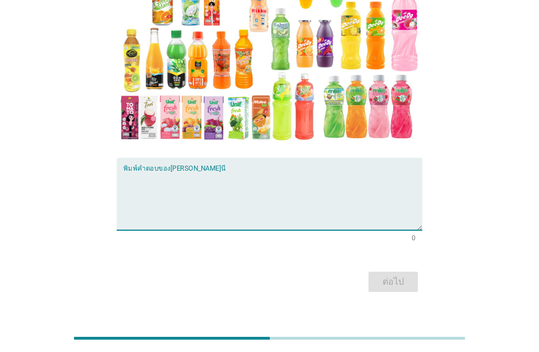
click at [199, 171] on textarea "พิมพ์คำตอบของคุณ ที่นี่" at bounding box center [272, 200] width 299 height 59
paste textarea "ไม่มีความคิดเห็น"
type textarea "ไม่มีความคิดเห็น"
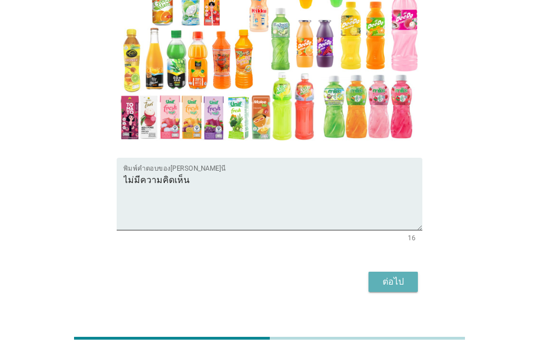
click at [391, 275] on div "ต่อไป" at bounding box center [392, 281] width 31 height 13
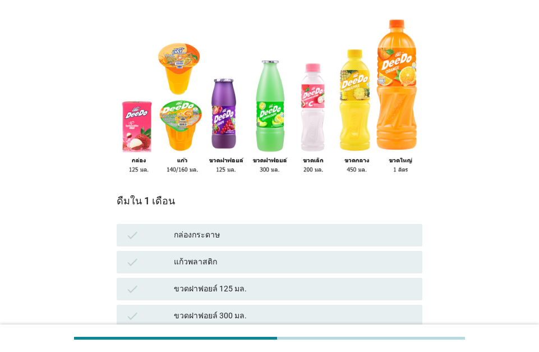
scroll to position [224, 0]
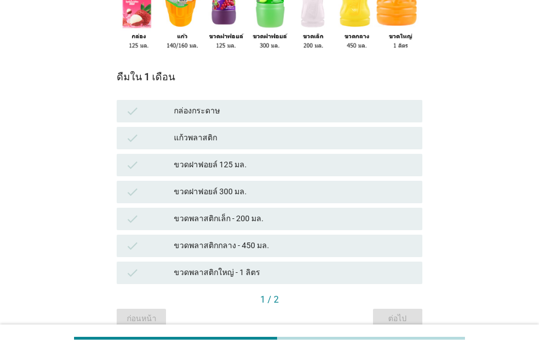
click at [164, 104] on div "check" at bounding box center [150, 110] width 48 height 13
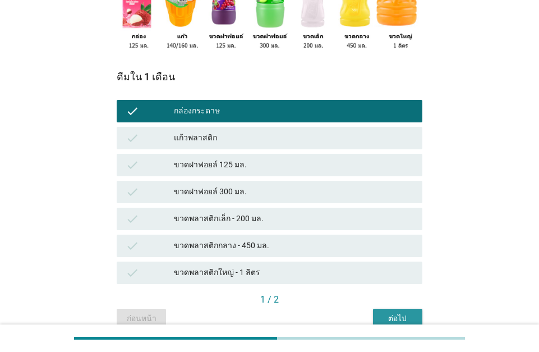
click at [401, 308] on button "ต่อไป" at bounding box center [397, 318] width 49 height 20
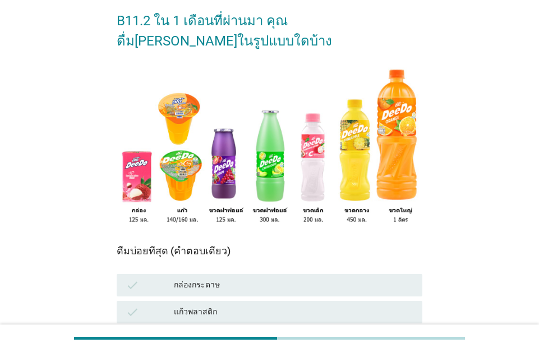
scroll to position [168, 0]
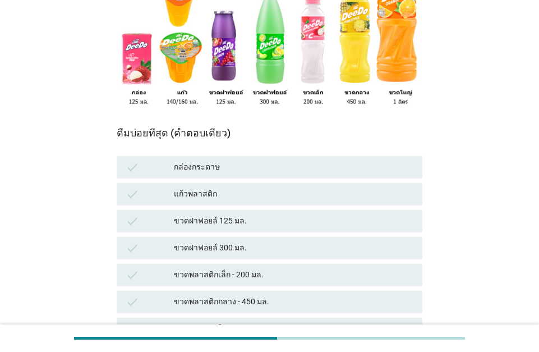
click at [200, 156] on div "check กล่องกระดาษ" at bounding box center [270, 167] width 306 height 22
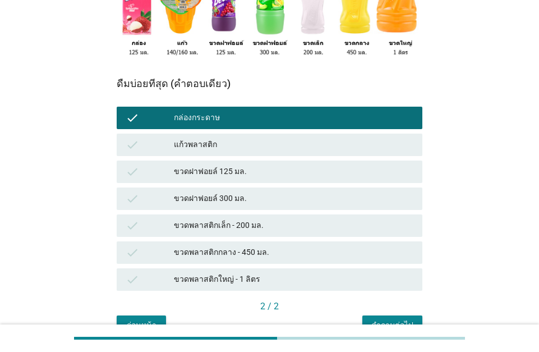
scroll to position [258, 0]
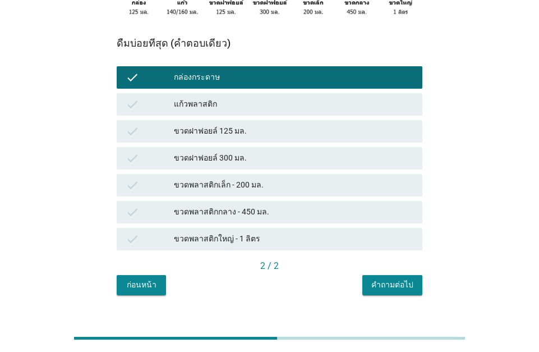
click at [372, 275] on button "คำถามต่อไป" at bounding box center [392, 285] width 60 height 20
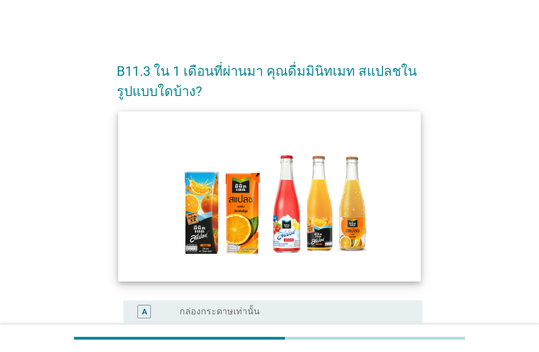
scroll to position [224, 0]
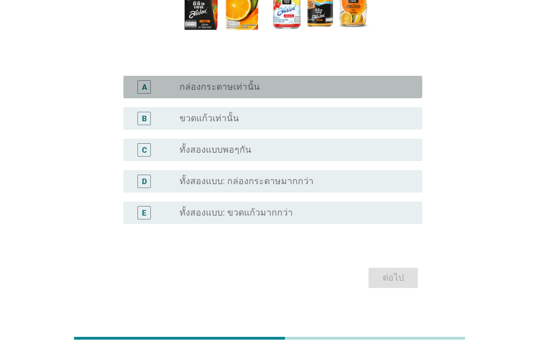
click at [216, 91] on label "กล่องกระดาษเท่านั้น" at bounding box center [219, 86] width 80 height 11
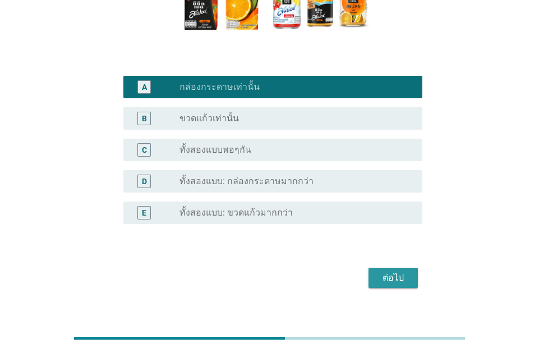
click at [411, 283] on button "ต่อไป" at bounding box center [392, 278] width 49 height 20
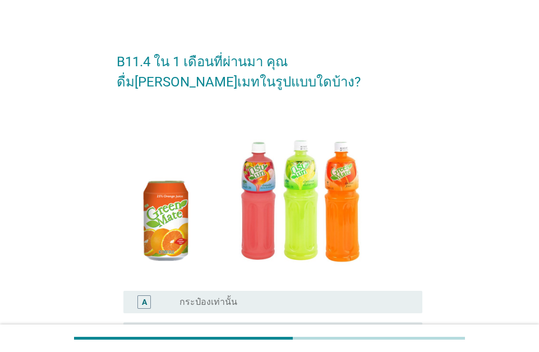
scroll to position [168, 0]
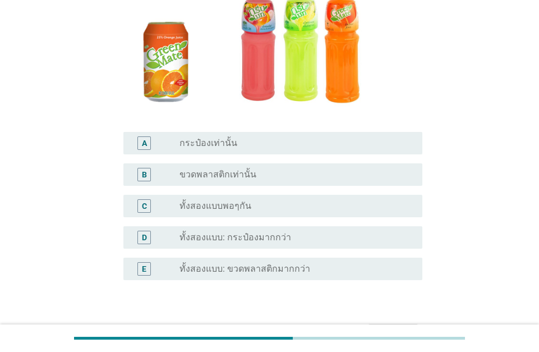
click at [202, 146] on label "กระป๋องเท่านั้น" at bounding box center [208, 142] width 58 height 11
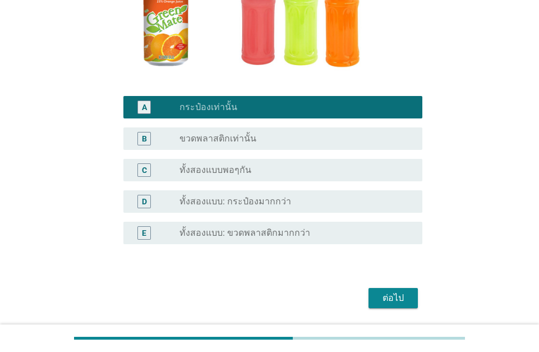
scroll to position [241, 0]
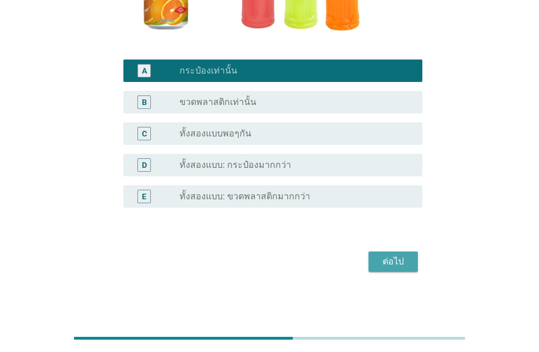
click at [389, 260] on div "ต่อไป" at bounding box center [392, 261] width 31 height 13
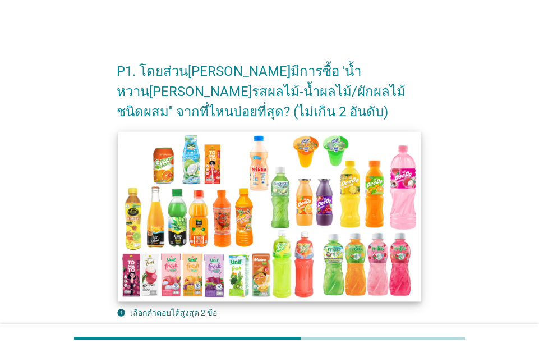
scroll to position [224, 0]
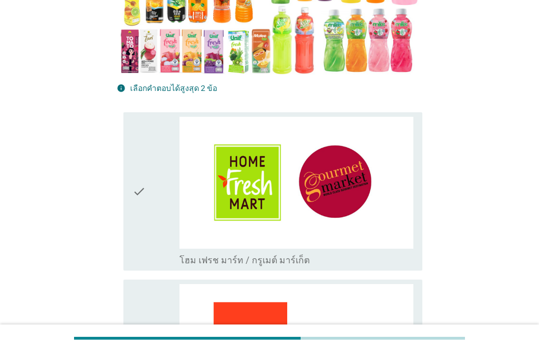
click at [145, 214] on icon "check" at bounding box center [138, 191] width 13 height 149
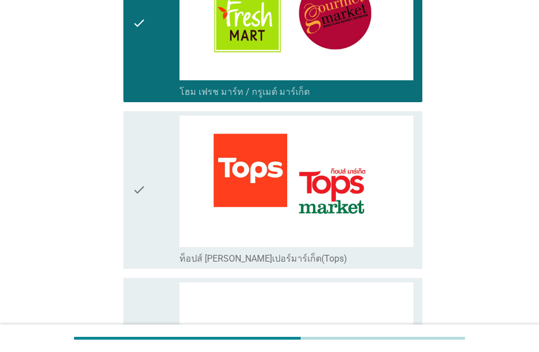
click at [145, 211] on icon "check" at bounding box center [138, 190] width 13 height 149
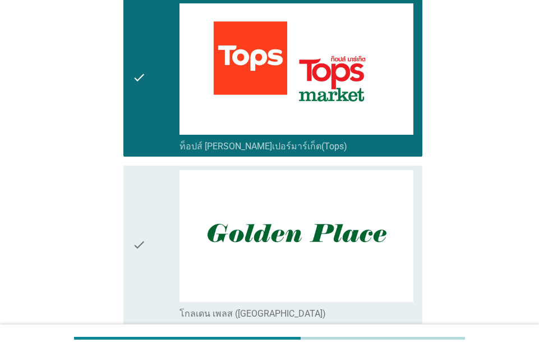
click at [146, 211] on div "check" at bounding box center [155, 244] width 47 height 149
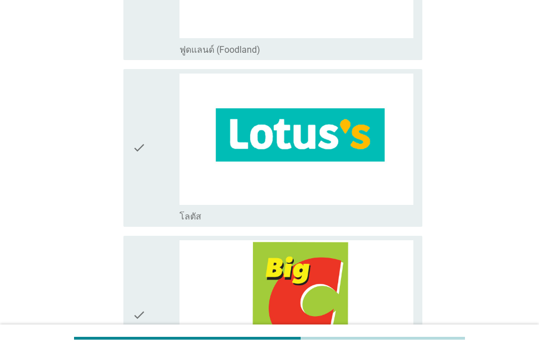
scroll to position [953, 0]
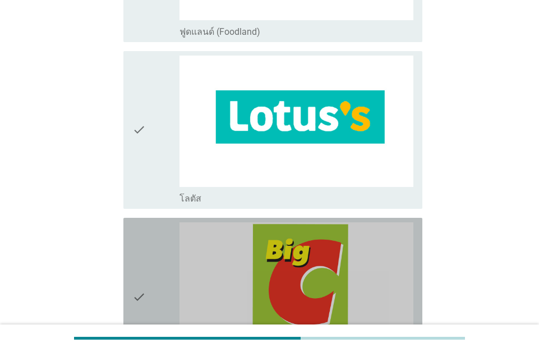
click at [149, 266] on div "check" at bounding box center [155, 296] width 47 height 149
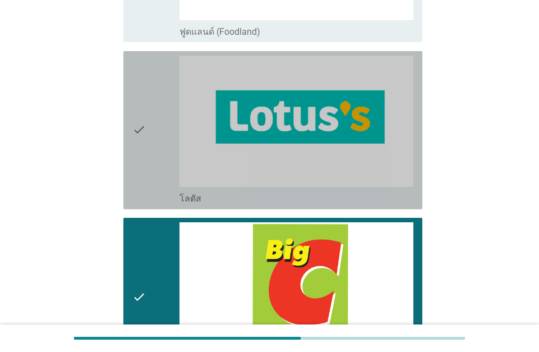
click at [159, 181] on div "check" at bounding box center [155, 130] width 47 height 149
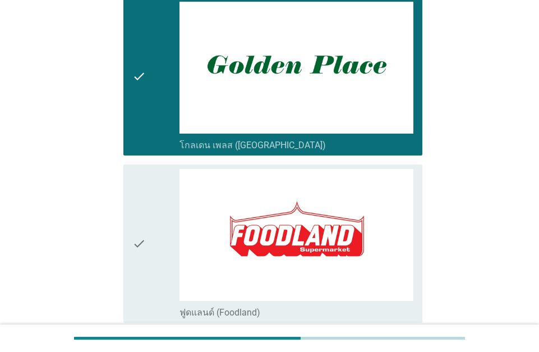
scroll to position [561, 0]
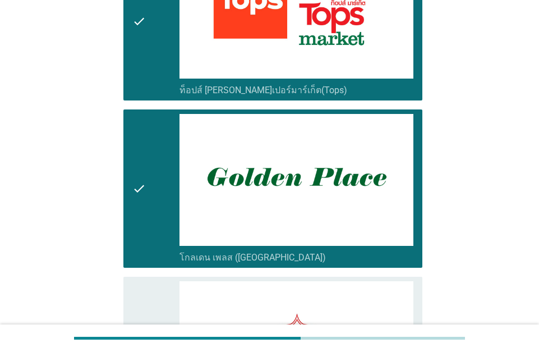
click at [168, 183] on div "check" at bounding box center [155, 188] width 47 height 149
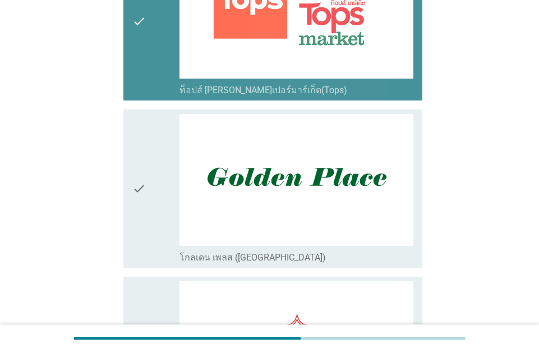
click at [160, 95] on div "check" at bounding box center [155, 21] width 47 height 149
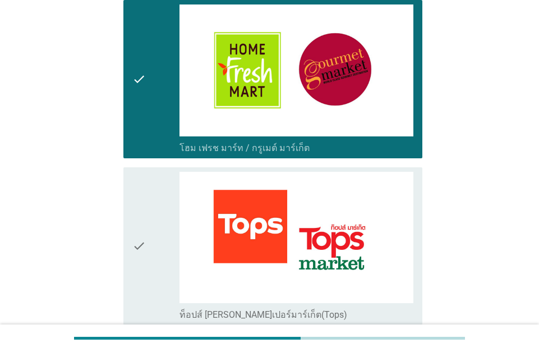
click at [160, 103] on div "check" at bounding box center [155, 78] width 47 height 149
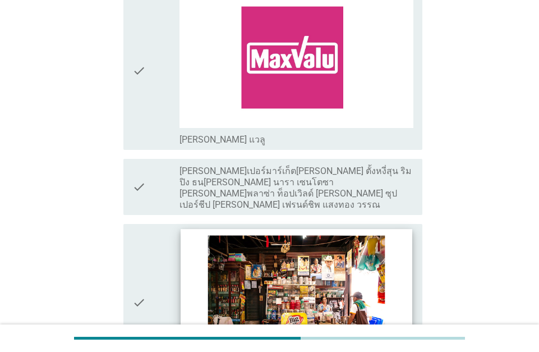
scroll to position [1963, 0]
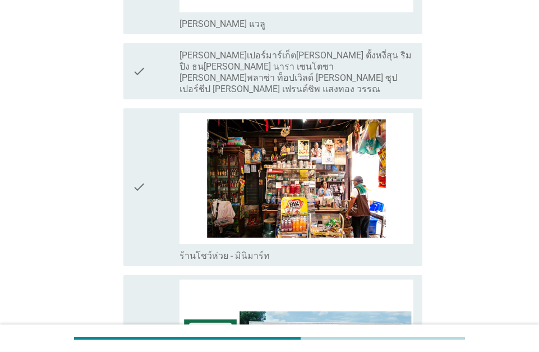
click at [140, 317] on icon "check" at bounding box center [138, 353] width 13 height 149
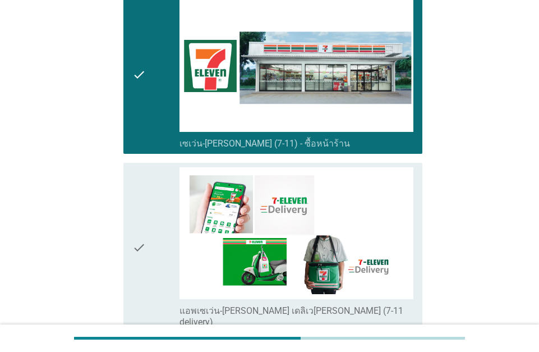
scroll to position [2239, 0]
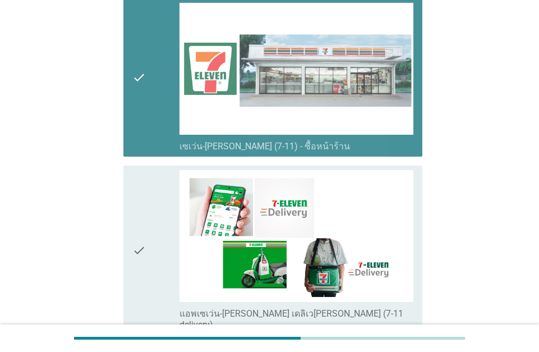
click at [151, 111] on div "check" at bounding box center [155, 77] width 47 height 149
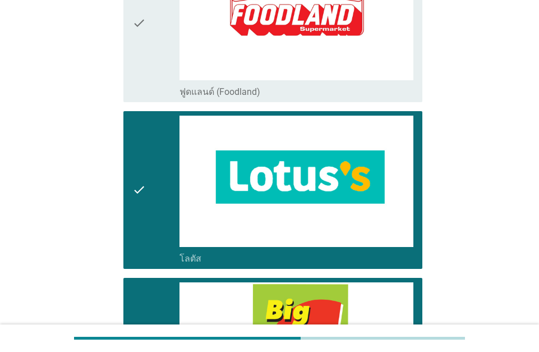
click at [173, 188] on div "check" at bounding box center [155, 190] width 47 height 149
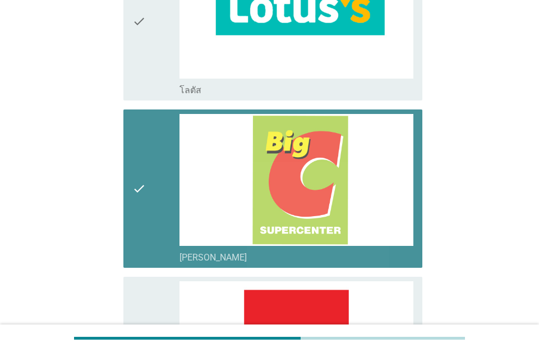
click at [159, 176] on div "check" at bounding box center [155, 188] width 47 height 149
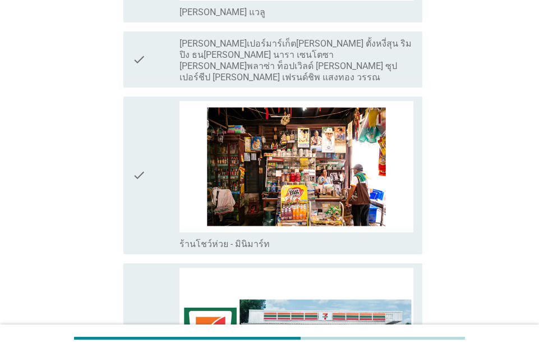
scroll to position [2071, 0]
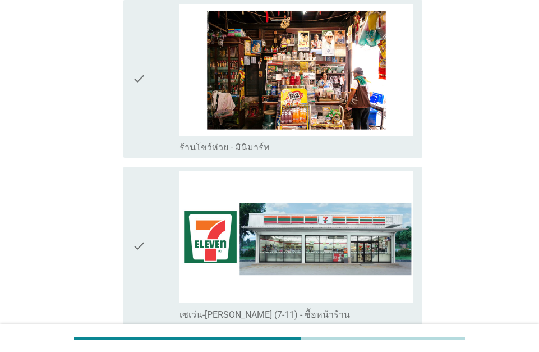
click at [148, 212] on div "check" at bounding box center [155, 245] width 47 height 149
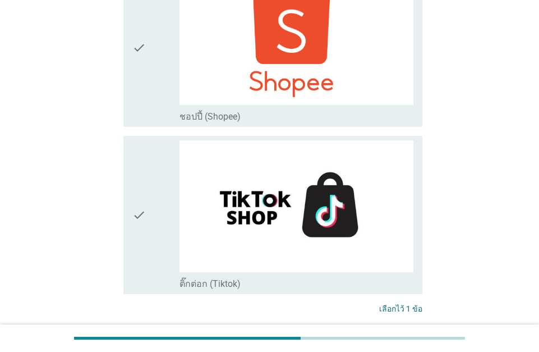
scroll to position [3193, 0]
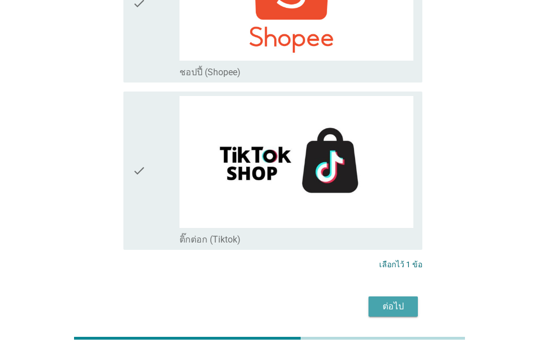
click at [408, 299] on div "ต่อไป" at bounding box center [392, 305] width 31 height 13
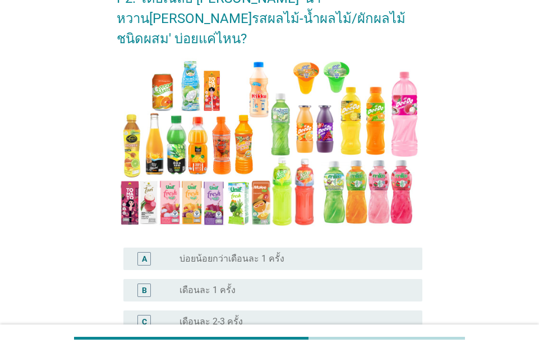
scroll to position [224, 0]
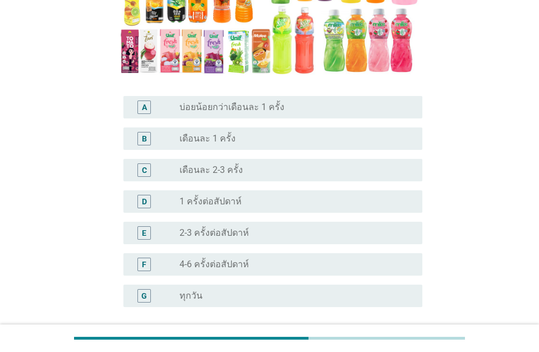
click at [202, 290] on div "radio_button_unchecked ทุกวัน" at bounding box center [291, 295] width 225 height 11
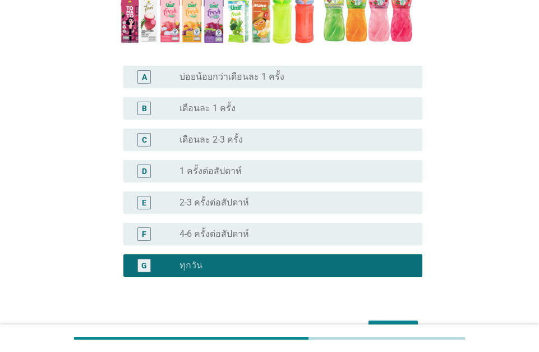
scroll to position [303, 0]
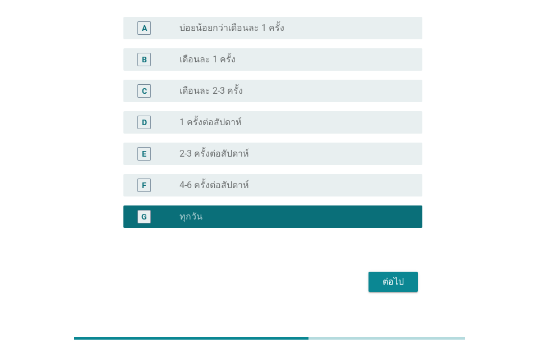
click at [390, 271] on button "ต่อไป" at bounding box center [392, 281] width 49 height 20
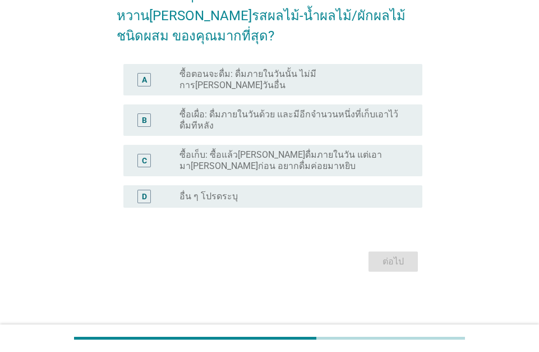
scroll to position [0, 0]
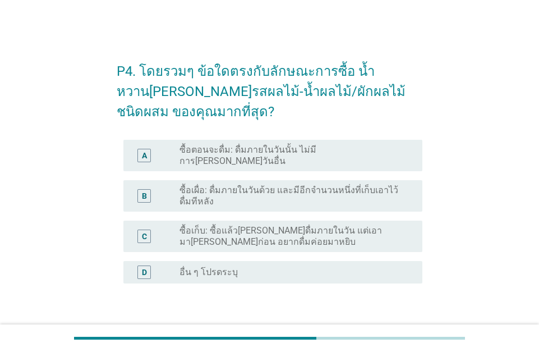
click at [172, 143] on div "A radio_button_unchecked ซื้อตอนจะดื่ม: ดื่มภายในวันนั้น ไม่มีการ[PERSON_NAME]ว…" at bounding box center [272, 155] width 299 height 31
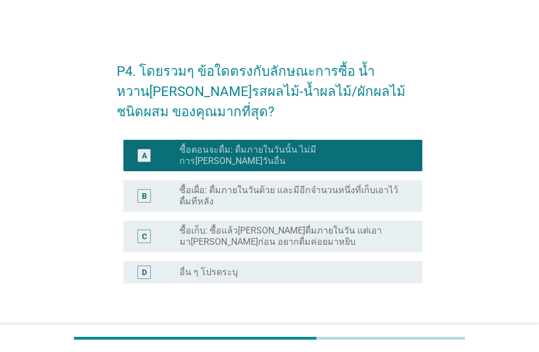
scroll to position [67, 0]
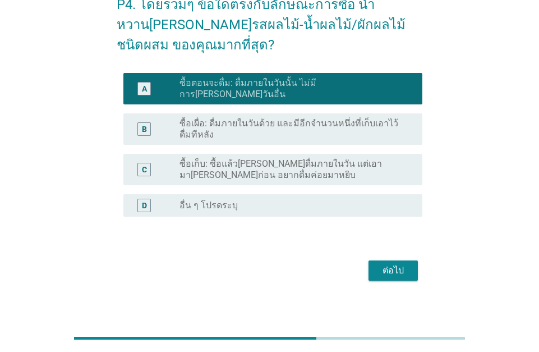
click at [405, 264] on div "ต่อไป" at bounding box center [392, 270] width 31 height 13
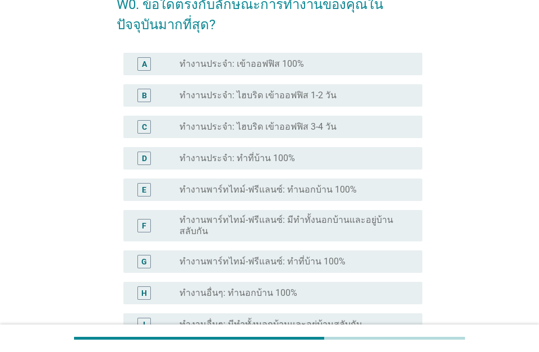
scroll to position [0, 0]
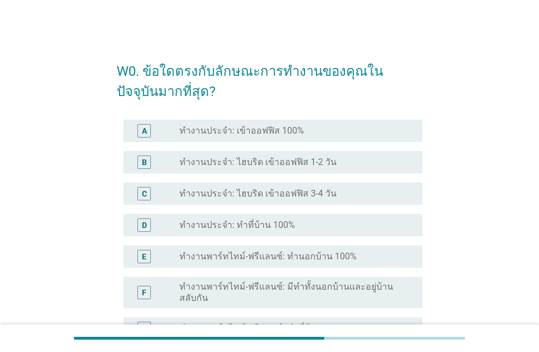
click at [172, 128] on div "A" at bounding box center [155, 130] width 47 height 13
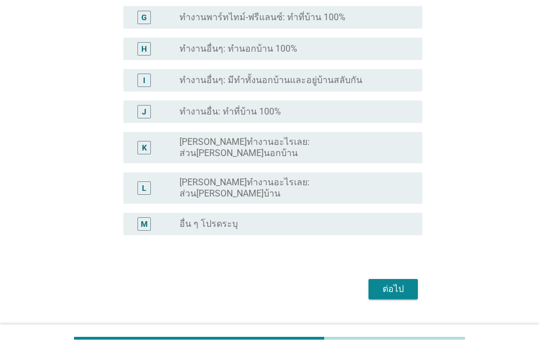
scroll to position [320, 0]
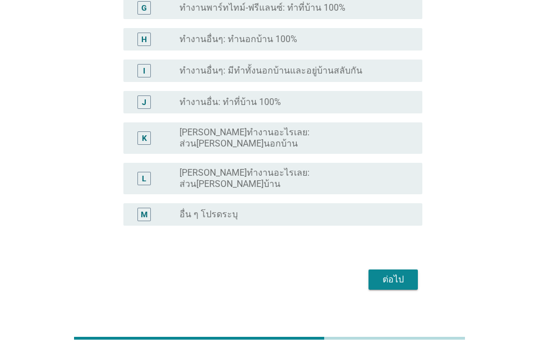
click at [398, 269] on button "ต่อไป" at bounding box center [392, 279] width 49 height 20
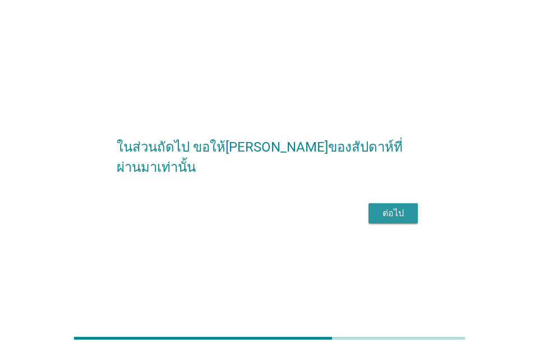
click at [393, 220] on div "ต่อไป" at bounding box center [392, 212] width 31 height 13
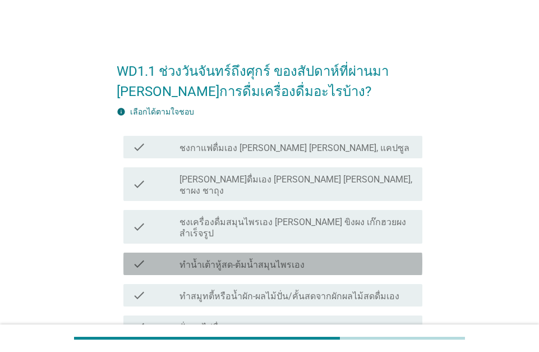
click at [213, 259] on label "ทำน้ำเต้าหู้สด-ต้มน้ำสมุนไพรเอง" at bounding box center [241, 264] width 125 height 11
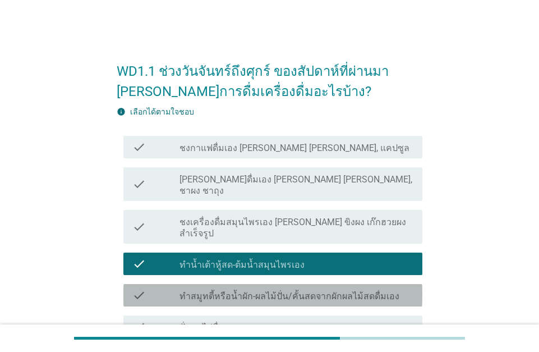
click at [208, 288] on div "check_box_outline_blank ทำสมูทตี้หรือน้ำผัก-ผลไม้ปั่น/คั้นสดจากผักผลไม้สดดื่มเอง" at bounding box center [296, 294] width 234 height 13
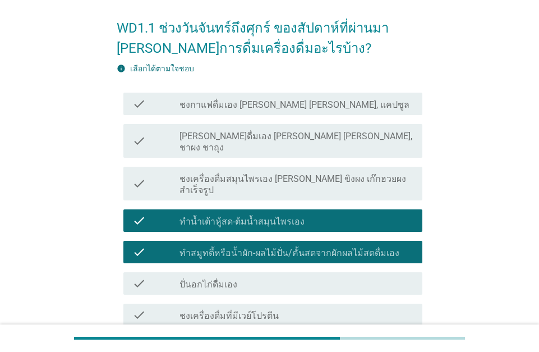
scroll to position [112, 0]
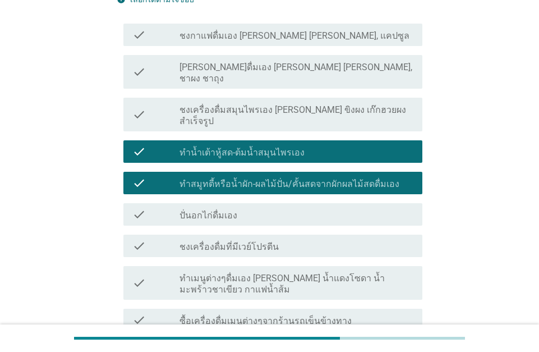
click at [206, 273] on label "ทำเมนูต่างๆดื่มเอง [PERSON_NAME] น้ำแดงโซดา น้ำมะพร้าวชาเขียว กาแฟน้ำส้ม" at bounding box center [296, 284] width 234 height 22
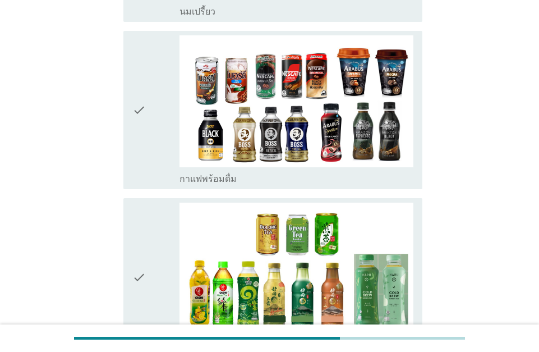
scroll to position [1290, 0]
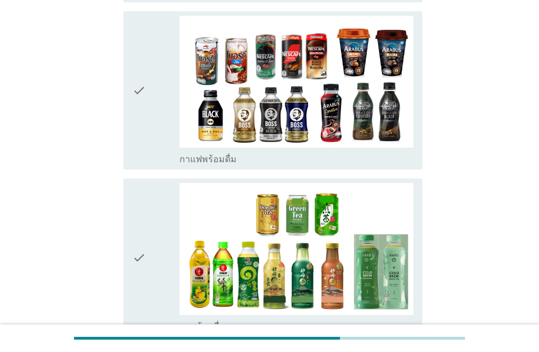
click at [137, 231] on icon "check" at bounding box center [138, 257] width 13 height 149
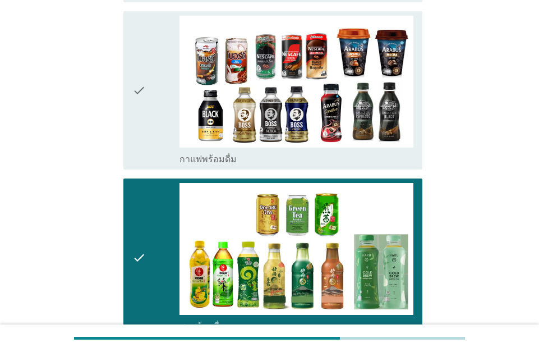
click at [141, 58] on icon "check" at bounding box center [138, 90] width 13 height 149
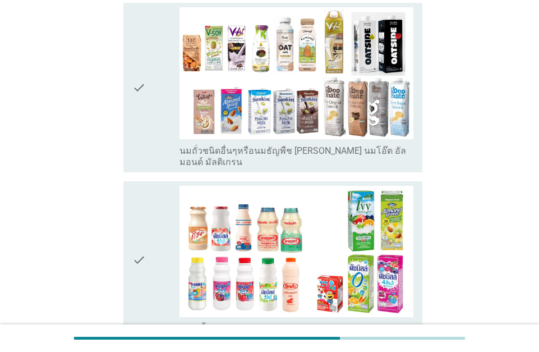
scroll to position [729, 0]
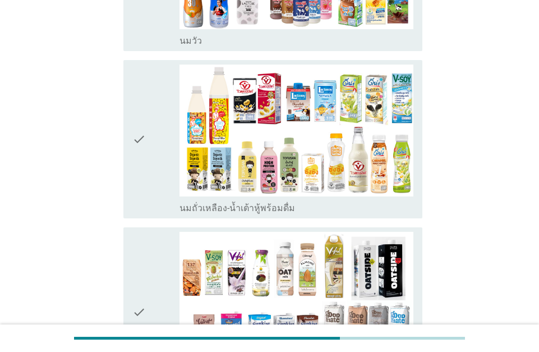
click at [148, 110] on div "check" at bounding box center [155, 138] width 47 height 149
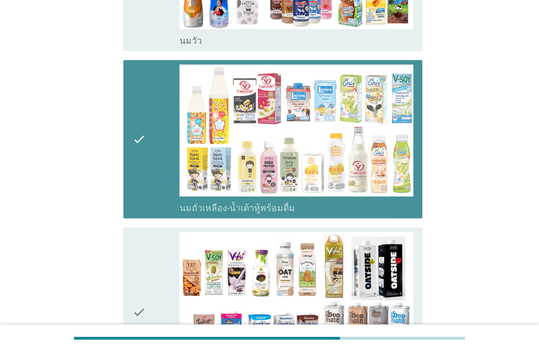
click at [144, 232] on icon "check" at bounding box center [138, 312] width 13 height 160
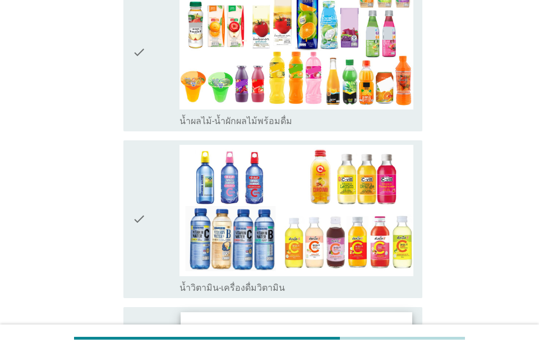
scroll to position [2187, 0]
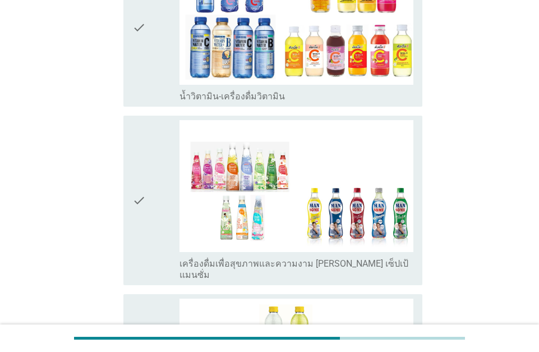
click at [141, 198] on icon "check" at bounding box center [138, 200] width 13 height 160
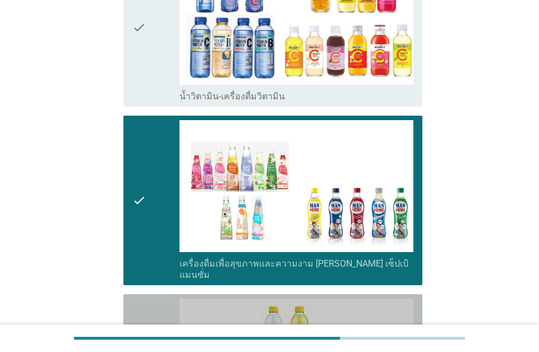
drag, startPoint x: 138, startPoint y: 269, endPoint x: 144, endPoint y: 261, distance: 10.4
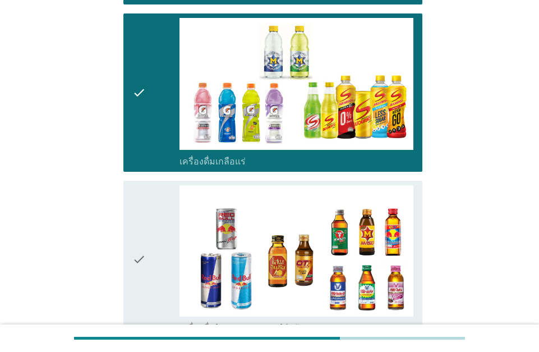
click at [150, 194] on div "check" at bounding box center [155, 259] width 47 height 149
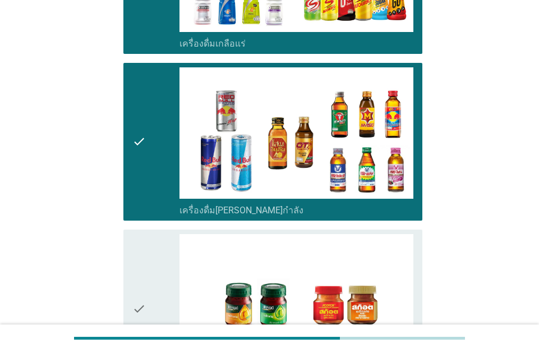
scroll to position [2692, 0]
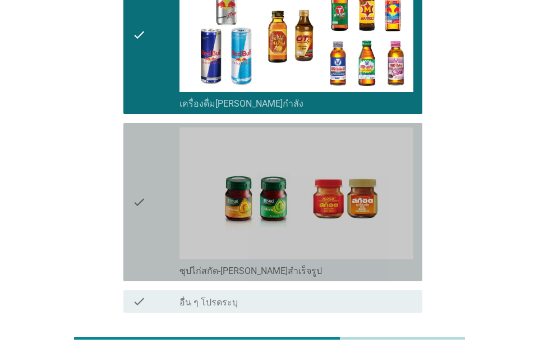
click at [138, 136] on icon "check" at bounding box center [138, 201] width 13 height 149
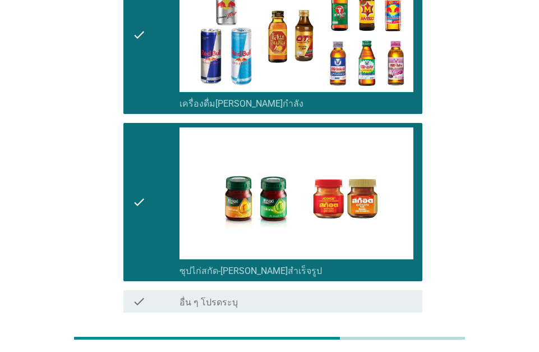
click at [390, 343] on button "ต่อไป" at bounding box center [392, 353] width 49 height 20
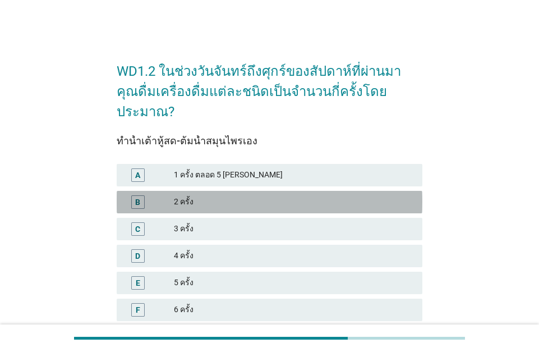
click at [159, 195] on div "B" at bounding box center [150, 201] width 48 height 13
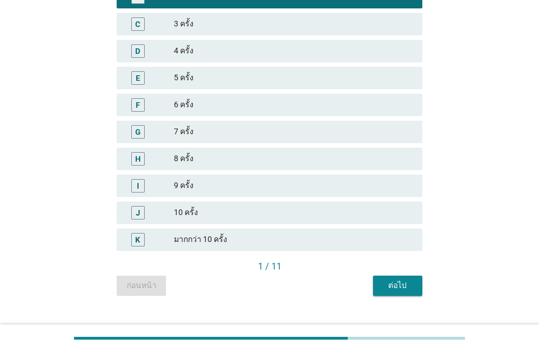
scroll to position [205, 0]
click at [393, 279] on div "ต่อไป" at bounding box center [397, 285] width 31 height 12
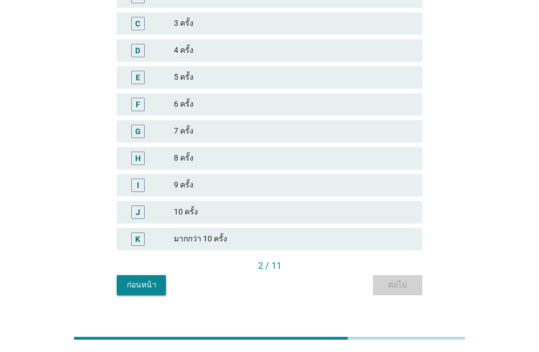
scroll to position [0, 0]
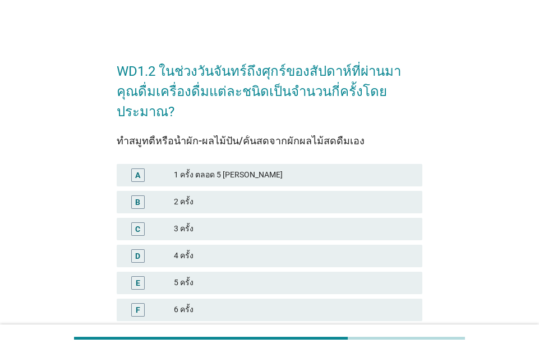
click at [266, 191] on div "B 2 ครั้ง" at bounding box center [270, 202] width 306 height 22
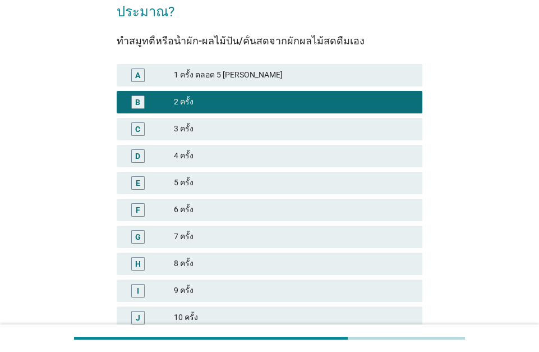
scroll to position [205, 0]
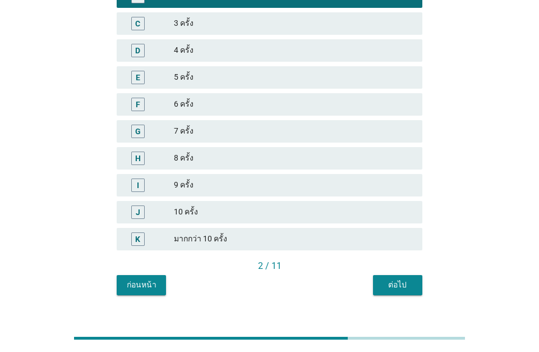
click at [396, 275] on button "ต่อไป" at bounding box center [397, 285] width 49 height 20
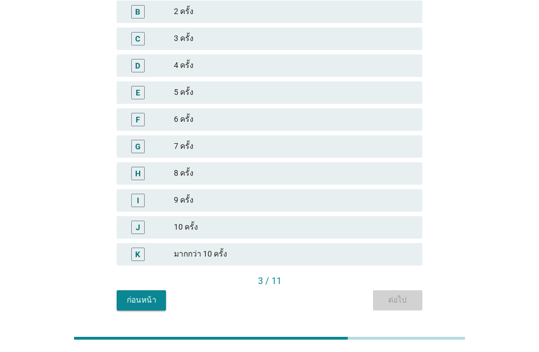
scroll to position [0, 0]
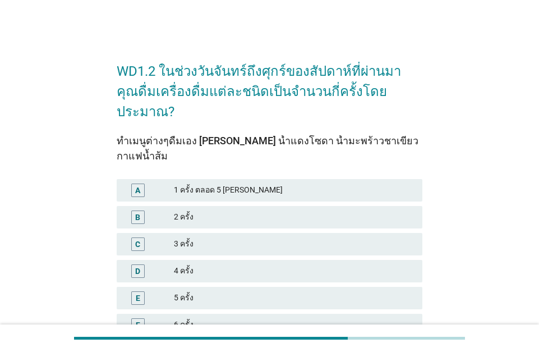
click at [282, 210] on div "2 ครั้ง" at bounding box center [293, 216] width 239 height 13
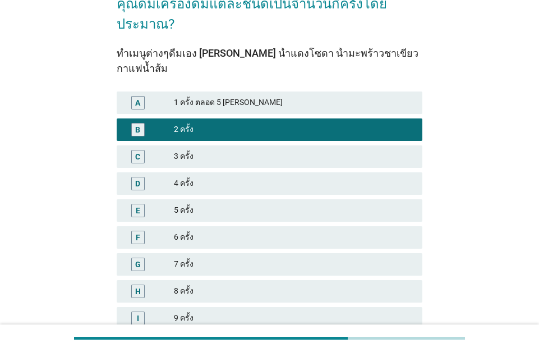
scroll to position [205, 0]
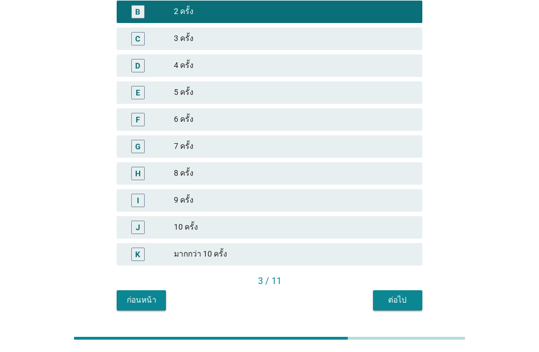
click at [399, 294] on div "ต่อไป" at bounding box center [397, 300] width 31 height 12
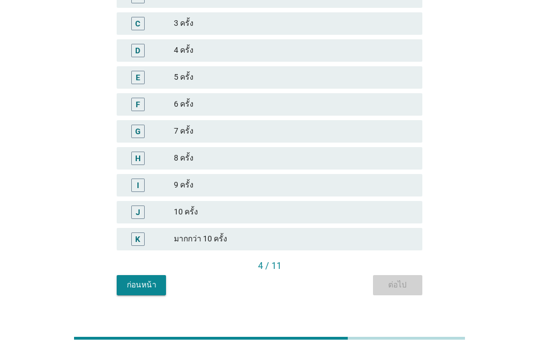
scroll to position [0, 0]
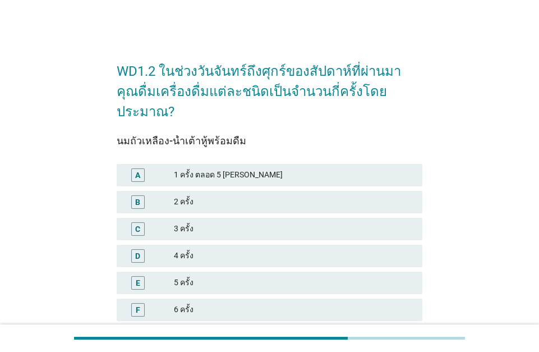
click at [317, 191] on div "B 2 ครั้ง" at bounding box center [270, 202] width 306 height 22
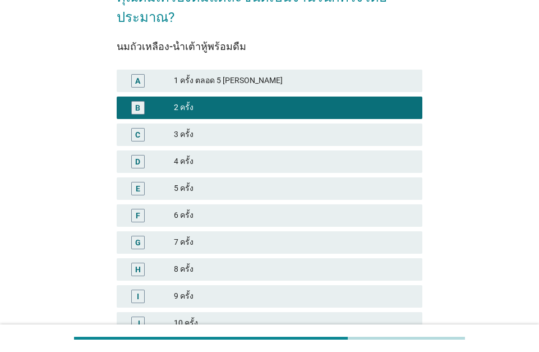
scroll to position [205, 0]
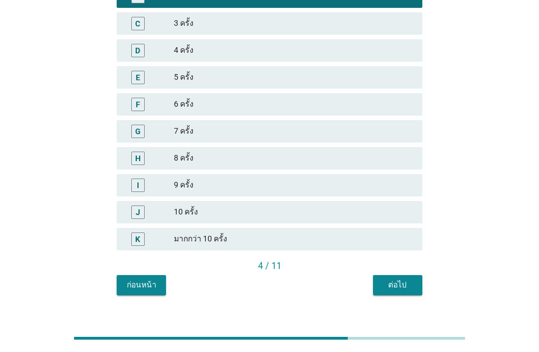
click at [393, 279] on div "ต่อไป" at bounding box center [397, 285] width 31 height 12
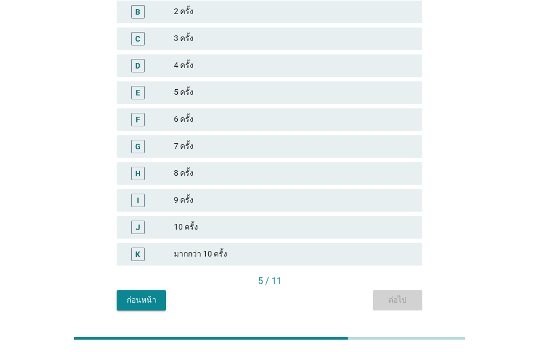
scroll to position [0, 0]
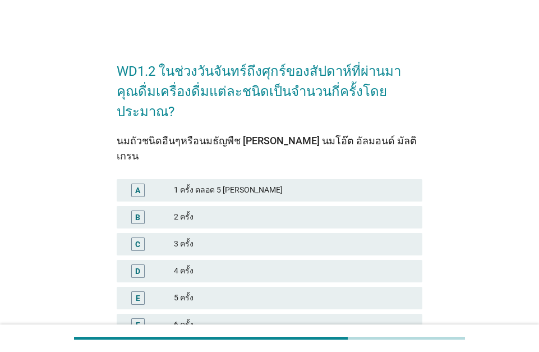
click at [326, 206] on div "B 2 ครั้ง" at bounding box center [270, 217] width 306 height 22
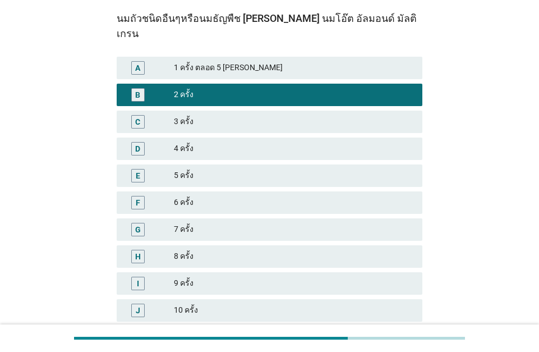
scroll to position [205, 0]
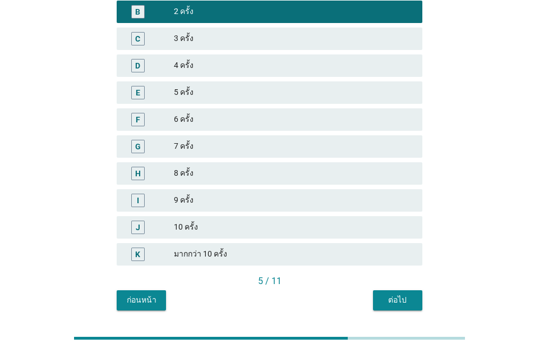
click at [388, 290] on button "ต่อไป" at bounding box center [397, 300] width 49 height 20
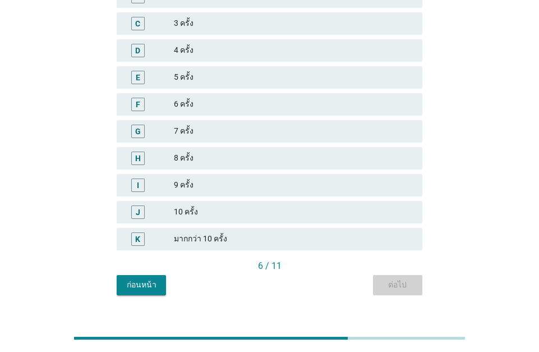
scroll to position [0, 0]
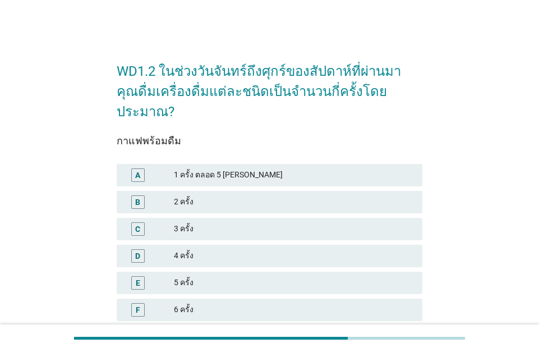
click at [371, 195] on div "2 ครั้ง" at bounding box center [293, 201] width 239 height 13
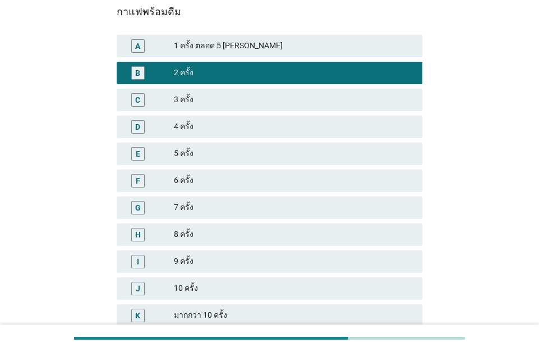
scroll to position [205, 0]
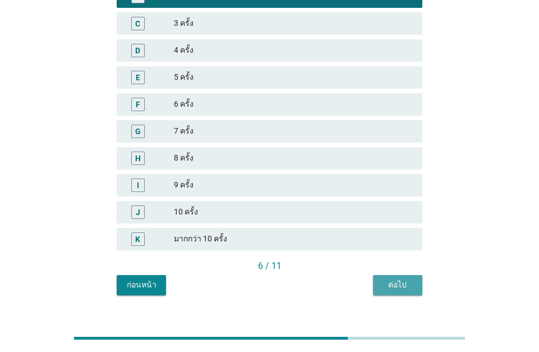
click at [397, 279] on div "ต่อไป" at bounding box center [397, 285] width 31 height 12
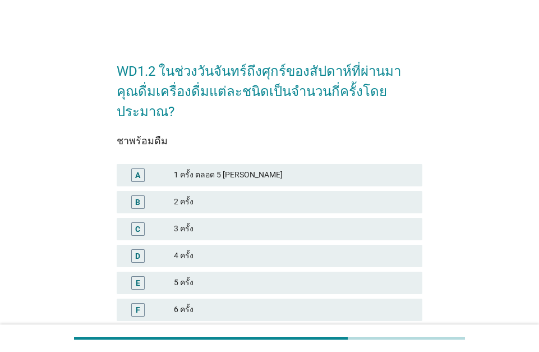
click at [324, 195] on div "2 ครั้ง" at bounding box center [293, 201] width 239 height 13
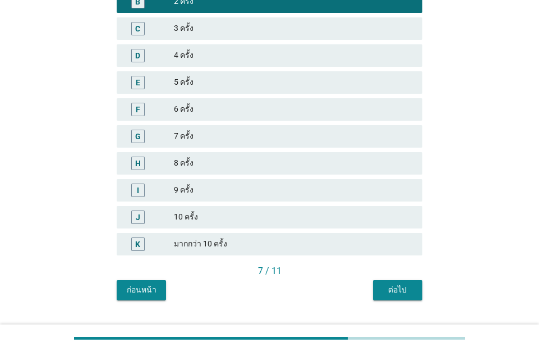
scroll to position [205, 0]
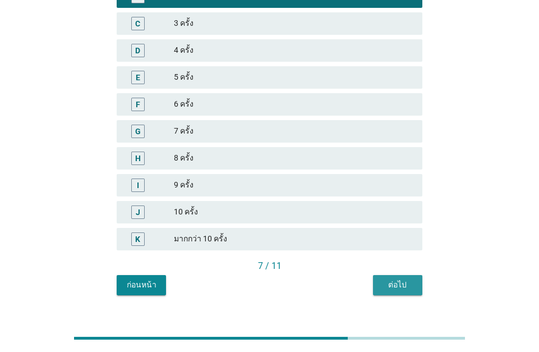
click at [394, 279] on div "ต่อไป" at bounding box center [397, 285] width 31 height 12
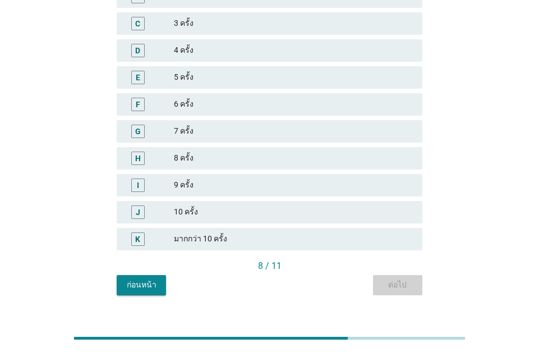
scroll to position [0, 0]
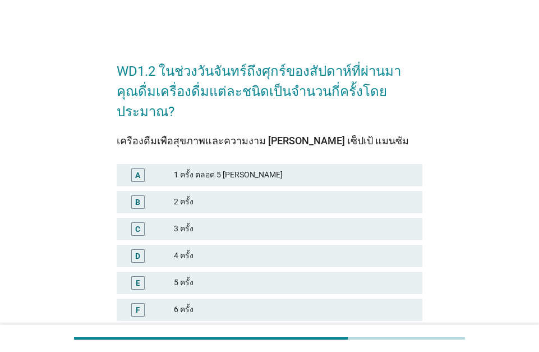
click at [303, 195] on div "2 ครั้ง" at bounding box center [293, 201] width 239 height 13
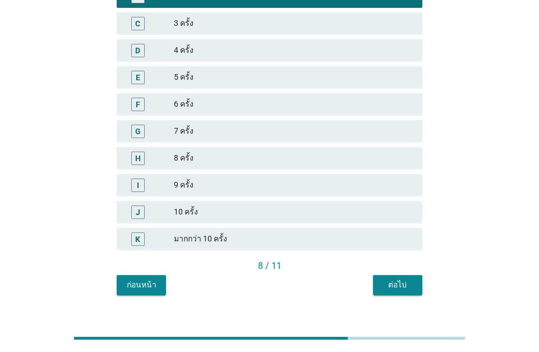
click at [376, 275] on button "ต่อไป" at bounding box center [397, 285] width 49 height 20
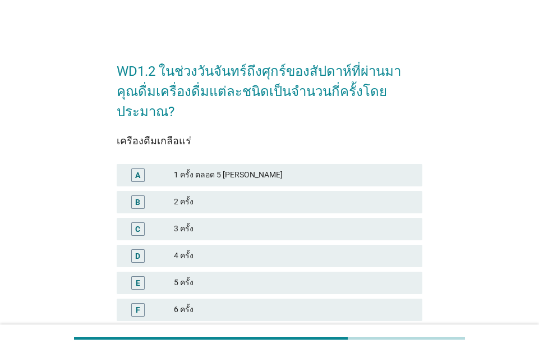
click at [305, 191] on div "B 2 ครั้ง" at bounding box center [270, 202] width 306 height 22
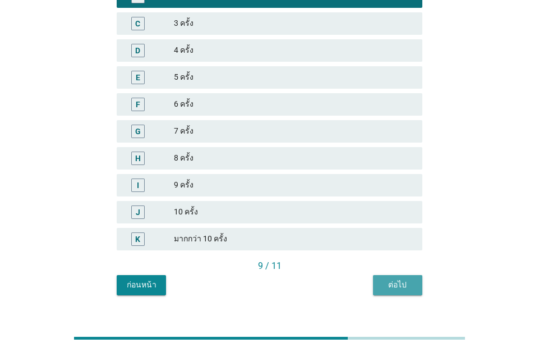
click at [391, 275] on button "ต่อไป" at bounding box center [397, 285] width 49 height 20
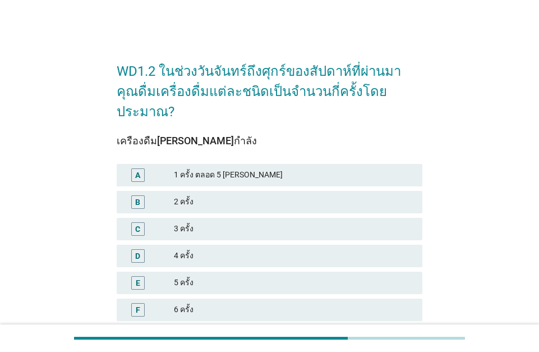
click at [356, 168] on div "A 1 ครั้ง ตลอด 5 วันจันทร์ถึงศุกร์ B 2 ครั้ง C 3 ครั้ง D 4 ครั้ง E 5 ครั้ง F 6 …" at bounding box center [269, 310] width 310 height 296
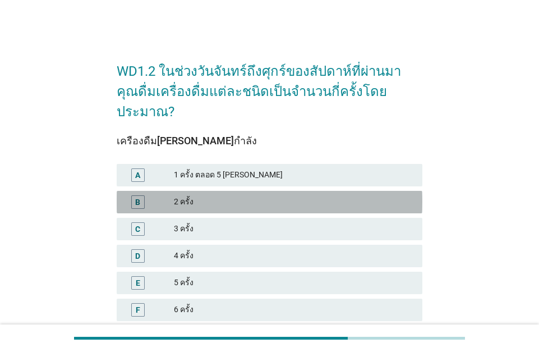
click at [355, 191] on div "B 2 ครั้ง" at bounding box center [270, 202] width 306 height 22
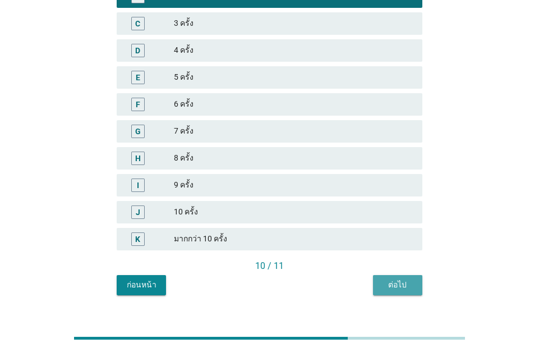
click at [382, 279] on div "ต่อไป" at bounding box center [397, 285] width 31 height 12
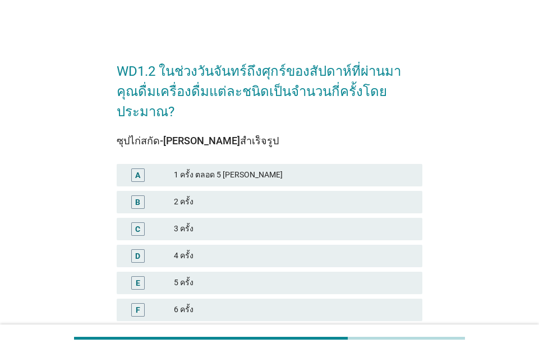
click at [338, 195] on div "2 ครั้ง" at bounding box center [293, 201] width 239 height 13
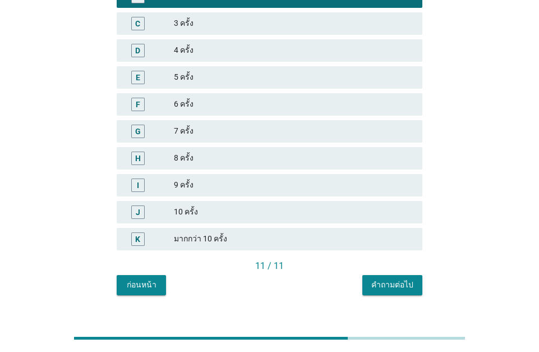
click at [386, 279] on div "คำถามต่อไป" at bounding box center [392, 285] width 42 height 12
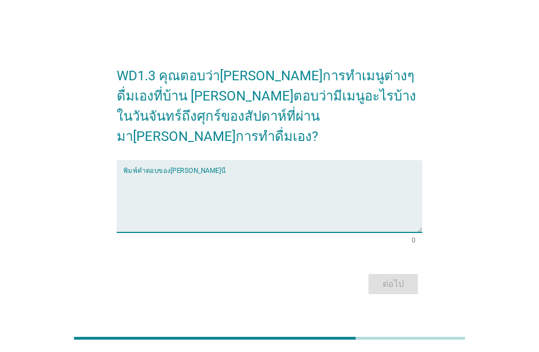
click at [208, 190] on textarea "พิมพ์คำตอบของคุณ ที่นี่" at bounding box center [272, 202] width 299 height 59
paste textarea "ไม่มีความคิดเห็น"
type textarea "ไม่มีความคิดเห็น"
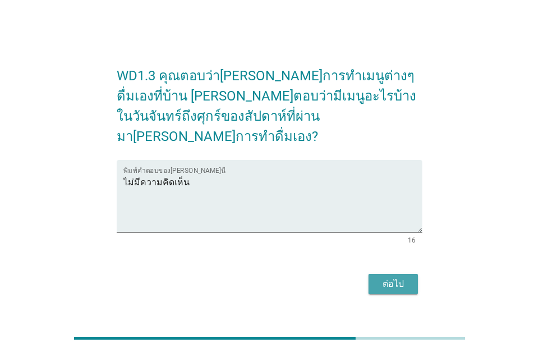
click at [386, 277] on div "ต่อไป" at bounding box center [392, 283] width 31 height 13
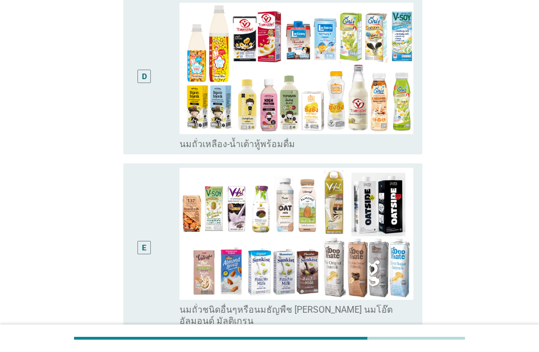
click at [170, 136] on div "D" at bounding box center [155, 76] width 47 height 147
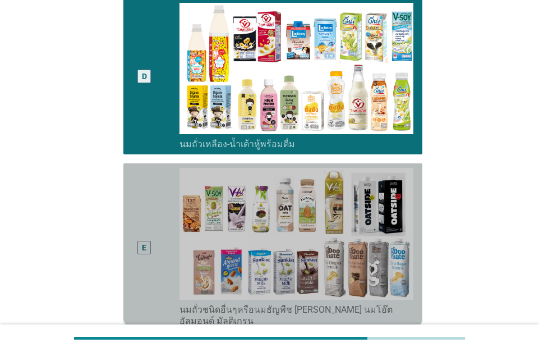
click at [159, 210] on div "E" at bounding box center [155, 247] width 47 height 159
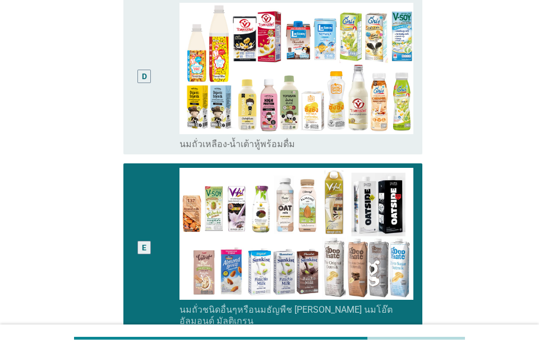
click at [174, 137] on div "D" at bounding box center [155, 76] width 47 height 147
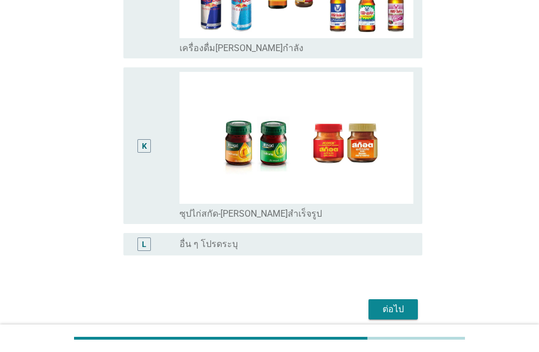
scroll to position [1359, 0]
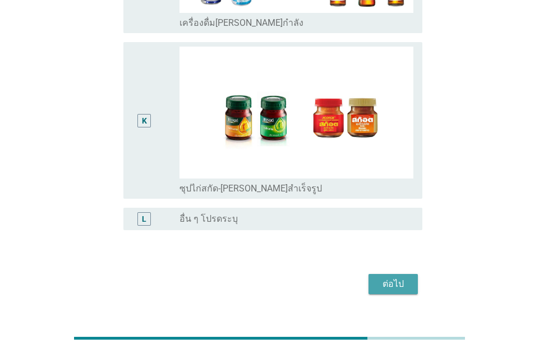
click at [410, 274] on button "ต่อไป" at bounding box center [392, 284] width 49 height 20
click at [403, 270] on div "ต่อไป" at bounding box center [270, 283] width 306 height 27
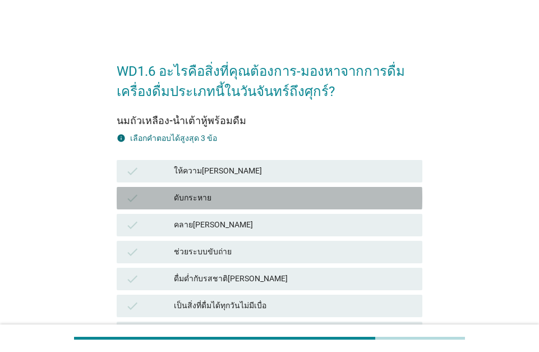
click at [241, 199] on div "ดับกระหาย" at bounding box center [293, 197] width 239 height 13
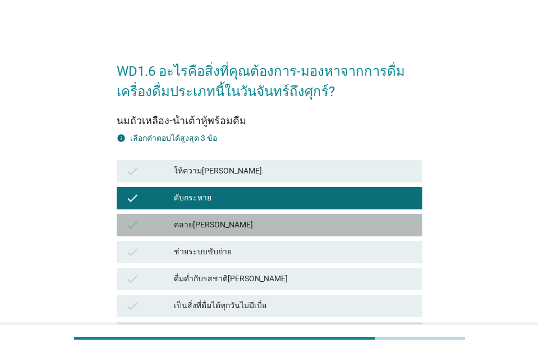
click at [228, 231] on div "คลาย[PERSON_NAME]" at bounding box center [293, 224] width 239 height 13
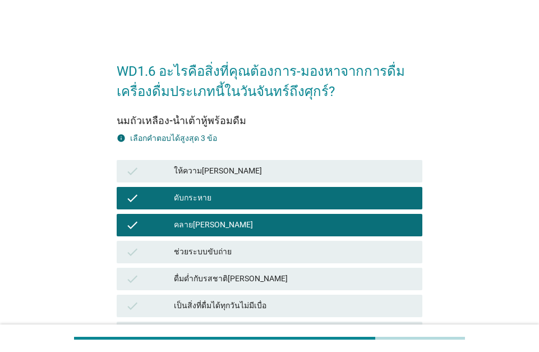
click at [232, 255] on div "ช่วยระบบขับถ่าย" at bounding box center [293, 251] width 239 height 13
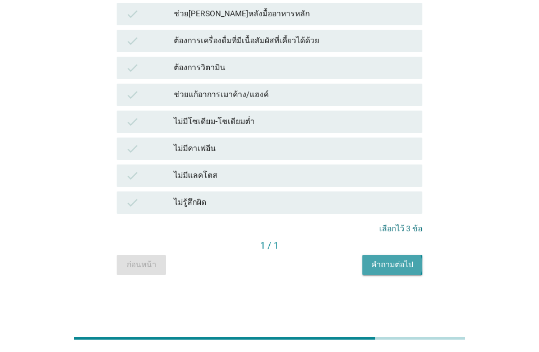
click at [406, 273] on button "คำถามต่อไป" at bounding box center [392, 265] width 60 height 20
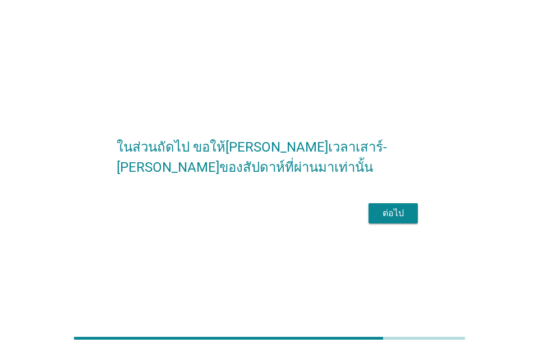
click at [386, 212] on div "ต่อไป" at bounding box center [270, 213] width 306 height 27
click at [386, 220] on div "ต่อไป" at bounding box center [392, 212] width 31 height 13
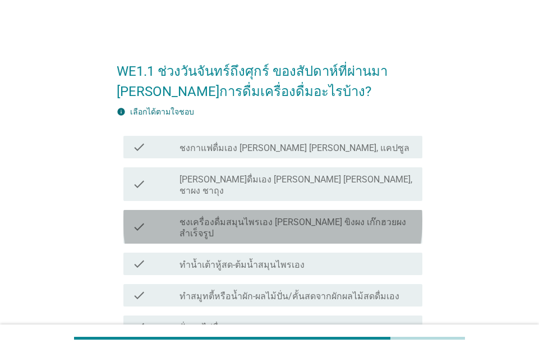
click at [220, 217] on div "check check_box_outline_blank ชงเครื่องดื่มสมุนไพรเอง [PERSON_NAME] ขิงผง เก๊กฮ…" at bounding box center [272, 227] width 299 height 34
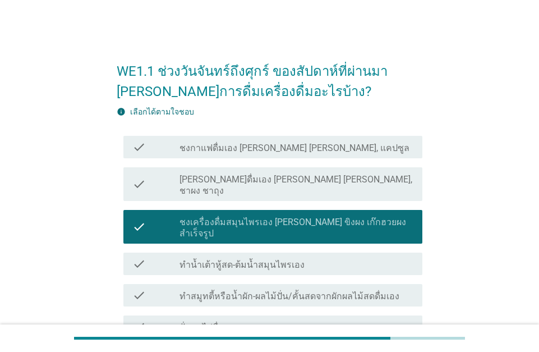
click at [220, 252] on div "check check_box_outline_blank ทำน้ำเต้าหู้สด-ต้มน้ำสมุนไพรเอง" at bounding box center [272, 263] width 299 height 22
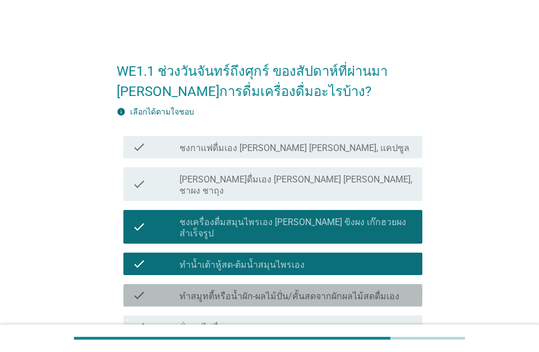
click at [223, 284] on div "check check_box_outline_blank ทำสมูทตี้หรือน้ำผัก-ผลไม้ปั่น/คั้นสดจากผักผลไม้สด…" at bounding box center [272, 295] width 299 height 22
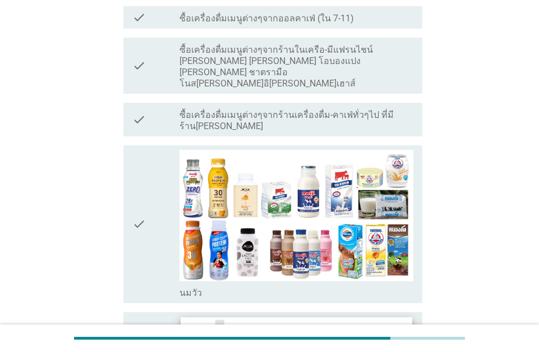
scroll to position [561, 0]
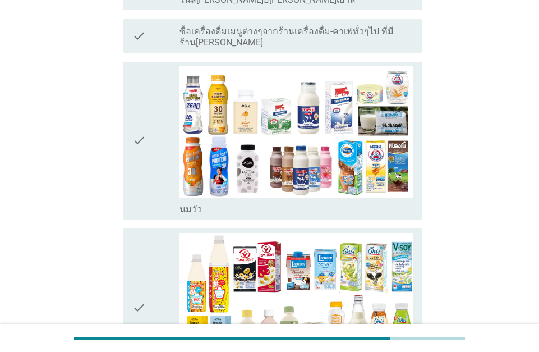
drag, startPoint x: 135, startPoint y: 120, endPoint x: 141, endPoint y: 125, distance: 8.0
click at [136, 120] on icon "check" at bounding box center [138, 140] width 13 height 149
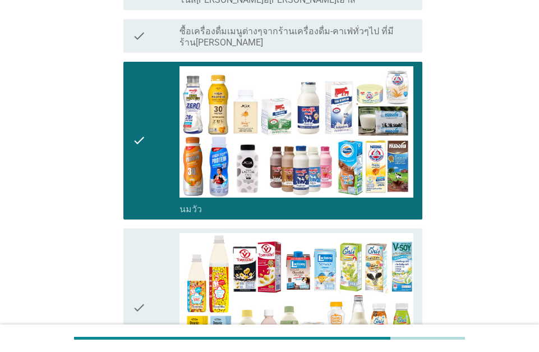
click at [145, 233] on icon "check" at bounding box center [138, 307] width 13 height 149
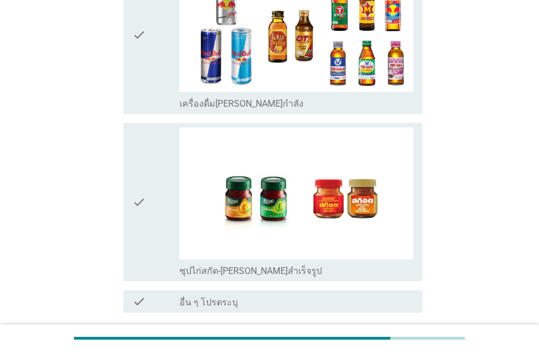
scroll to position [2705, 0]
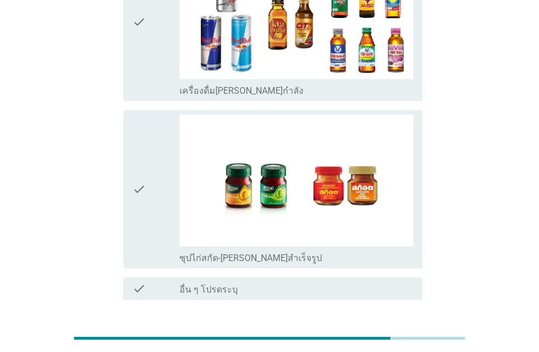
click at [407, 333] on div "ต่อไป" at bounding box center [392, 339] width 31 height 13
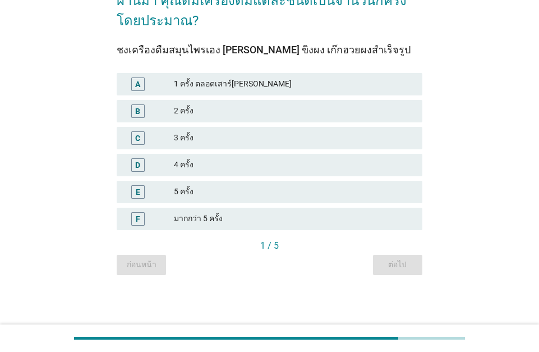
scroll to position [0, 0]
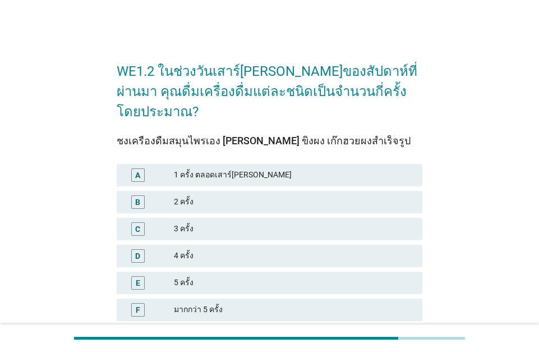
click at [223, 195] on div "2 ครั้ง" at bounding box center [293, 201] width 239 height 13
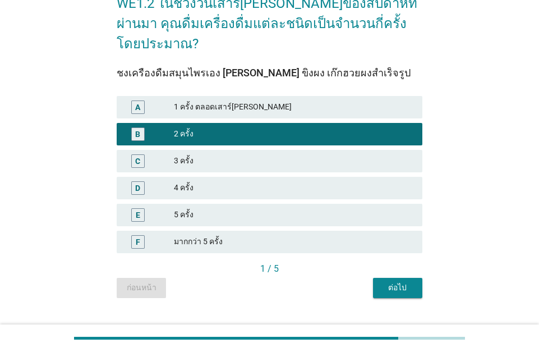
scroll to position [71, 0]
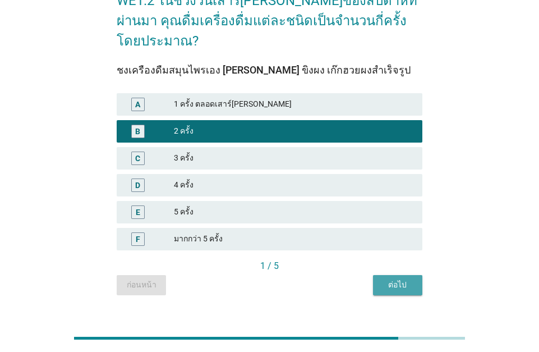
click at [412, 279] on div "ต่อไป" at bounding box center [397, 285] width 31 height 12
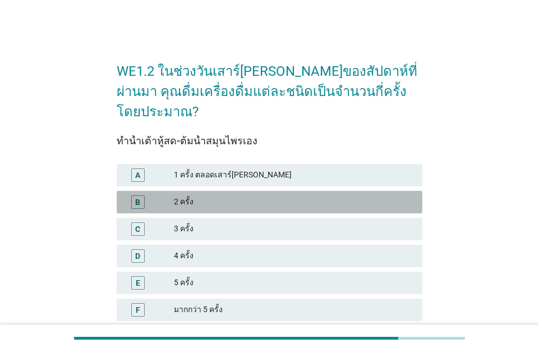
click at [301, 195] on div "2 ครั้ง" at bounding box center [293, 201] width 239 height 13
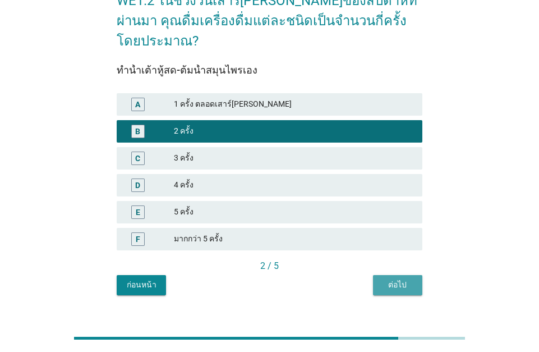
click at [386, 279] on div "ต่อไป" at bounding box center [397, 285] width 31 height 12
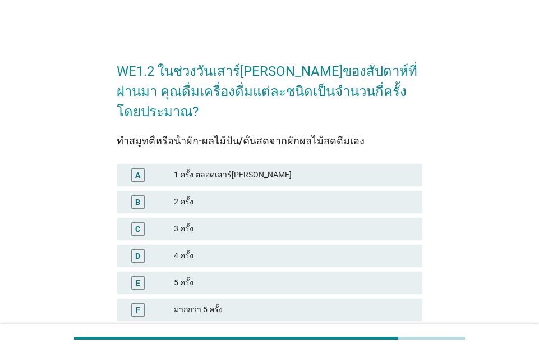
click at [236, 195] on div "2 ครั้ง" at bounding box center [293, 201] width 239 height 13
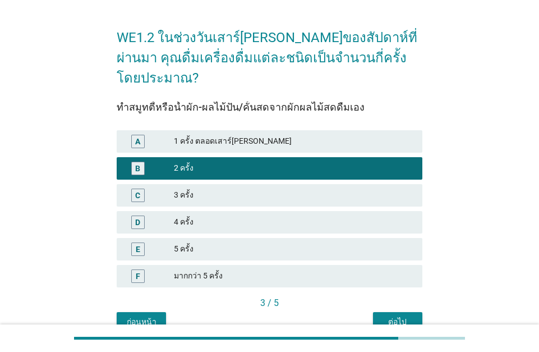
scroll to position [71, 0]
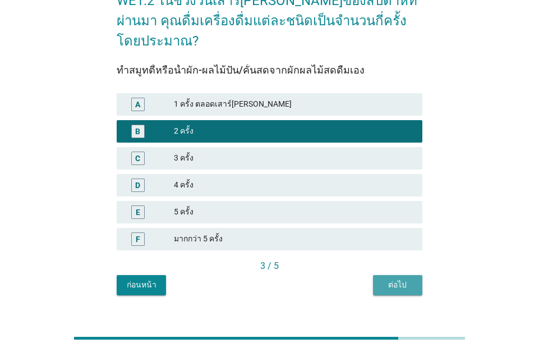
click at [400, 275] on button "ต่อไป" at bounding box center [397, 285] width 49 height 20
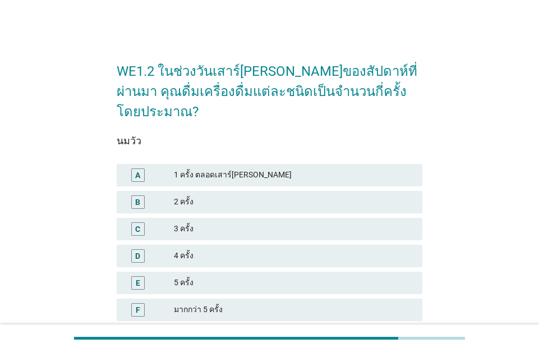
click at [308, 191] on div "B 2 ครั้ง" at bounding box center [270, 202] width 306 height 22
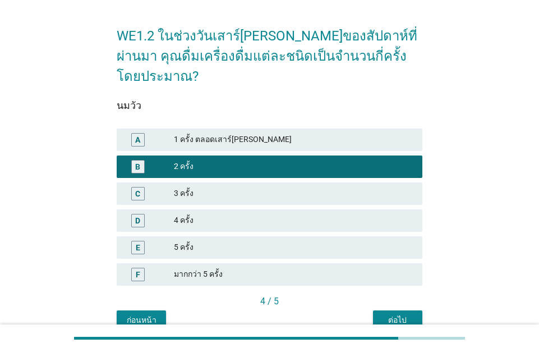
scroll to position [71, 0]
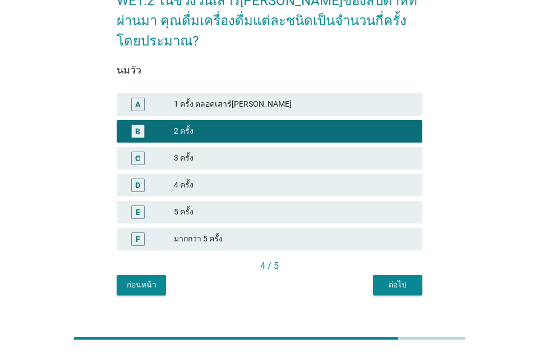
click at [403, 276] on div "WE1.2 ในช่วงวันเสาร์[PERSON_NAME]ของสัปดาห์ที่ผ่านมา คุณดื่มเครื่องดื่มแต่ละชนิ…" at bounding box center [270, 137] width 324 height 334
click at [405, 279] on div "ต่อไป" at bounding box center [397, 285] width 31 height 12
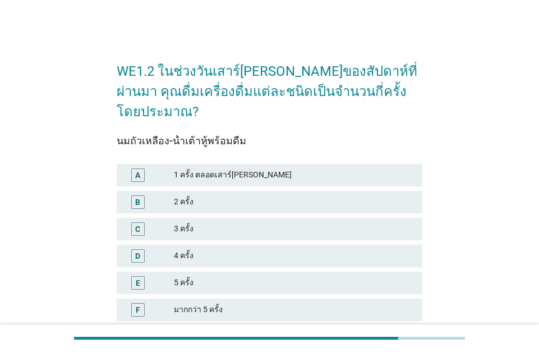
click at [287, 195] on div "2 ครั้ง" at bounding box center [293, 201] width 239 height 13
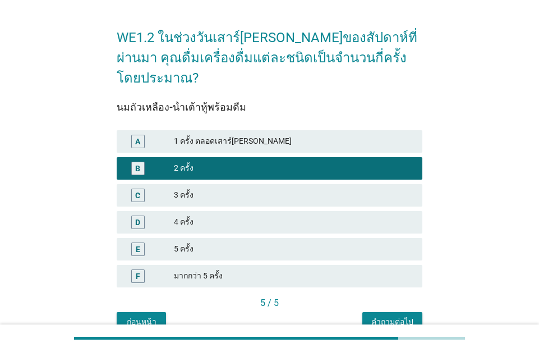
scroll to position [71, 0]
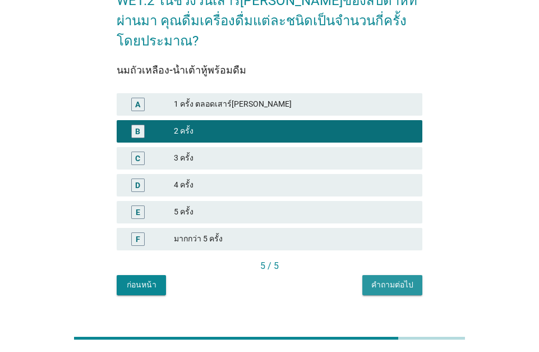
click at [404, 279] on div "คำถามต่อไป" at bounding box center [392, 285] width 42 height 12
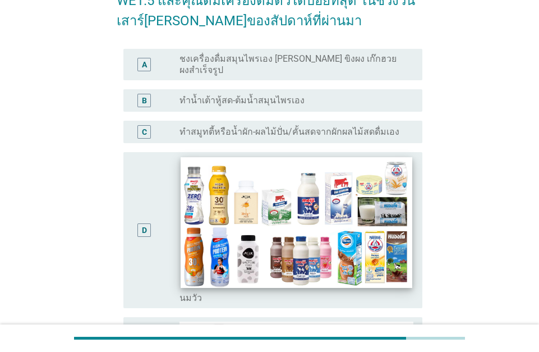
scroll to position [0, 0]
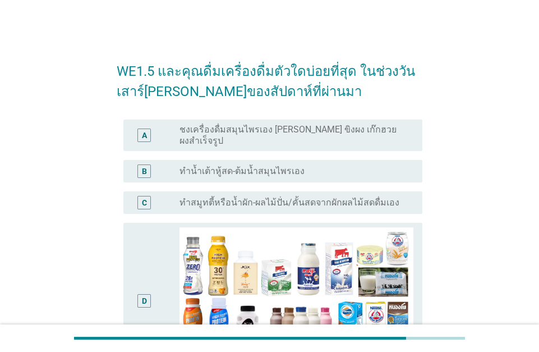
click at [239, 197] on label "ทำสมูทตี้หรือน้ำผัก-ผลไม้ปั่น/คั้นสดจากผักผลไม้สดดื่มเอง" at bounding box center [289, 202] width 220 height 11
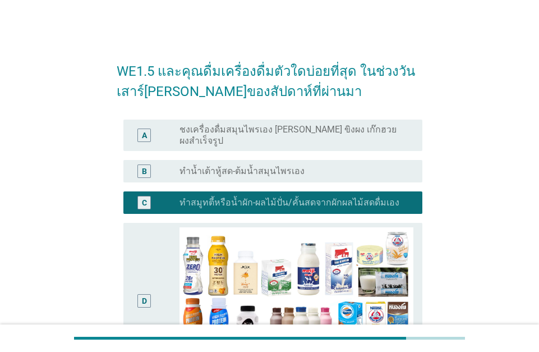
click at [150, 234] on div "D" at bounding box center [144, 300] width 24 height 147
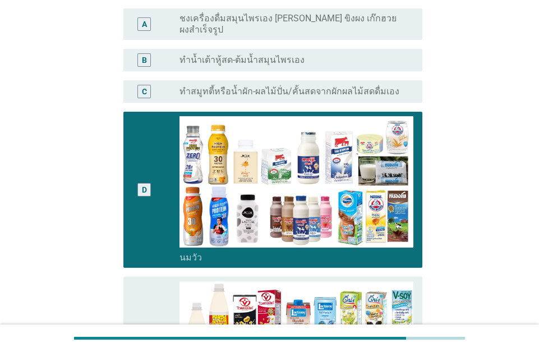
scroll to position [224, 0]
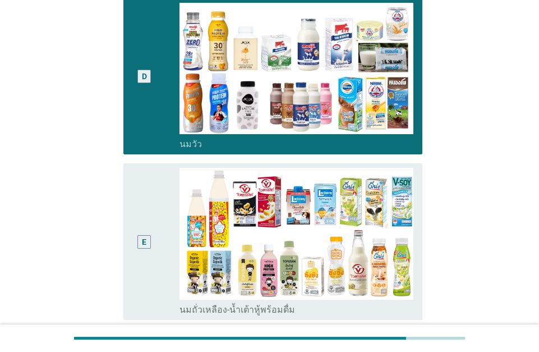
click at [156, 234] on div "E" at bounding box center [155, 241] width 47 height 147
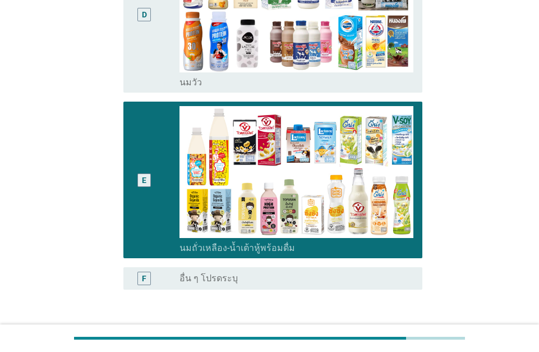
scroll to position [359, 0]
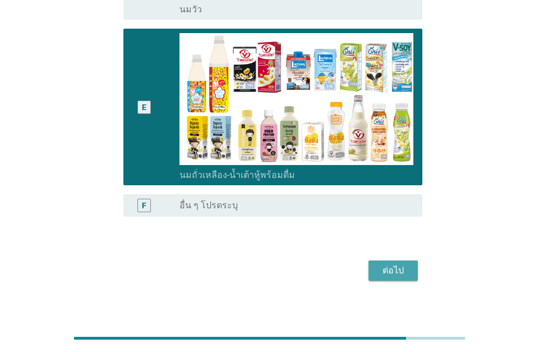
click at [391, 264] on div "ต่อไป" at bounding box center [392, 270] width 31 height 13
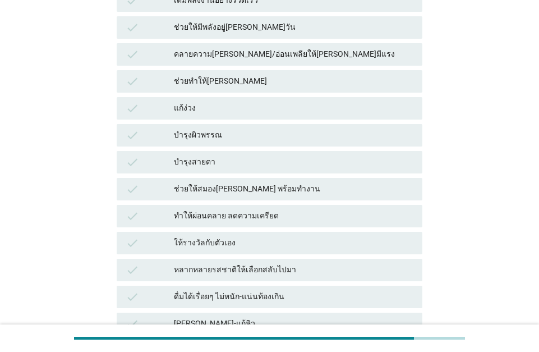
scroll to position [0, 0]
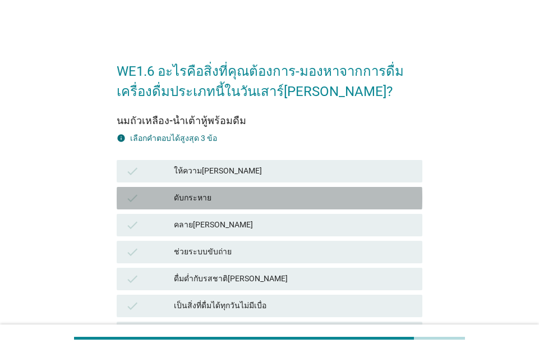
click at [223, 195] on div "ดับกระหาย" at bounding box center [293, 197] width 239 height 13
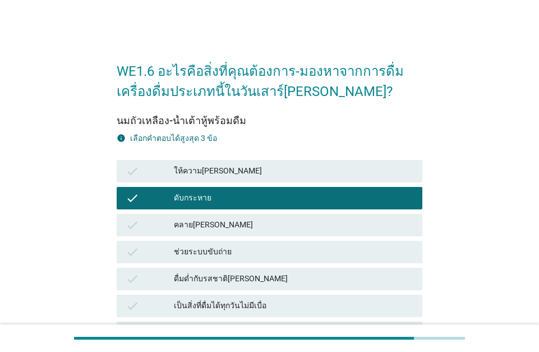
drag, startPoint x: 220, startPoint y: 220, endPoint x: 224, endPoint y: 245, distance: 25.0
click at [223, 235] on div "check คลาย[PERSON_NAME]" at bounding box center [270, 225] width 306 height 22
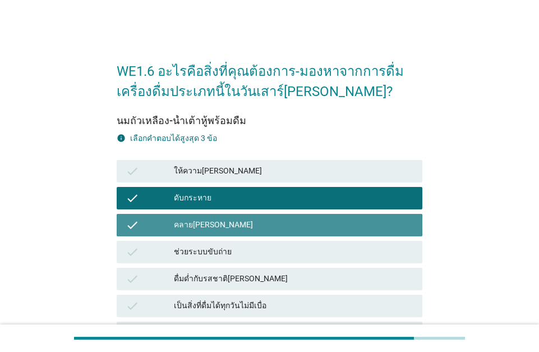
click at [225, 255] on div "ช่วยระบบขับถ่าย" at bounding box center [293, 251] width 239 height 13
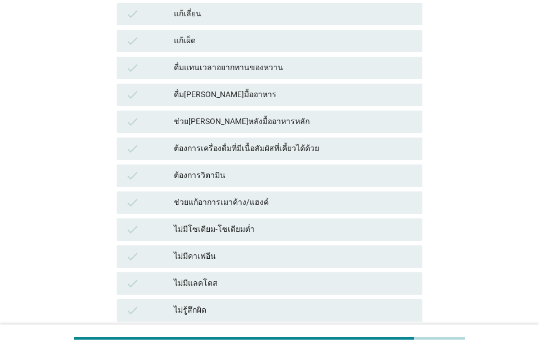
scroll to position [830, 0]
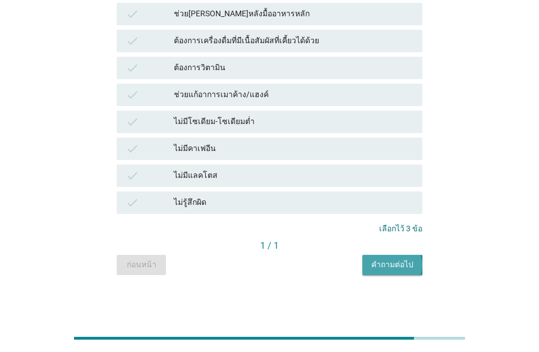
click at [380, 262] on div "คำถามต่อไป" at bounding box center [392, 265] width 42 height 12
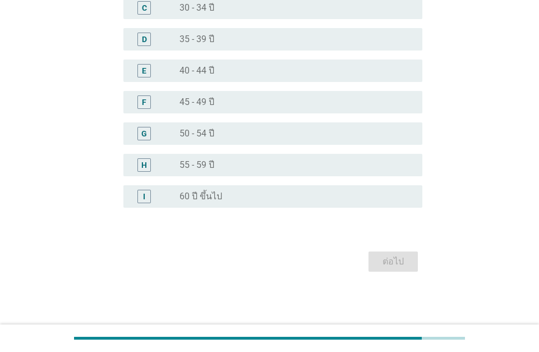
scroll to position [0, 0]
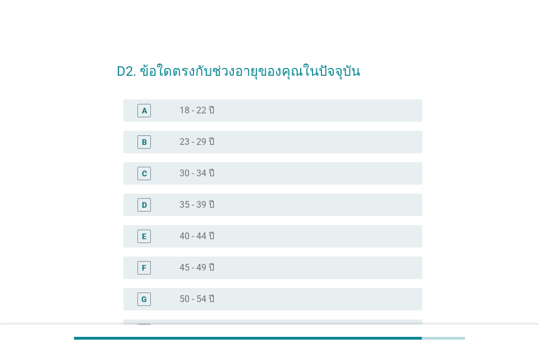
drag, startPoint x: 292, startPoint y: 222, endPoint x: 292, endPoint y: 232, distance: 10.1
click at [292, 223] on div "E radio_button_unchecked 40 - 44 ปี" at bounding box center [270, 235] width 306 height 31
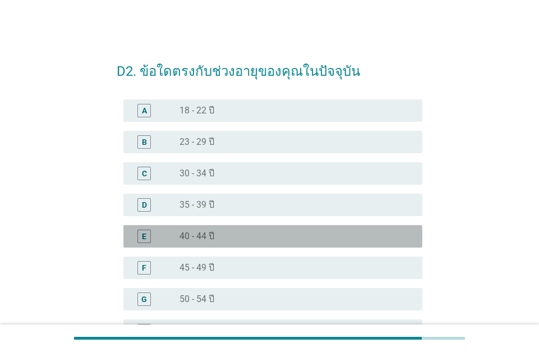
click at [291, 234] on div "radio_button_unchecked 40 - 44 ปี" at bounding box center [291, 236] width 225 height 11
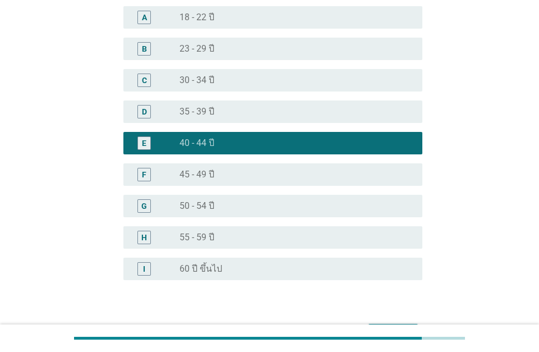
scroll to position [165, 0]
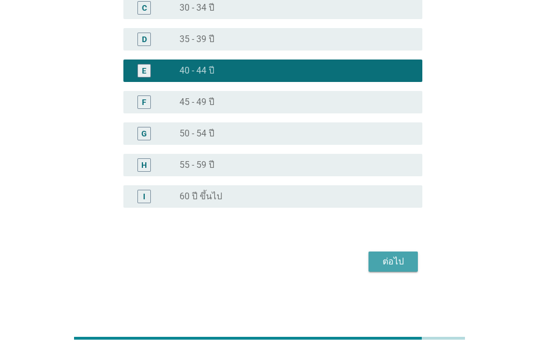
click at [374, 252] on button "ต่อไป" at bounding box center [392, 261] width 49 height 20
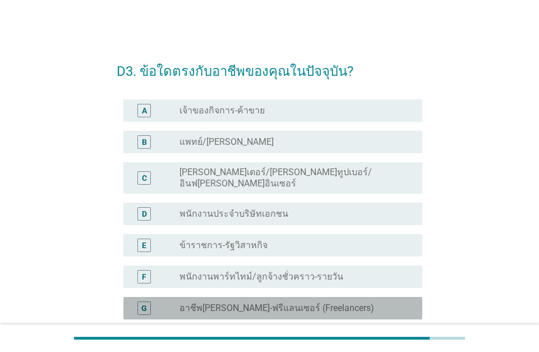
click at [234, 308] on div "G radio_button_unchecked อาชีพ[PERSON_NAME]-ฟรีแลนเซอร์ (Freelancers)" at bounding box center [272, 308] width 299 height 22
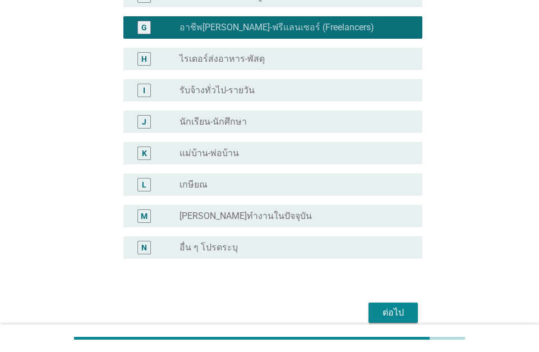
scroll to position [322, 0]
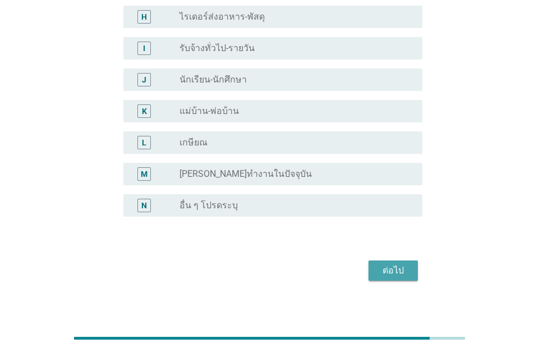
click at [377, 264] on div "ต่อไป" at bounding box center [392, 270] width 31 height 13
